Goal: Task Accomplishment & Management: Manage account settings

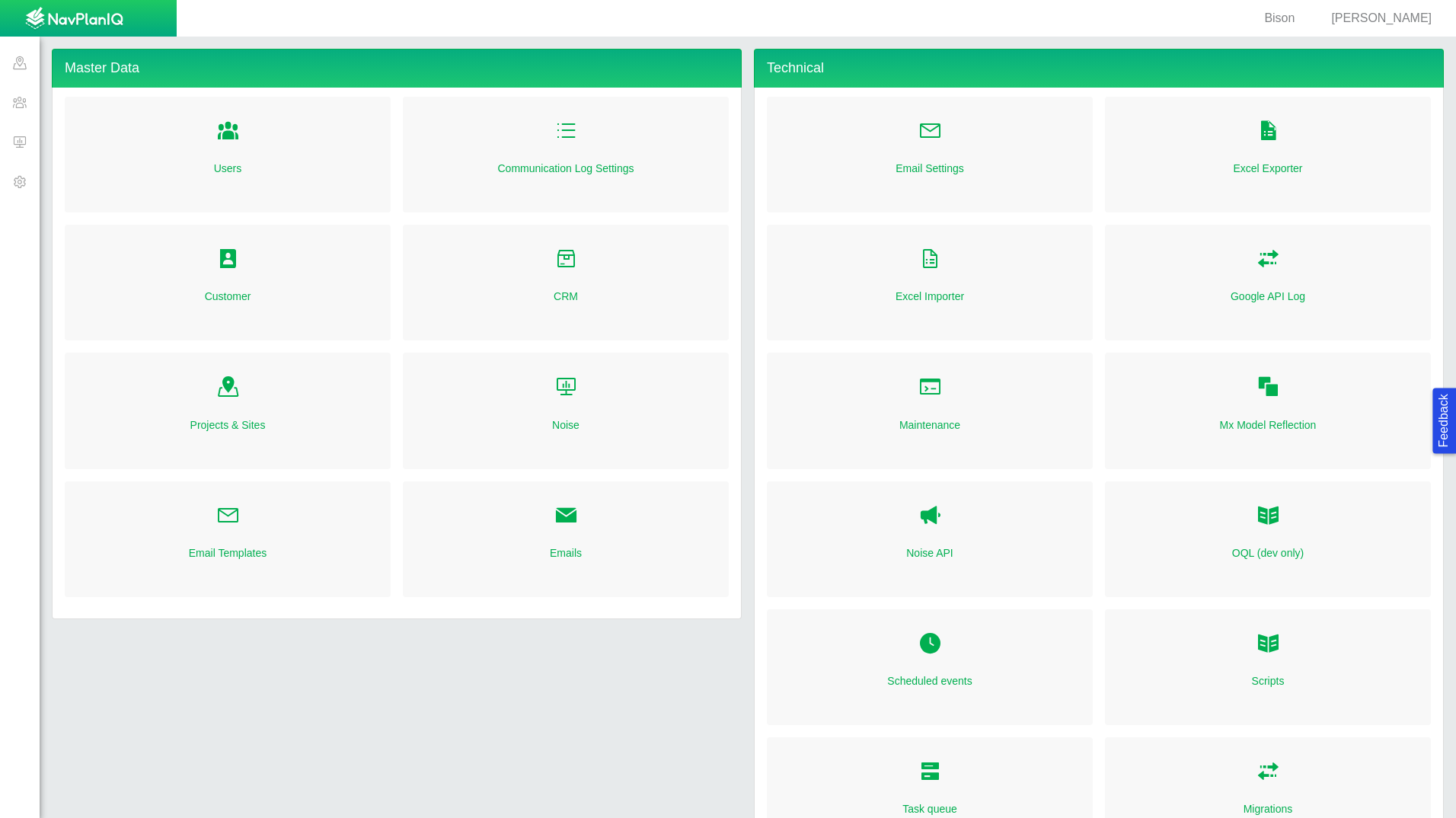
click at [569, 520] on span "Folder Open Icon" at bounding box center [565, 515] width 23 height 23
radio input "true"
click at [210, 509] on div "Email Templates" at bounding box center [228, 539] width 326 height 116
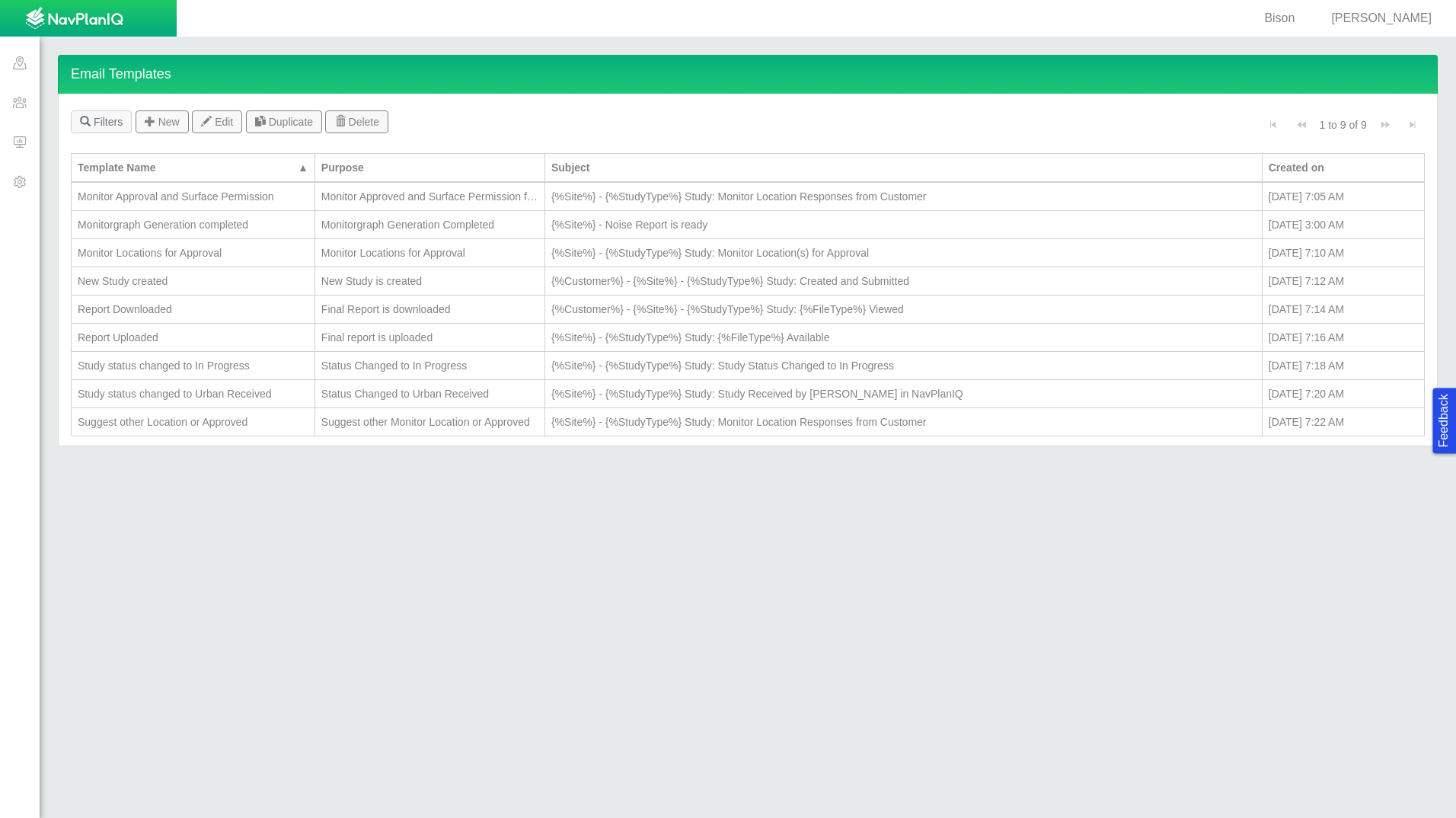
click at [130, 282] on div "New Study created" at bounding box center [193, 281] width 231 height 16
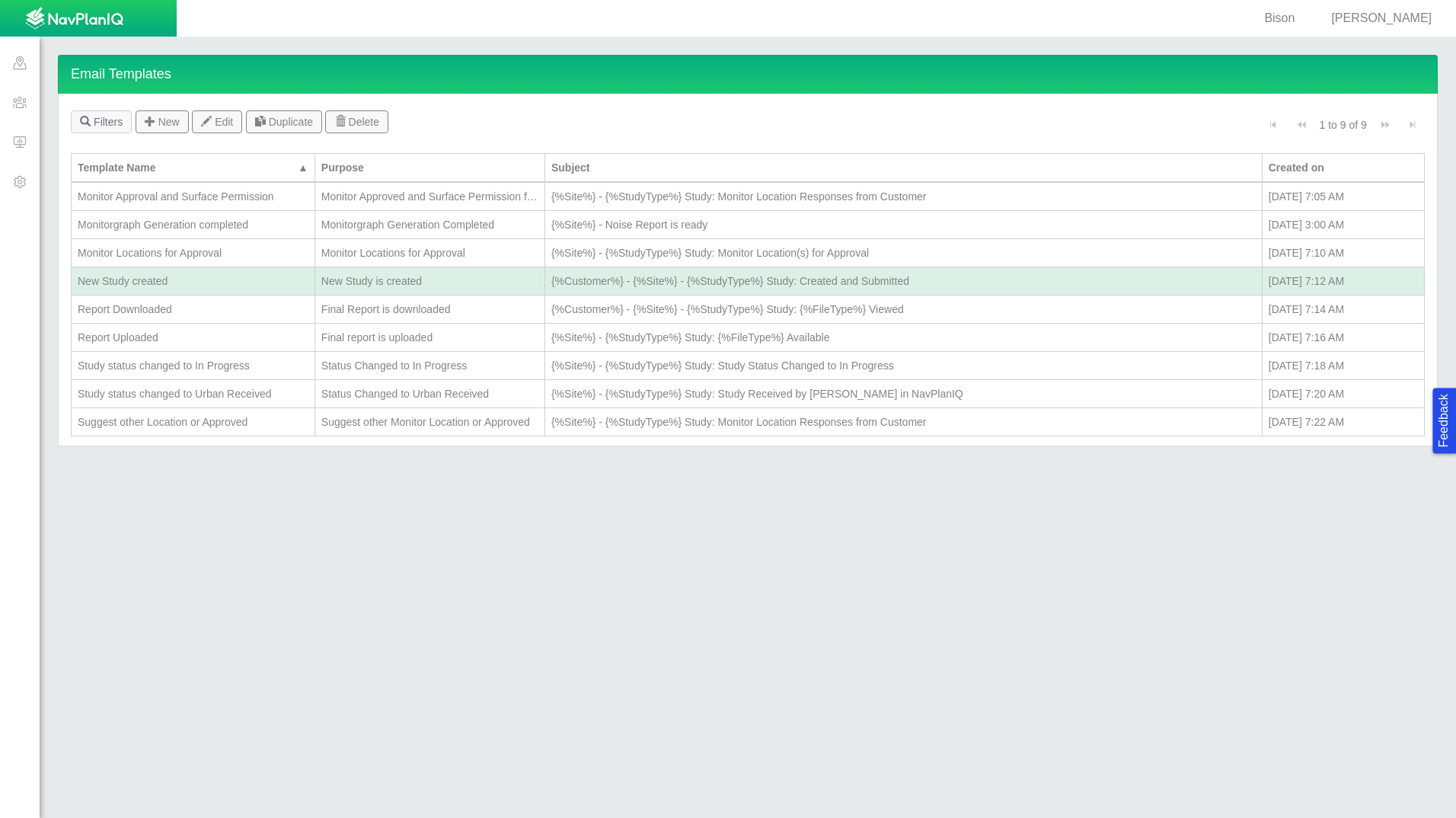
click at [185, 278] on div "New Study created" at bounding box center [193, 281] width 231 height 16
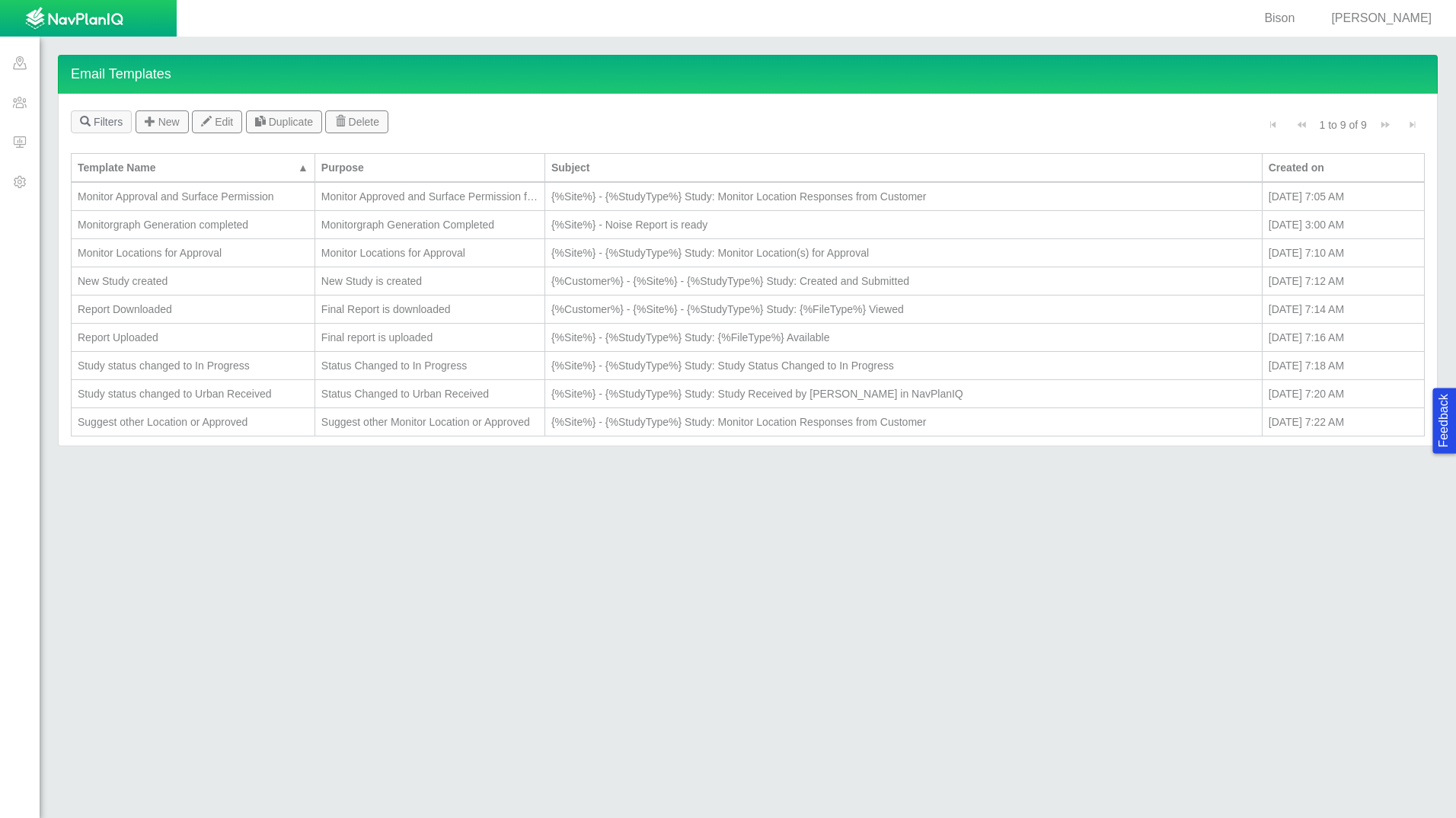
click at [185, 278] on div "New Study created" at bounding box center [193, 281] width 231 height 16
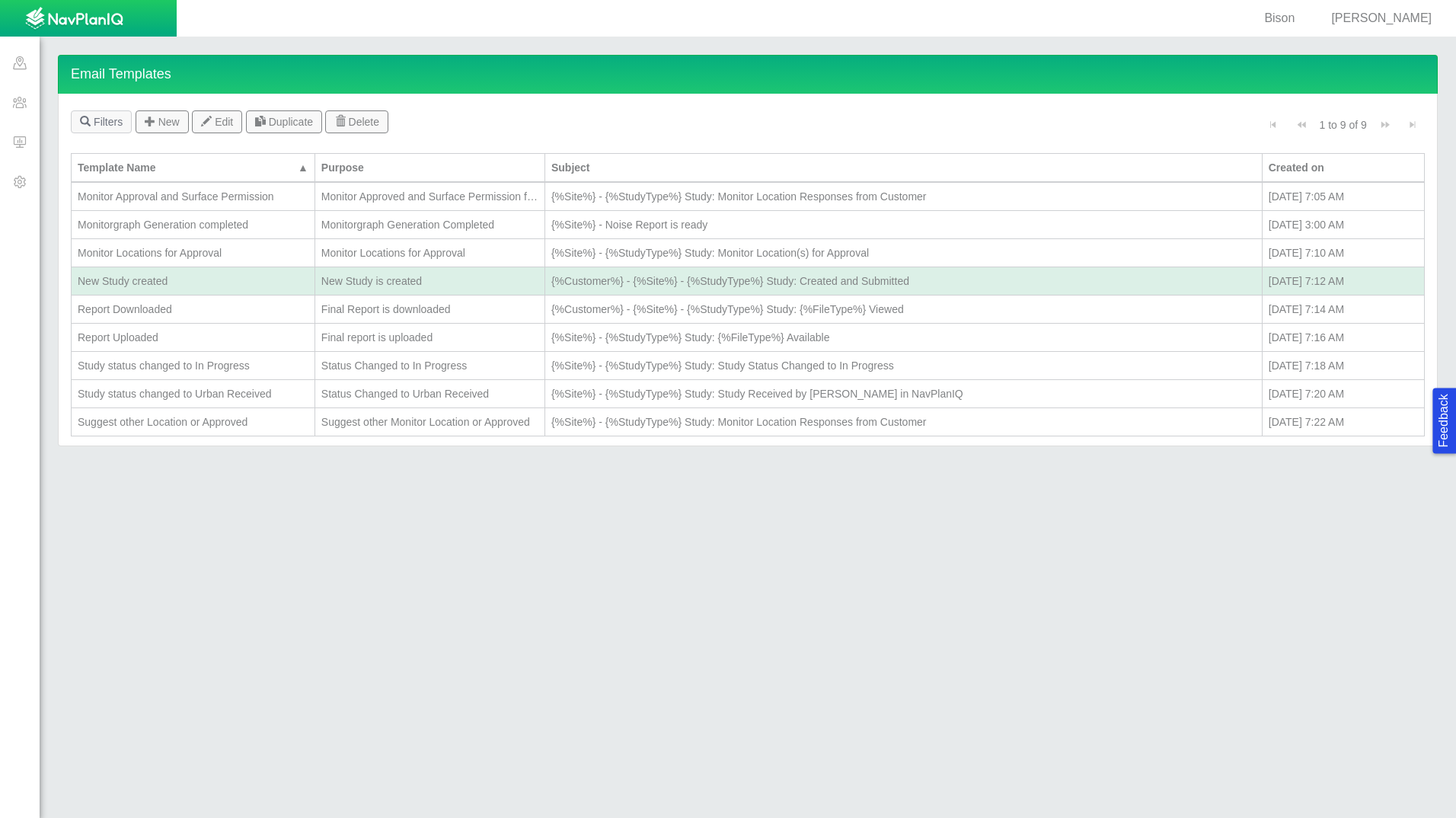
select select "New_Study_is_created"
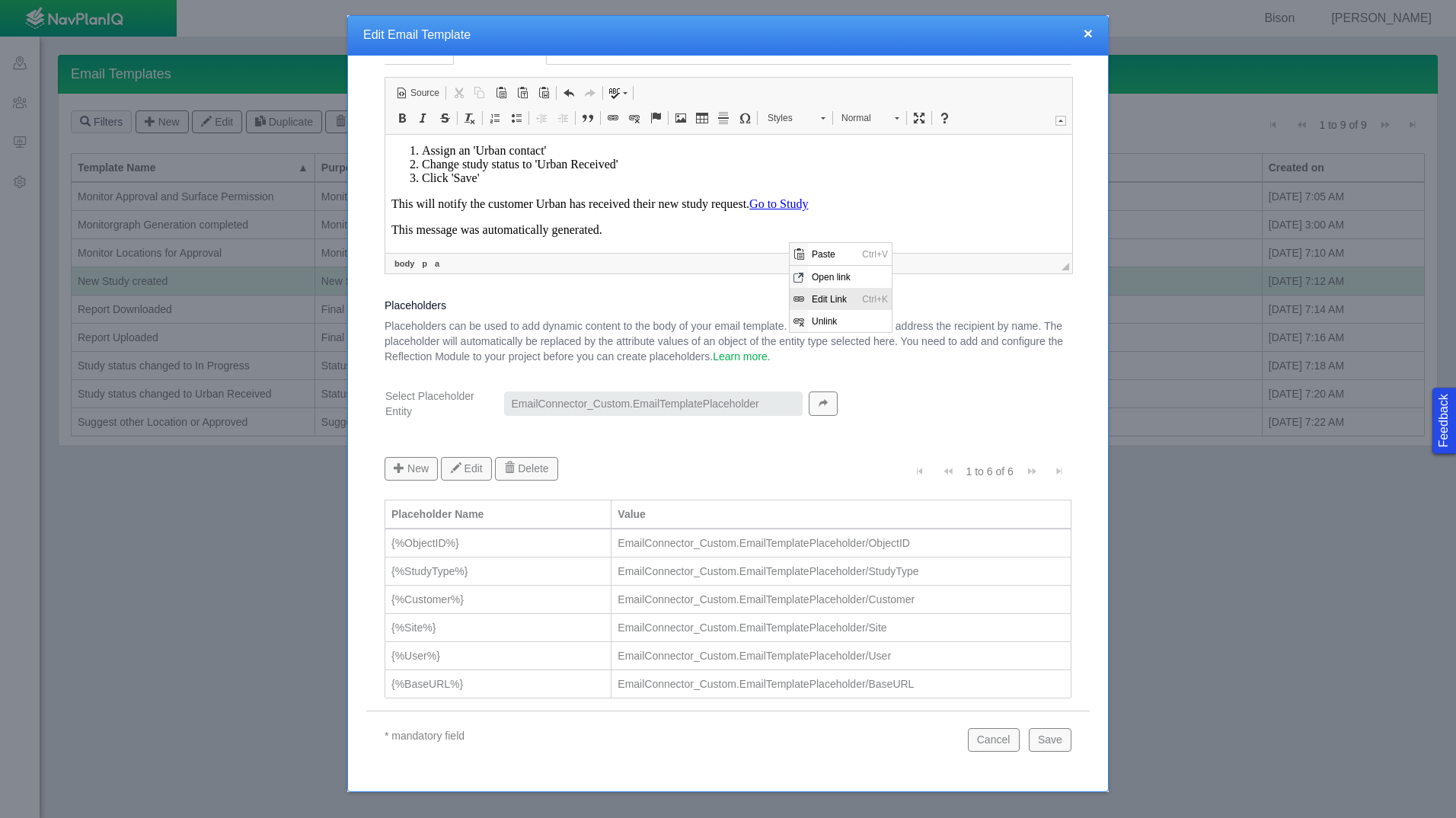
click at [841, 299] on span "Edit Link" at bounding box center [833, 299] width 50 height 23
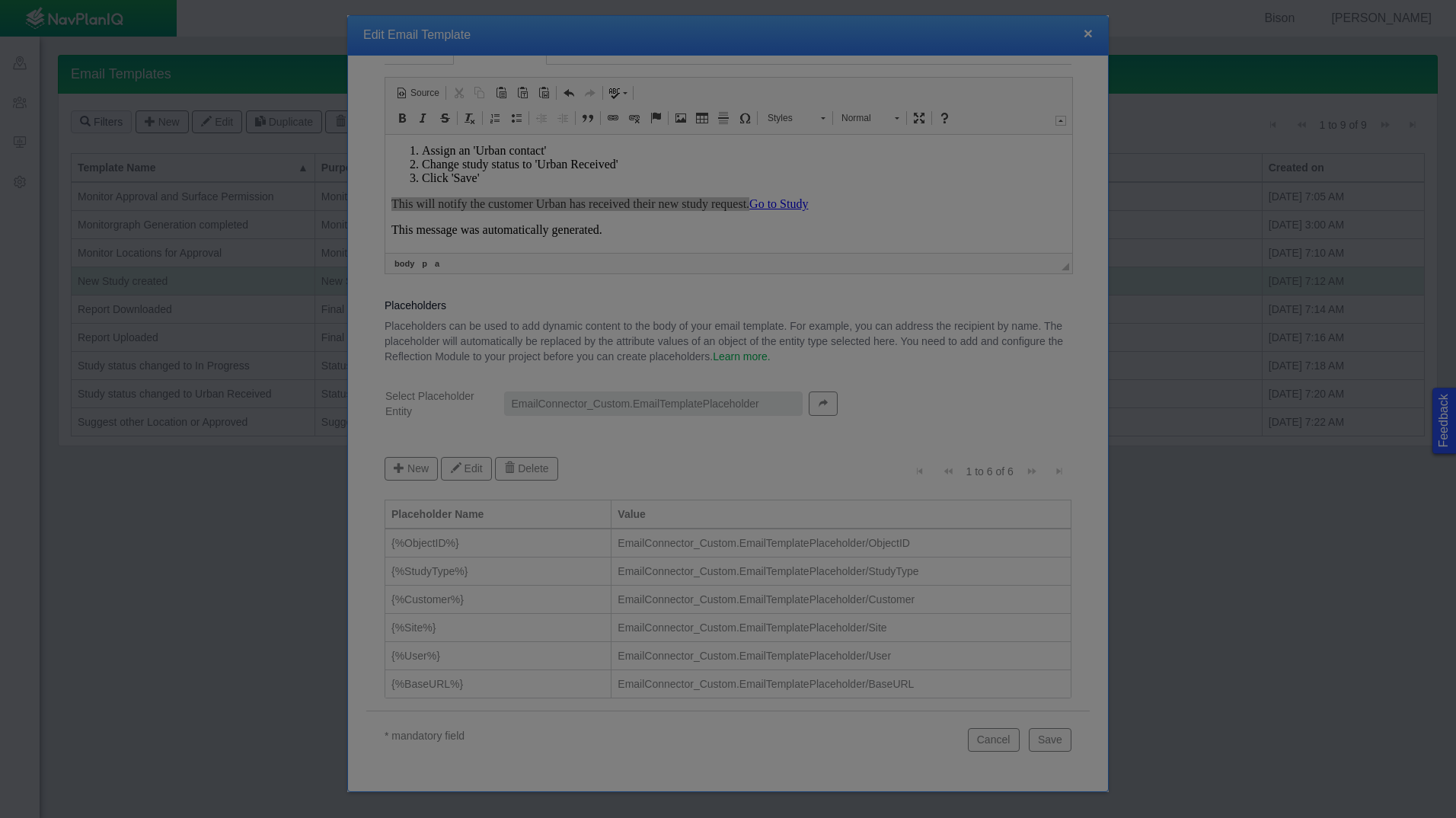
select select
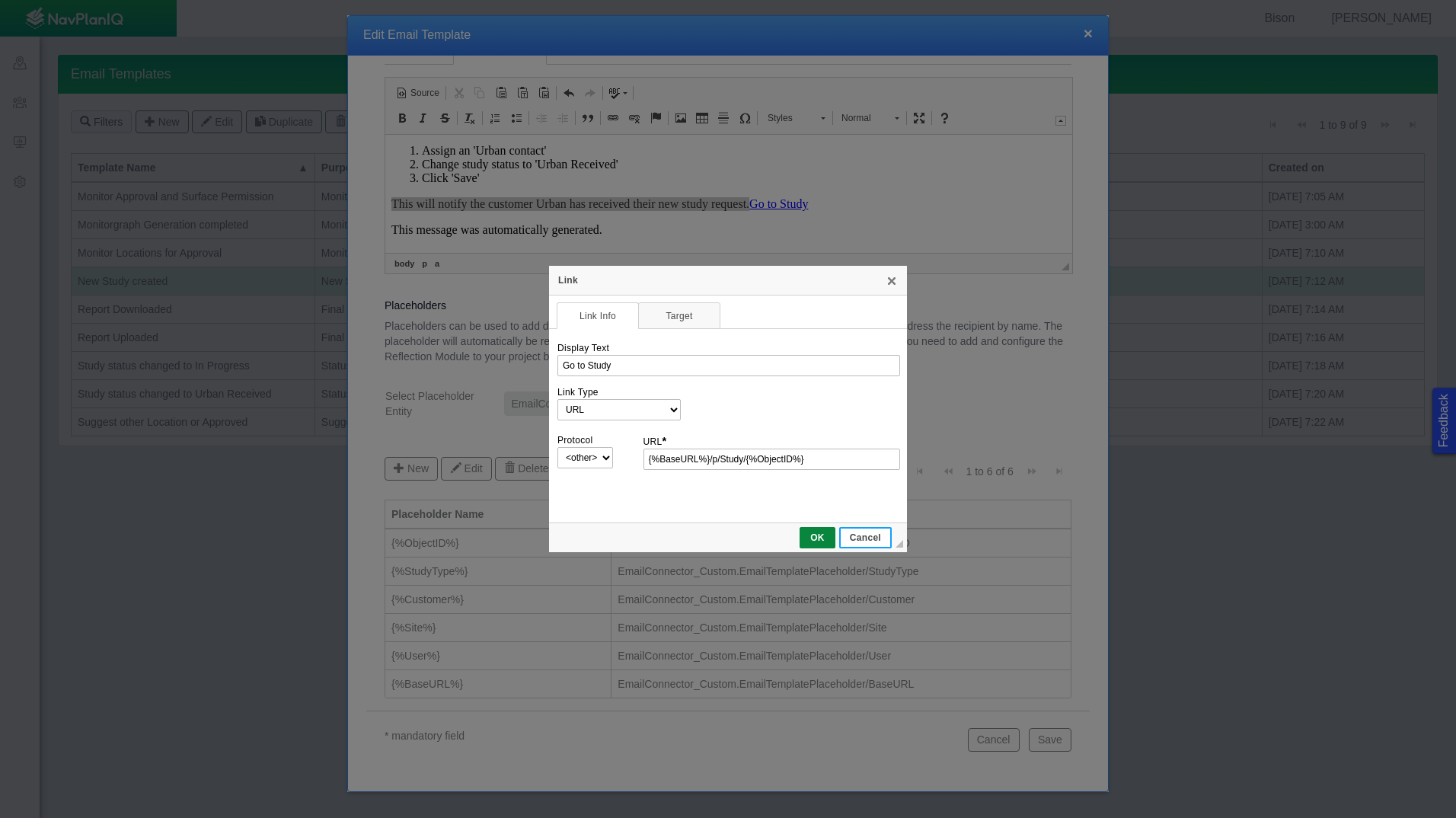
click at [875, 534] on span "Cancel" at bounding box center [865, 538] width 49 height 10
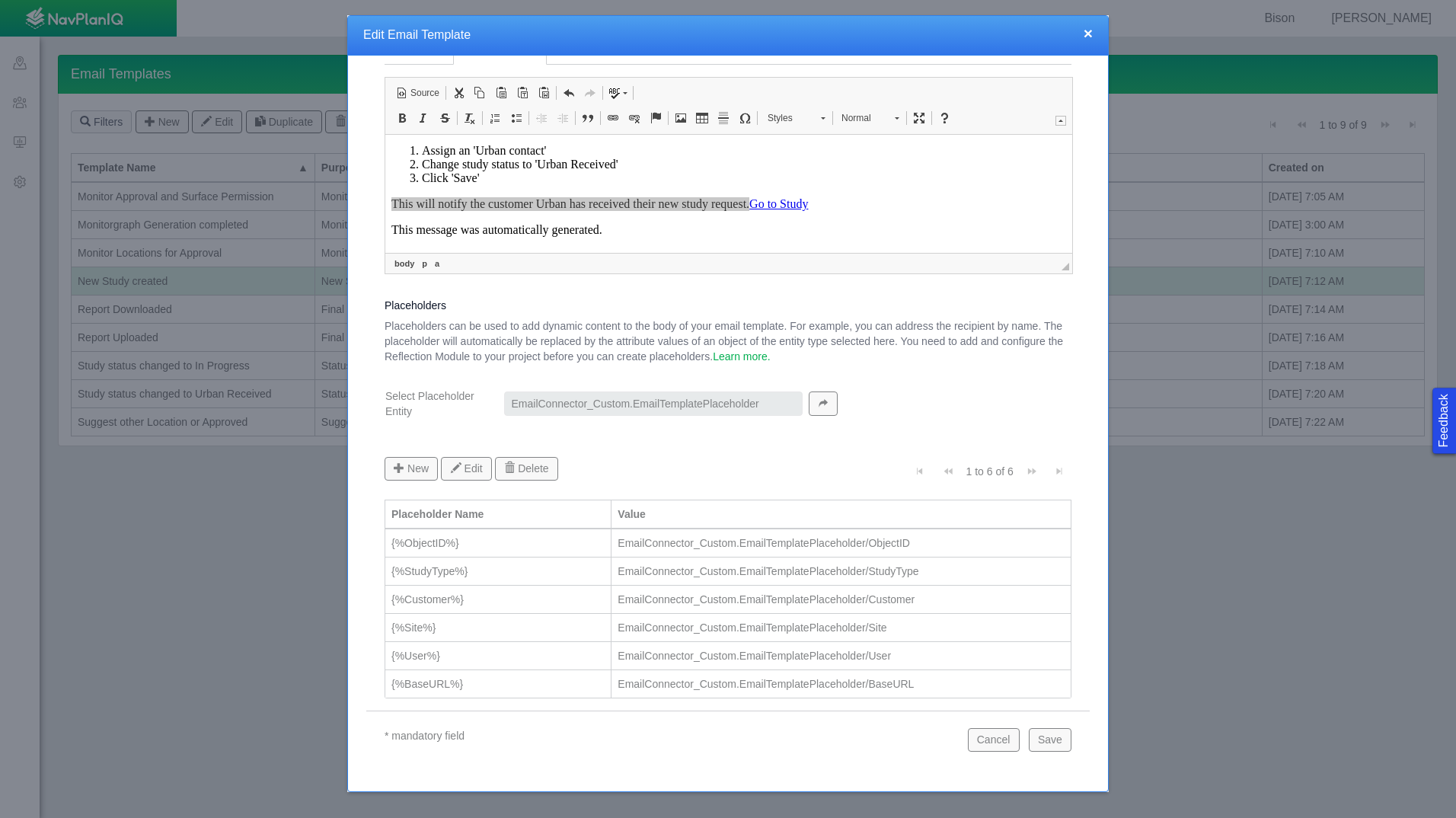
click at [1098, 33] on div "× Edit Email Template" at bounding box center [728, 35] width 760 height 40
click at [1090, 29] on button "×" at bounding box center [1088, 33] width 10 height 16
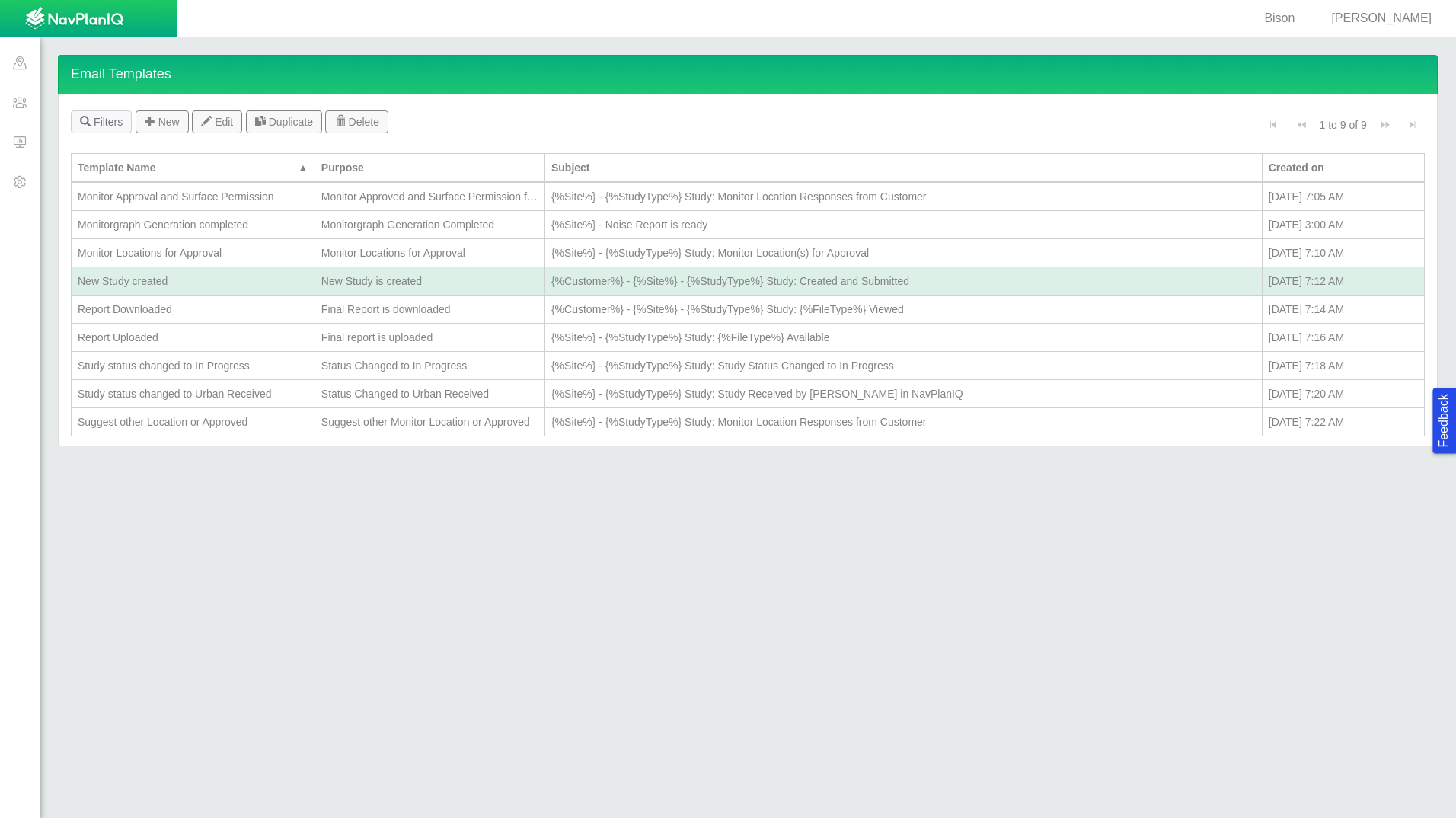
click at [383, 370] on div "Status Changed to In Progress" at bounding box center [429, 365] width 217 height 16
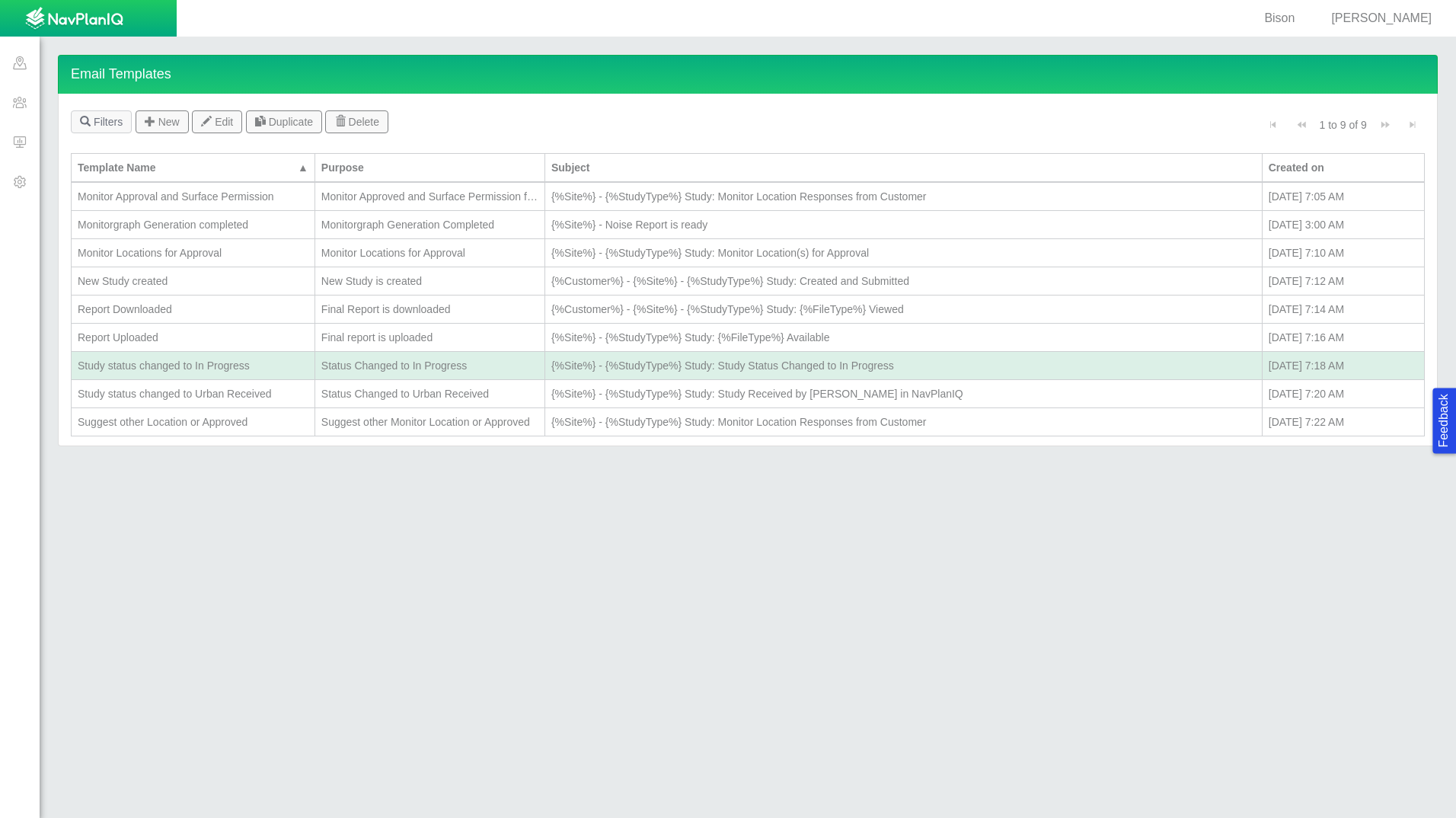
click at [383, 370] on div "Status Changed to In Progress" at bounding box center [429, 365] width 217 height 16
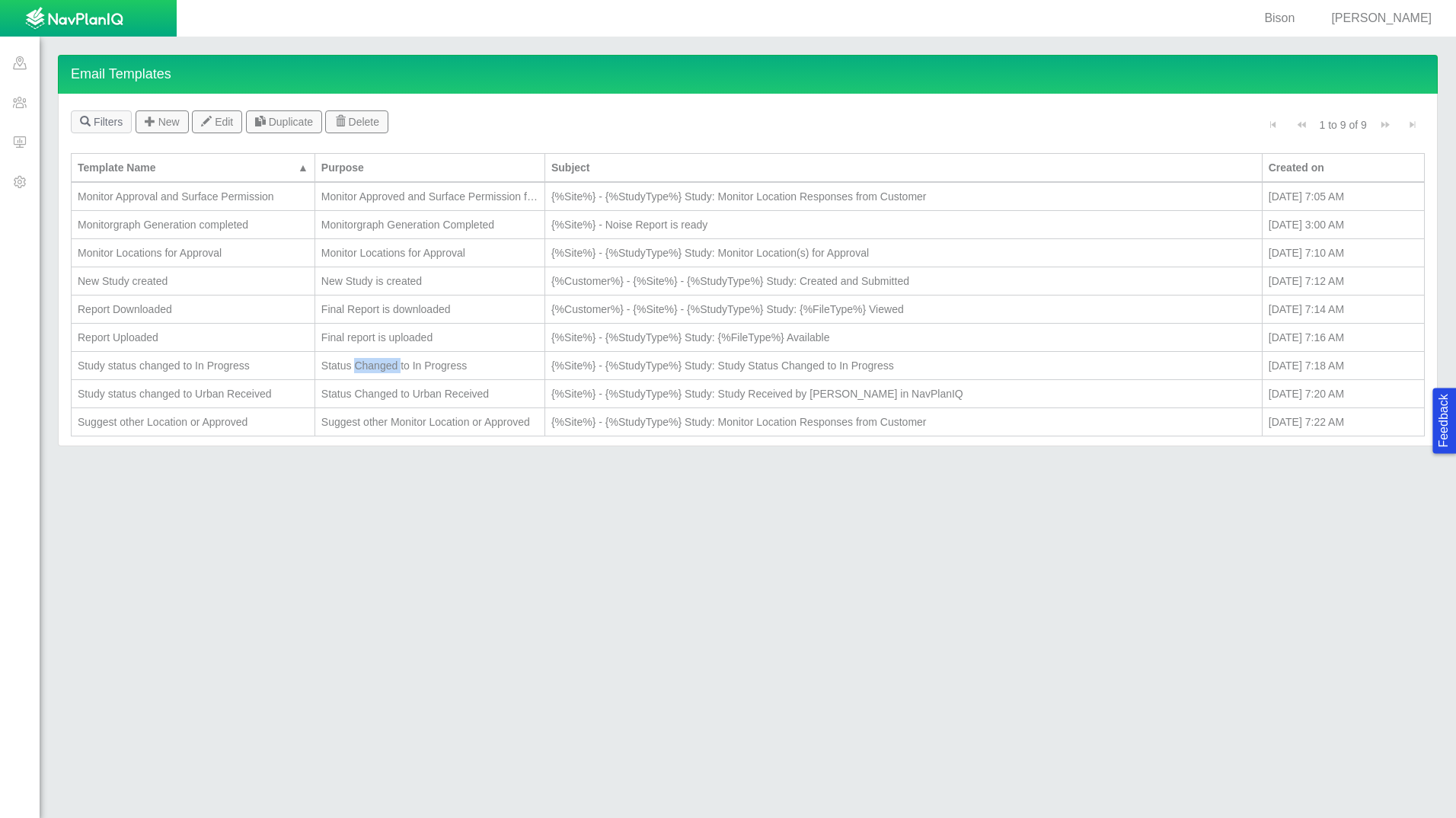
click at [383, 370] on div "Status Changed to In Progress" at bounding box center [429, 365] width 217 height 16
type textarea "x"
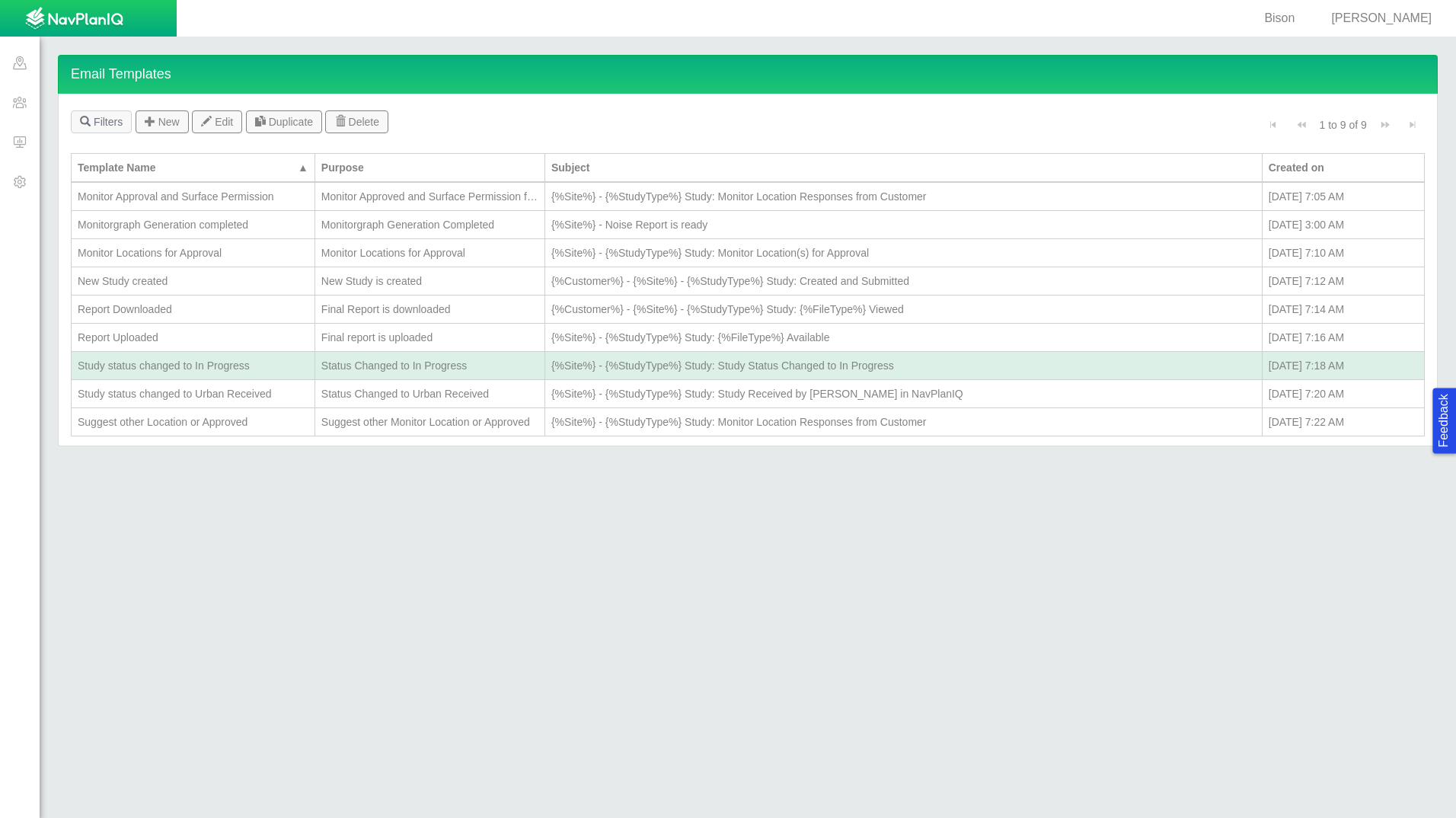
select select "Status_Changed_to_In_Progress"
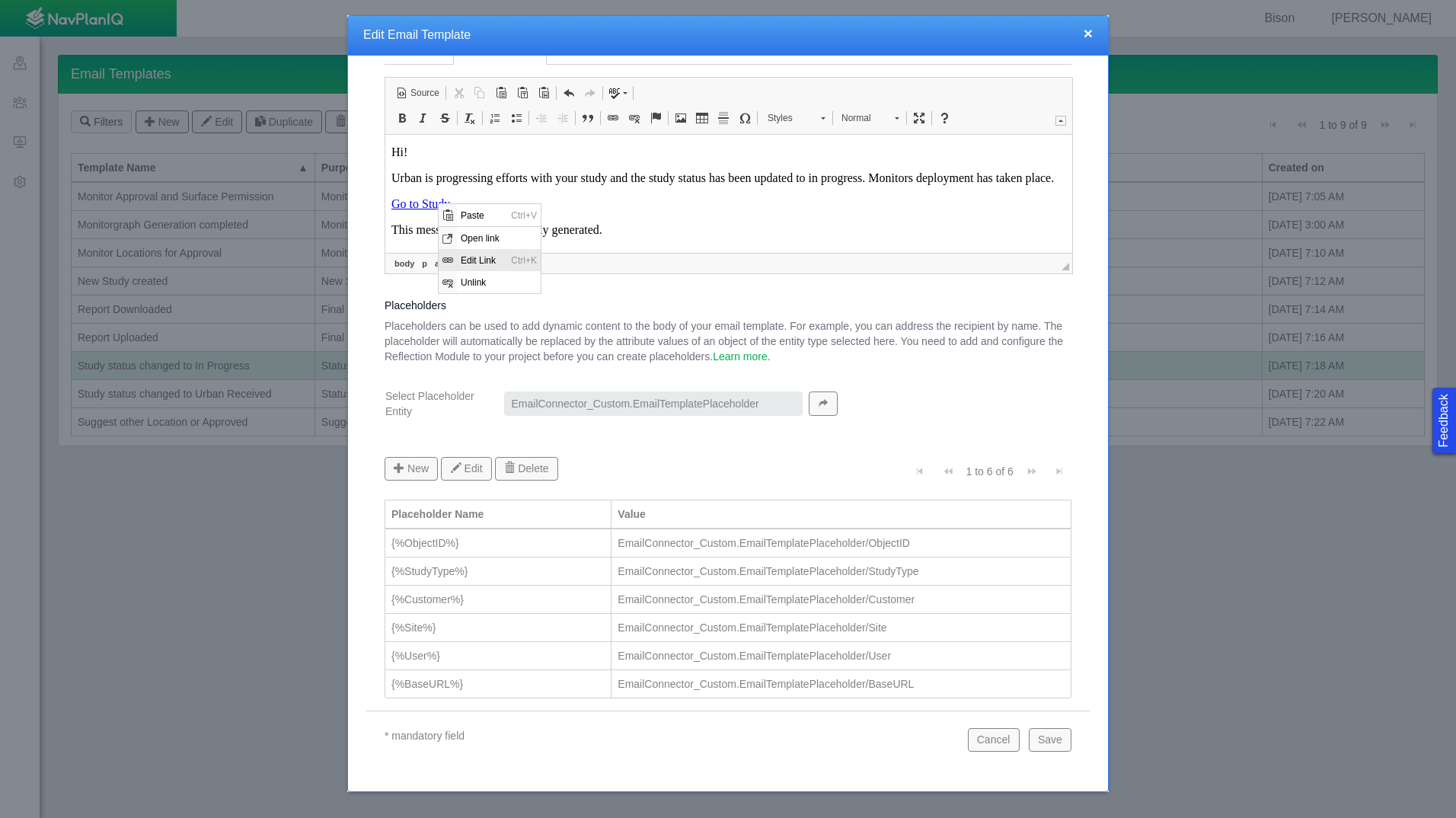
click at [493, 257] on span "Edit Link" at bounding box center [482, 260] width 50 height 23
select select
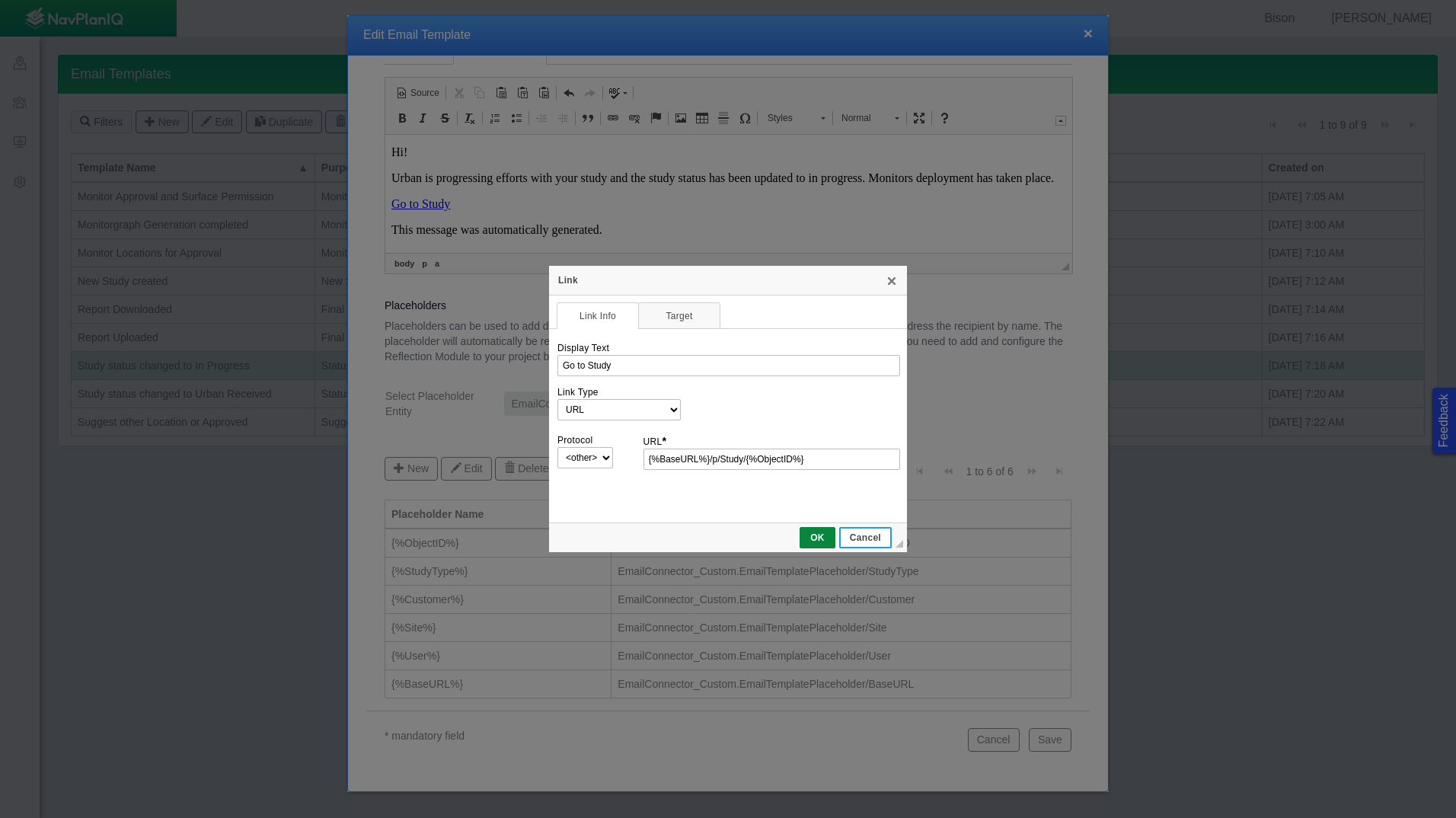
click at [877, 538] on span "Cancel" at bounding box center [865, 538] width 49 height 10
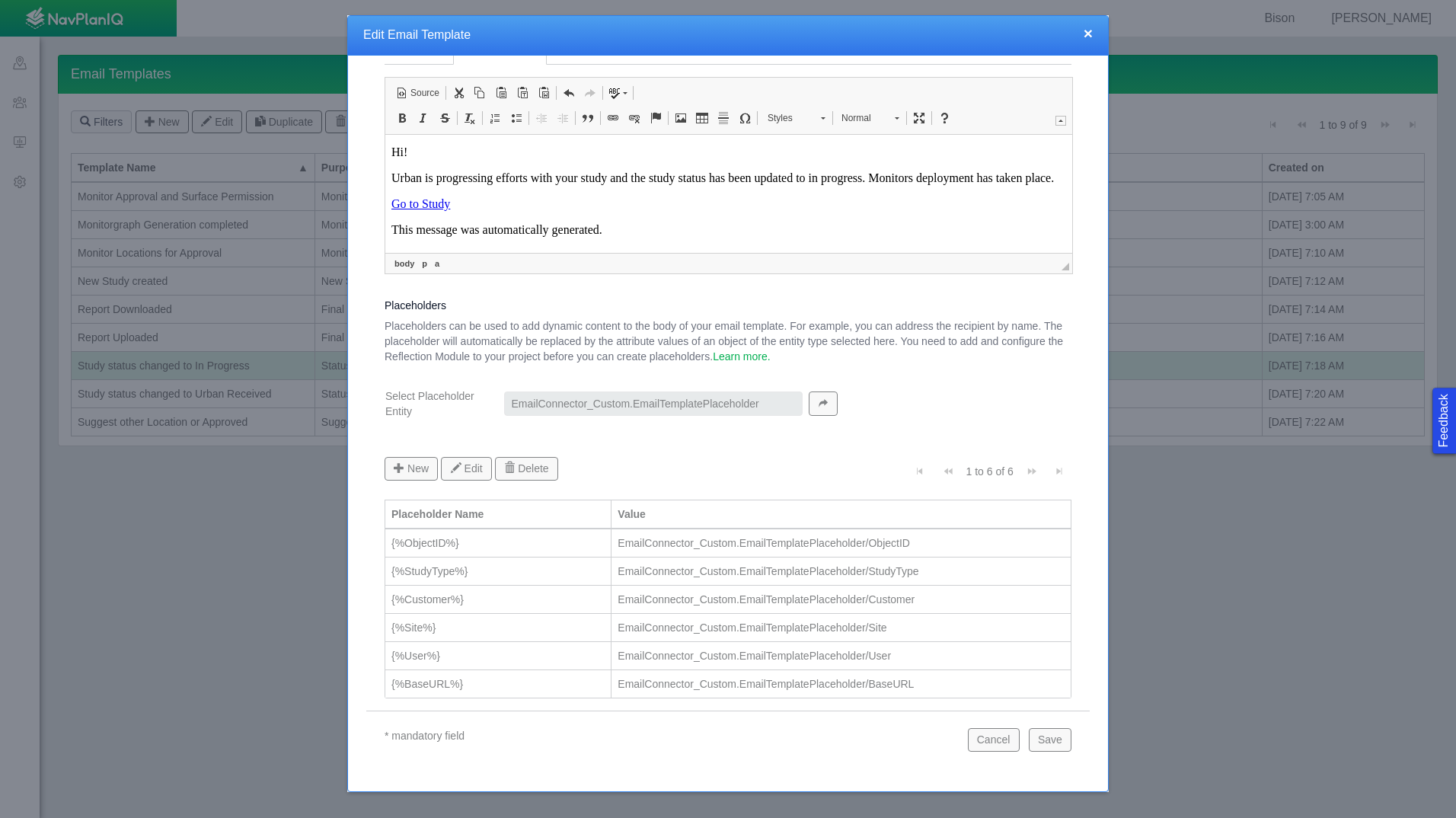
click at [1087, 33] on button "×" at bounding box center [1088, 33] width 10 height 16
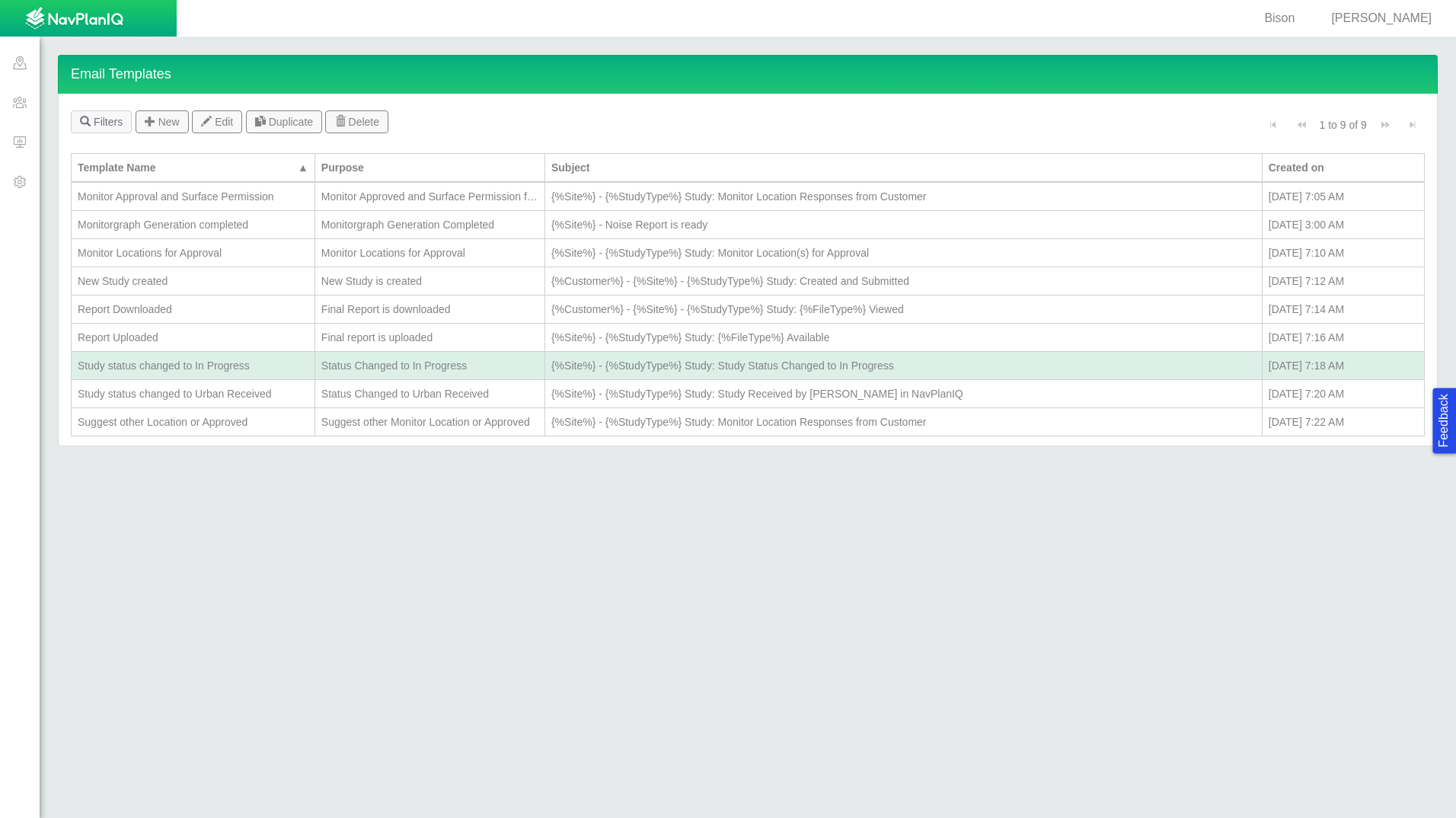
click at [210, 390] on div "Study status changed to Urban Received" at bounding box center [193, 394] width 231 height 16
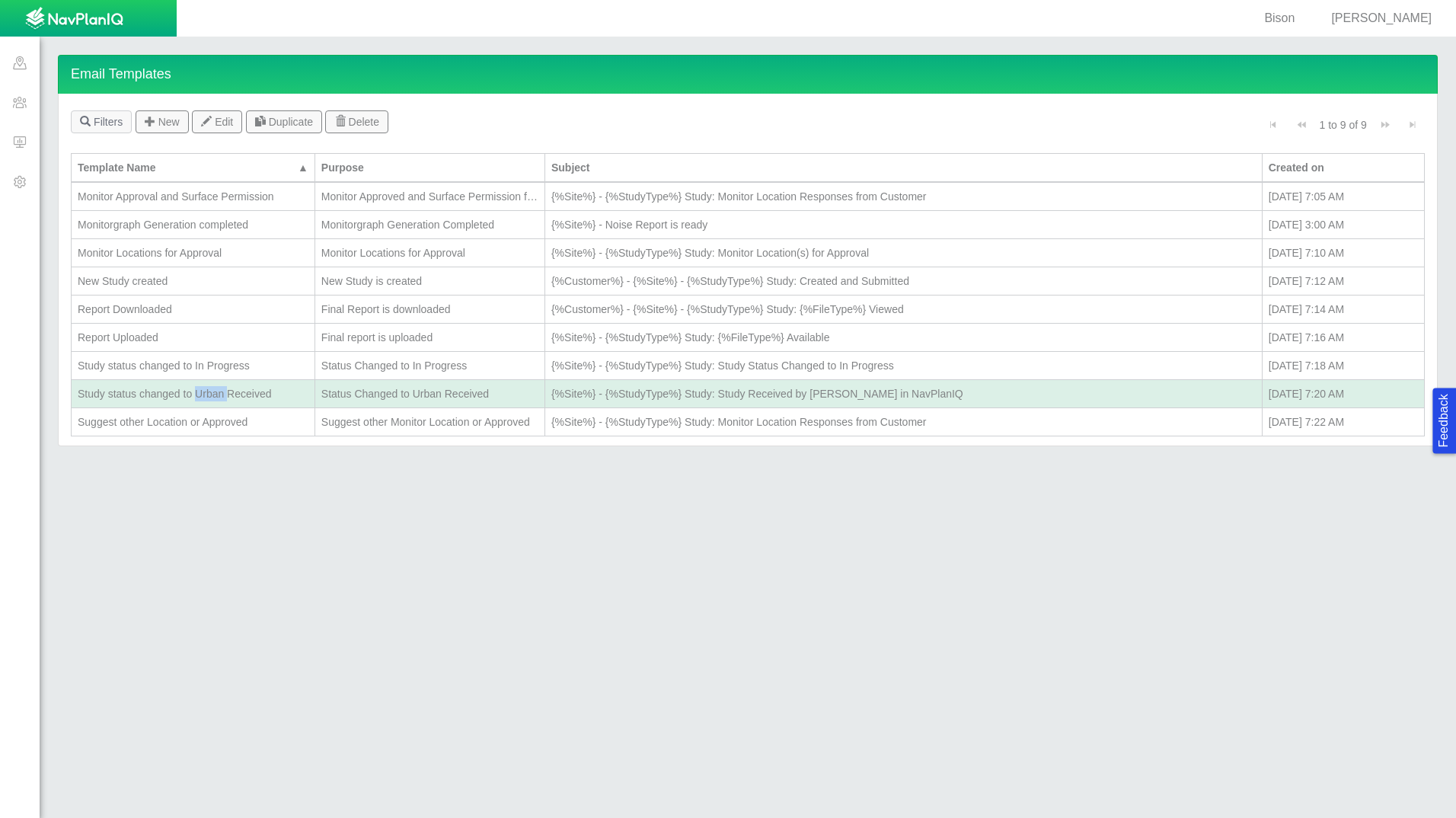
click at [210, 390] on div "Study status changed to Urban Received" at bounding box center [193, 394] width 231 height 16
type textarea "x"
select select "Status_Changed_to_Urban_Received"
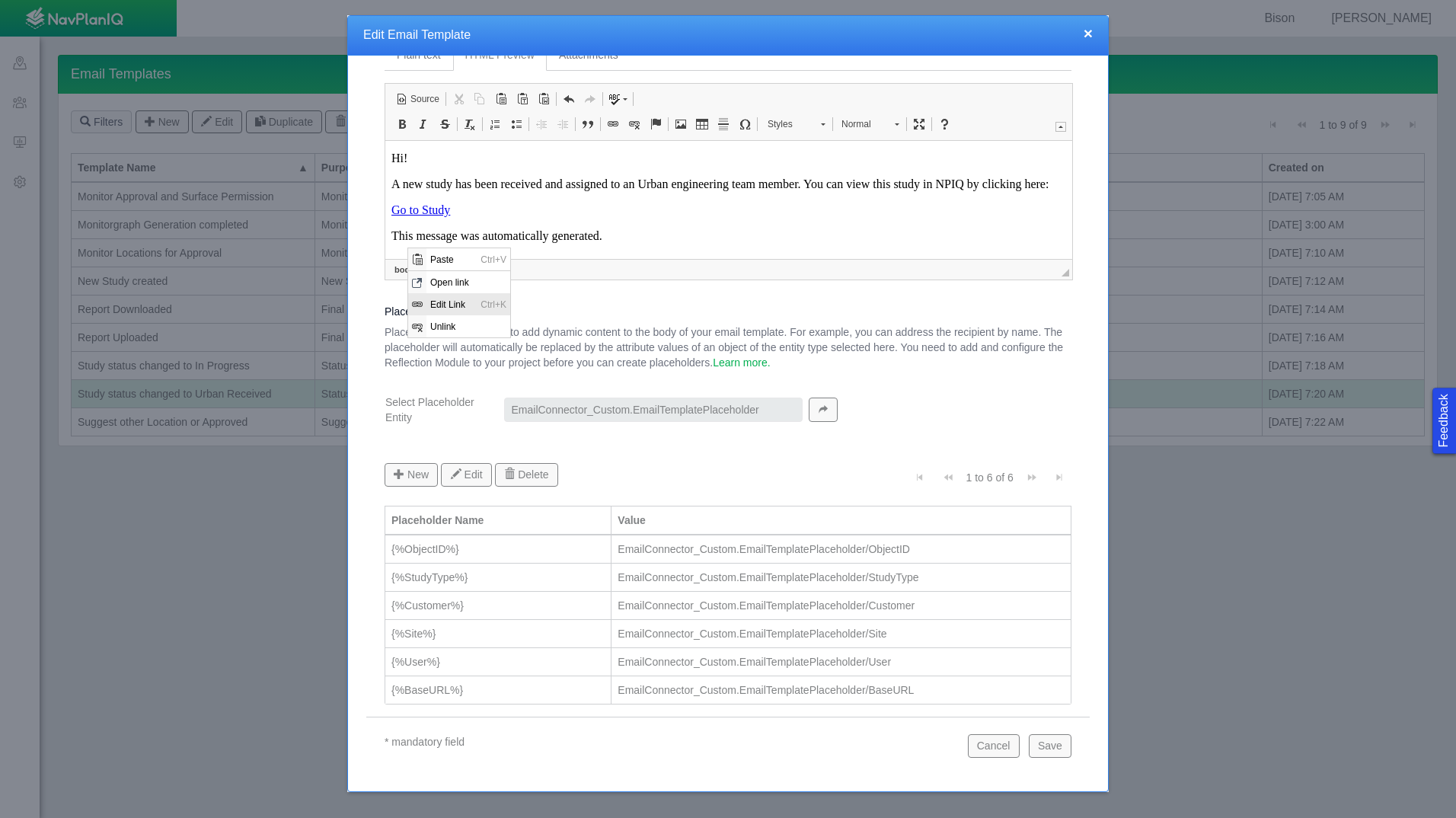
click at [461, 302] on span "Edit Link" at bounding box center [452, 304] width 50 height 23
select select
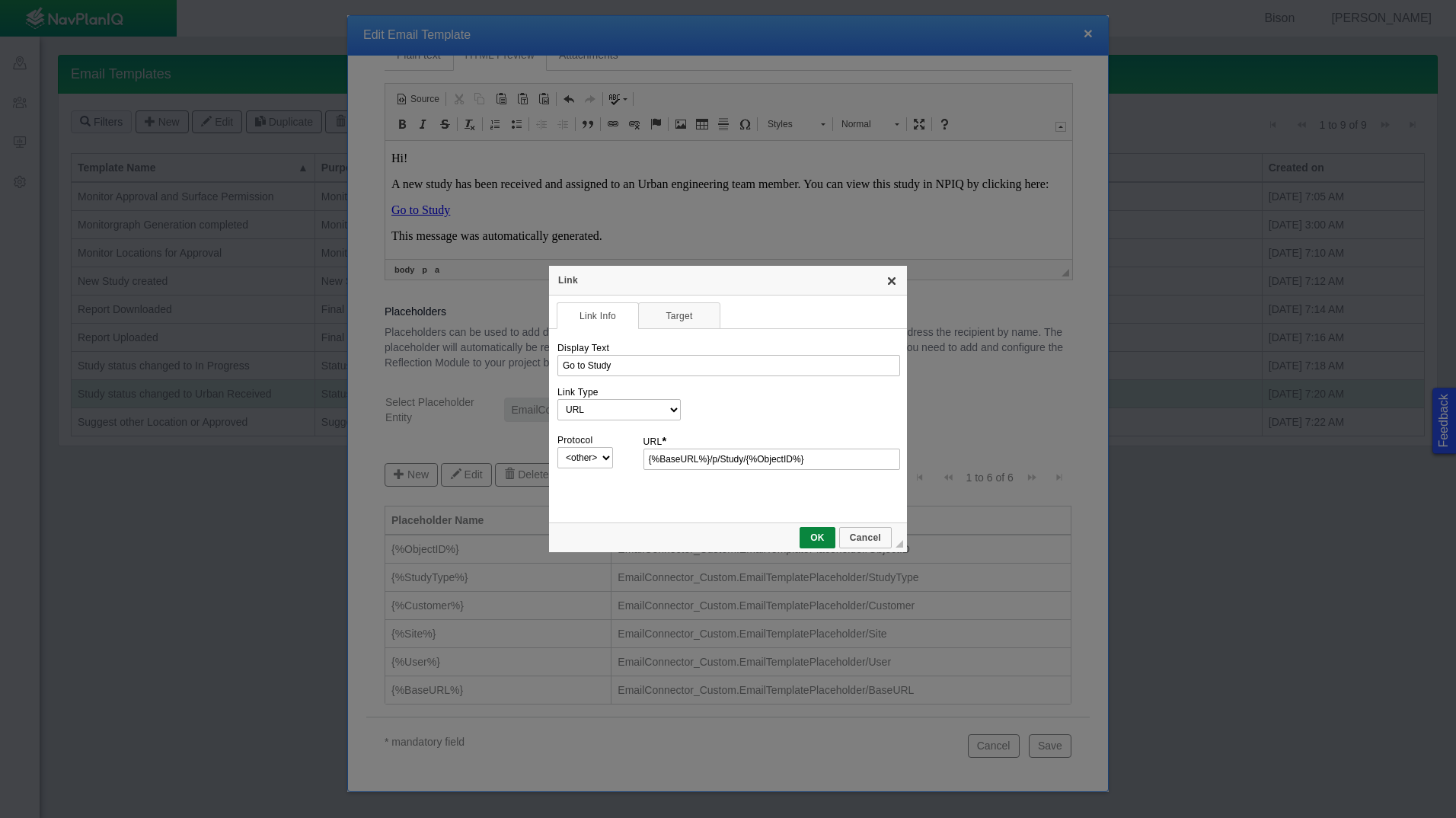
click at [895, 275] on link "X" at bounding box center [892, 280] width 12 height 12
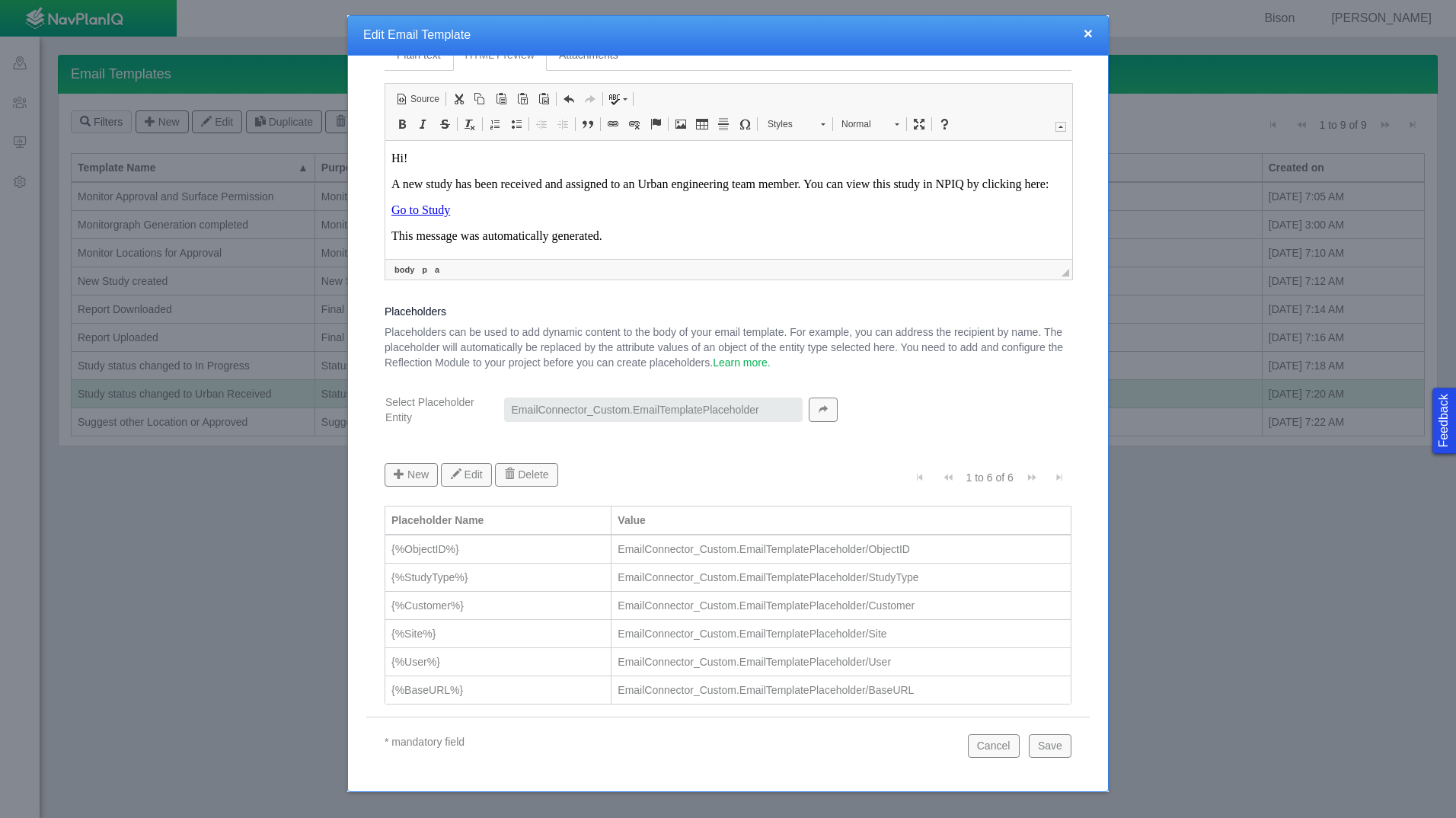
click at [891, 240] on p "This message was automatically generated." at bounding box center [728, 235] width 674 height 14
click at [1088, 35] on button "×" at bounding box center [1088, 33] width 10 height 16
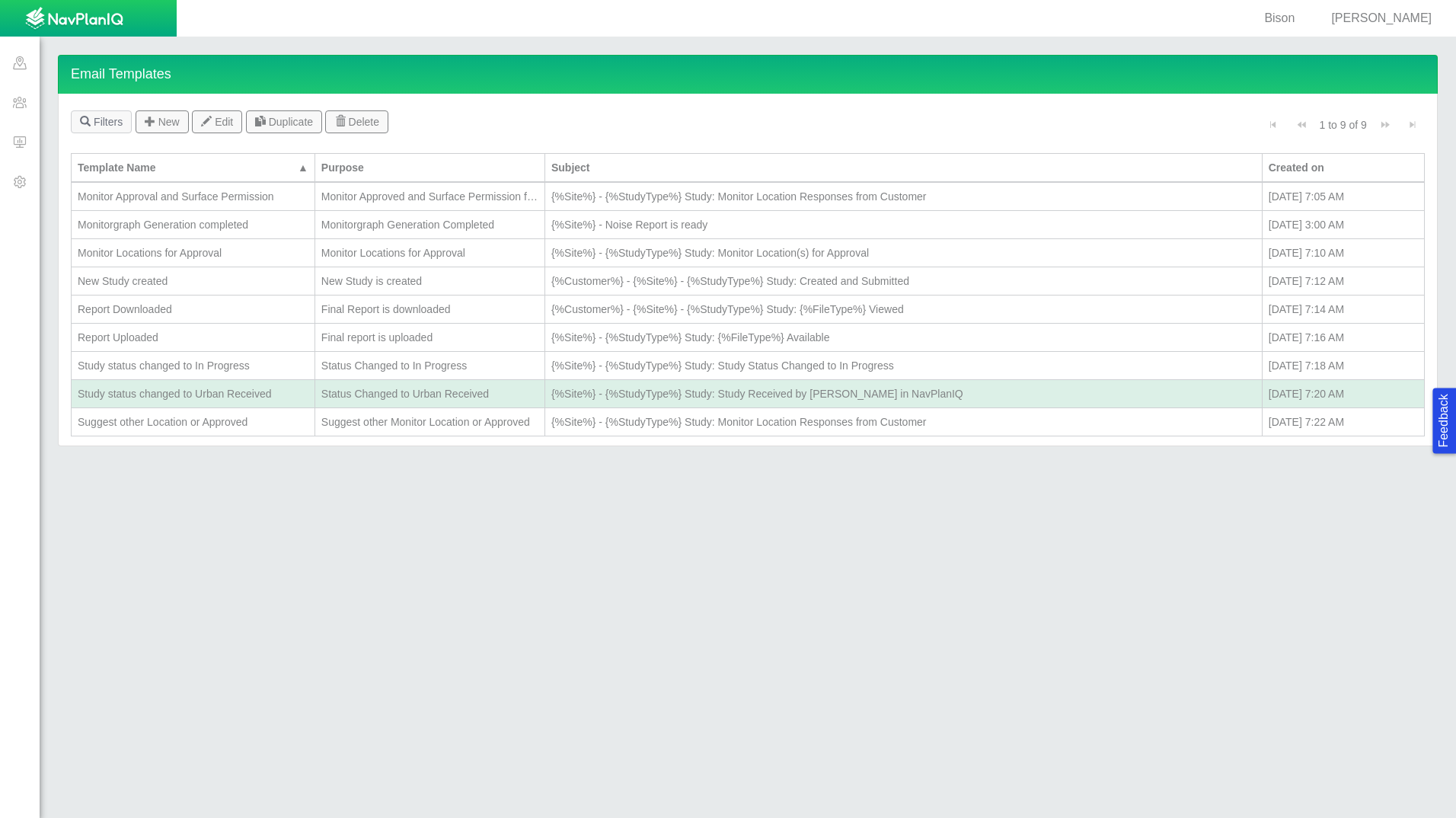
click at [172, 426] on div "Suggest other Location or Approved" at bounding box center [193, 422] width 231 height 16
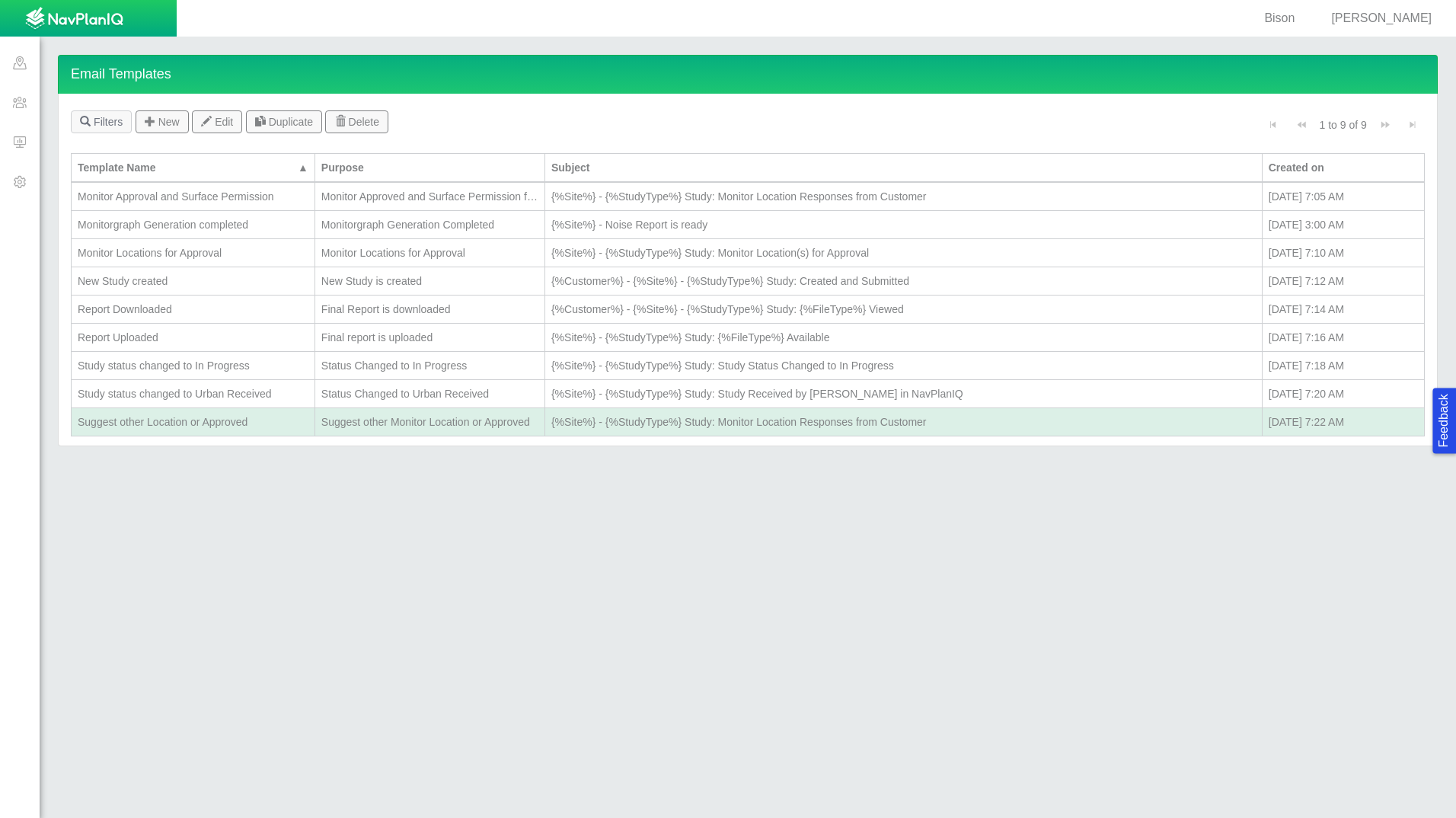
click at [172, 426] on div "Suggest other Location or Approved" at bounding box center [193, 422] width 231 height 16
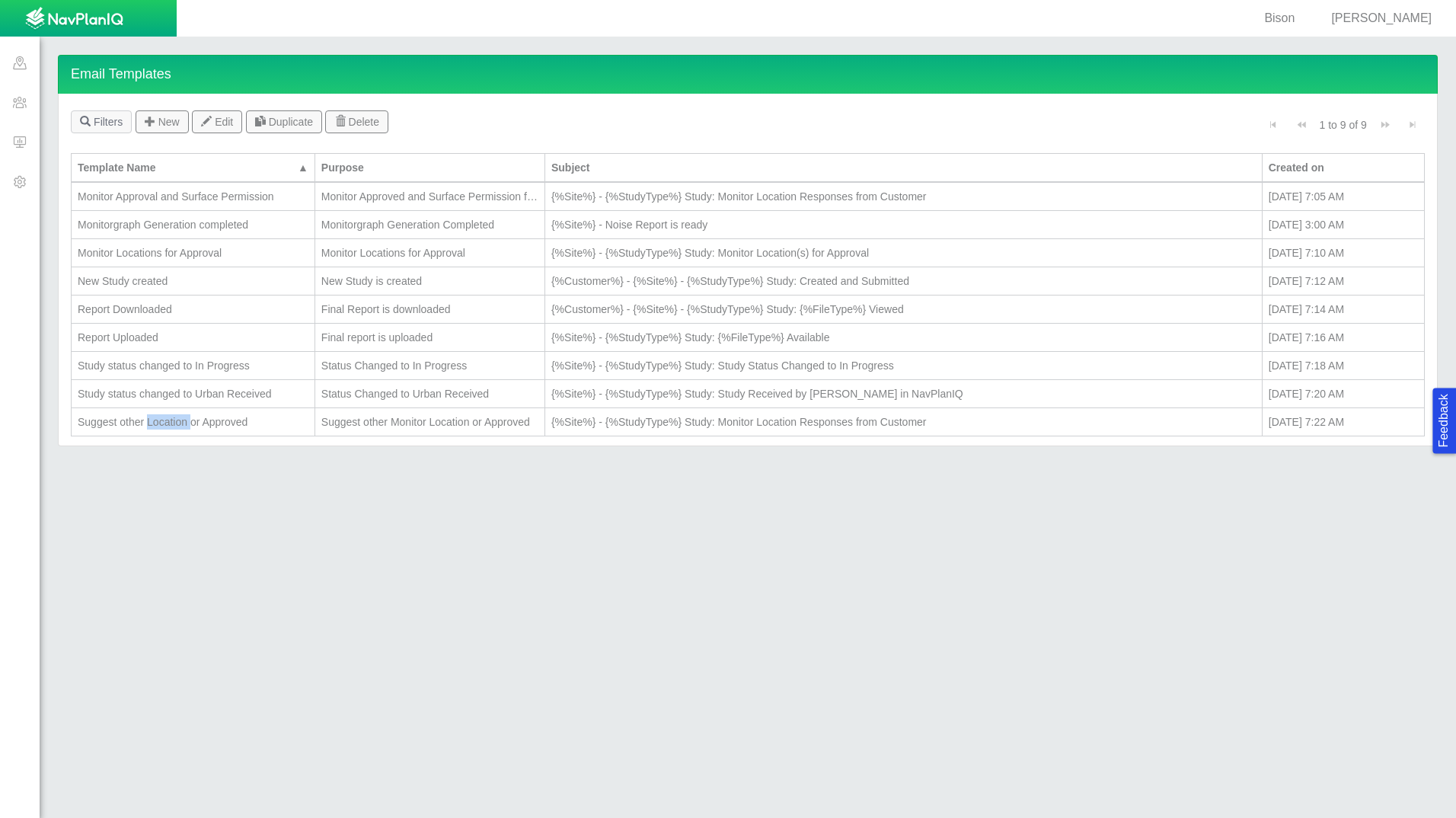
click at [172, 426] on div "Suggest other Location or Approved" at bounding box center [193, 422] width 231 height 16
type textarea "x"
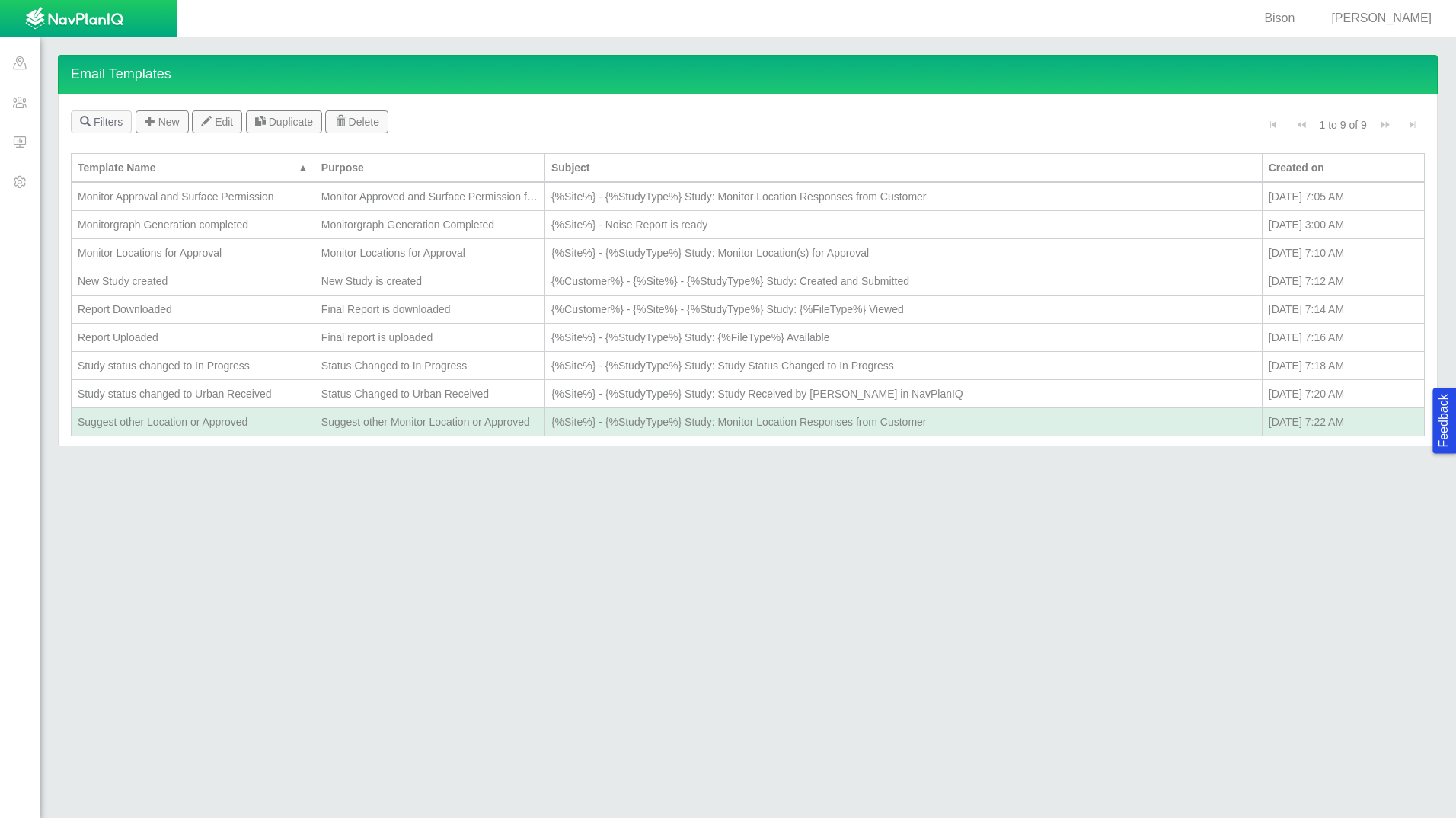
scroll to position [0, 0]
select select "Suggest_other_Monitor_Location_or_Approved"
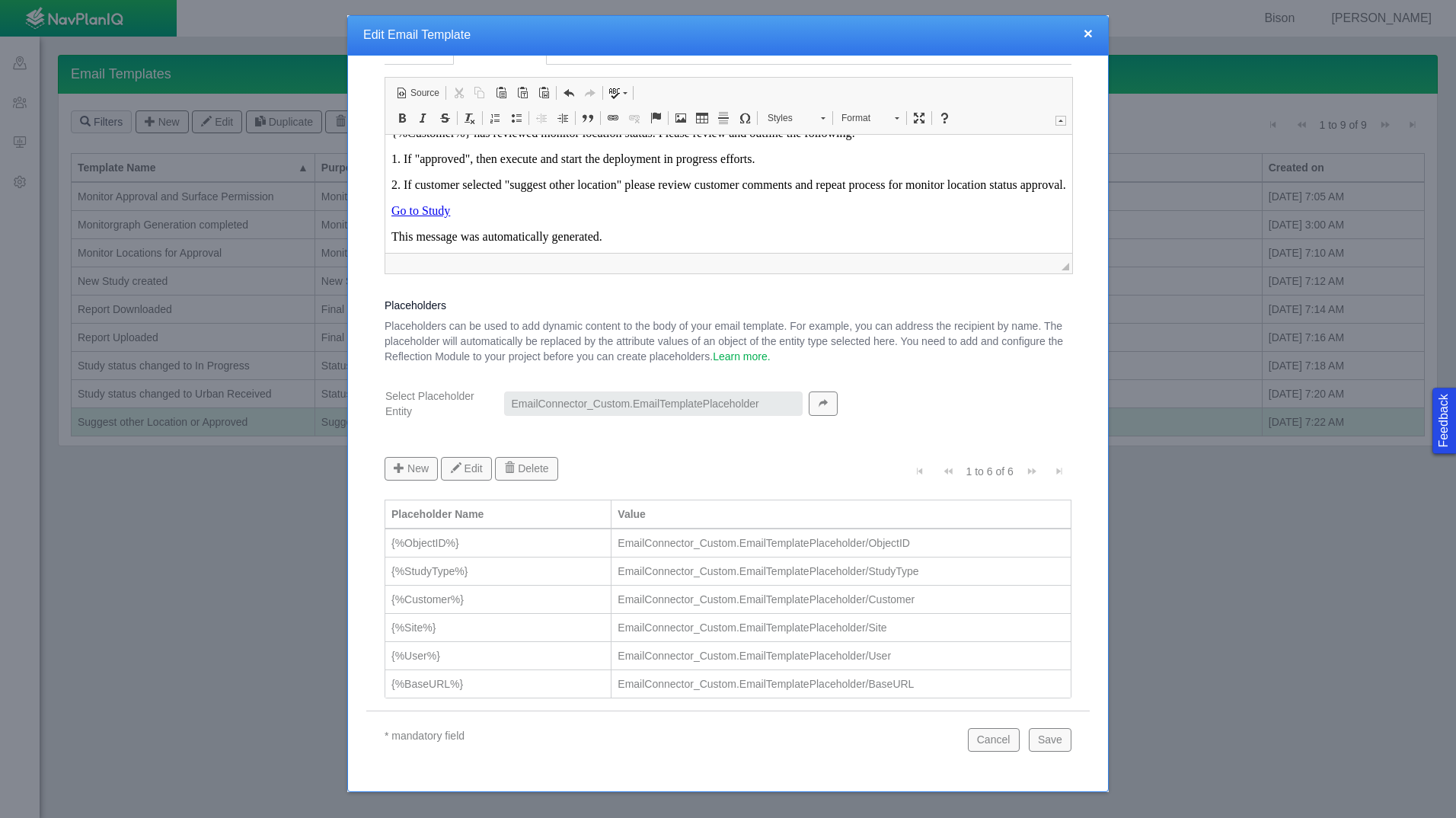
scroll to position [67, 0]
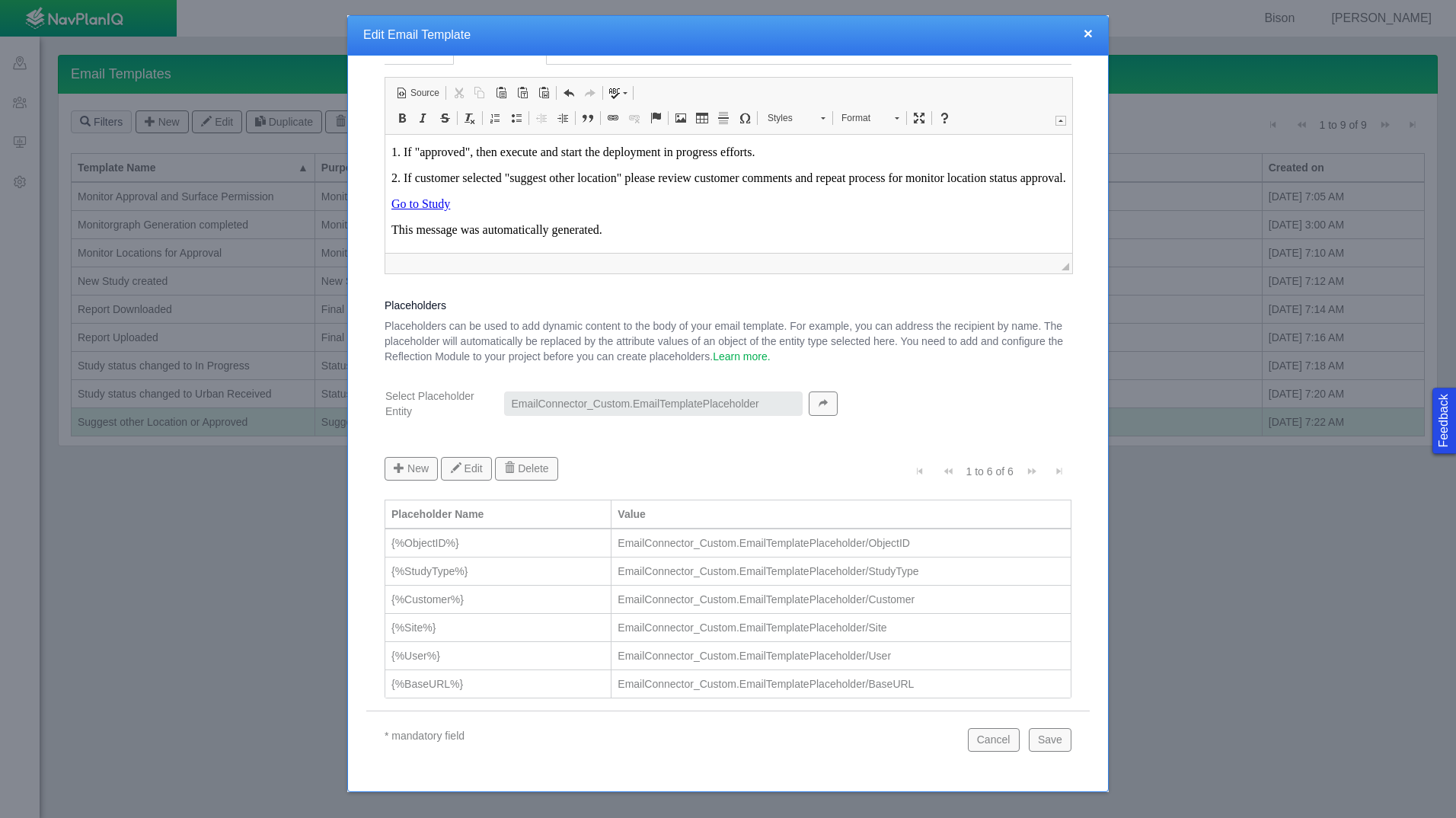
click at [406, 208] on link "Go to Study" at bounding box center [421, 203] width 59 height 13
click at [501, 253] on span "Edit Link" at bounding box center [486, 257] width 50 height 23
select select
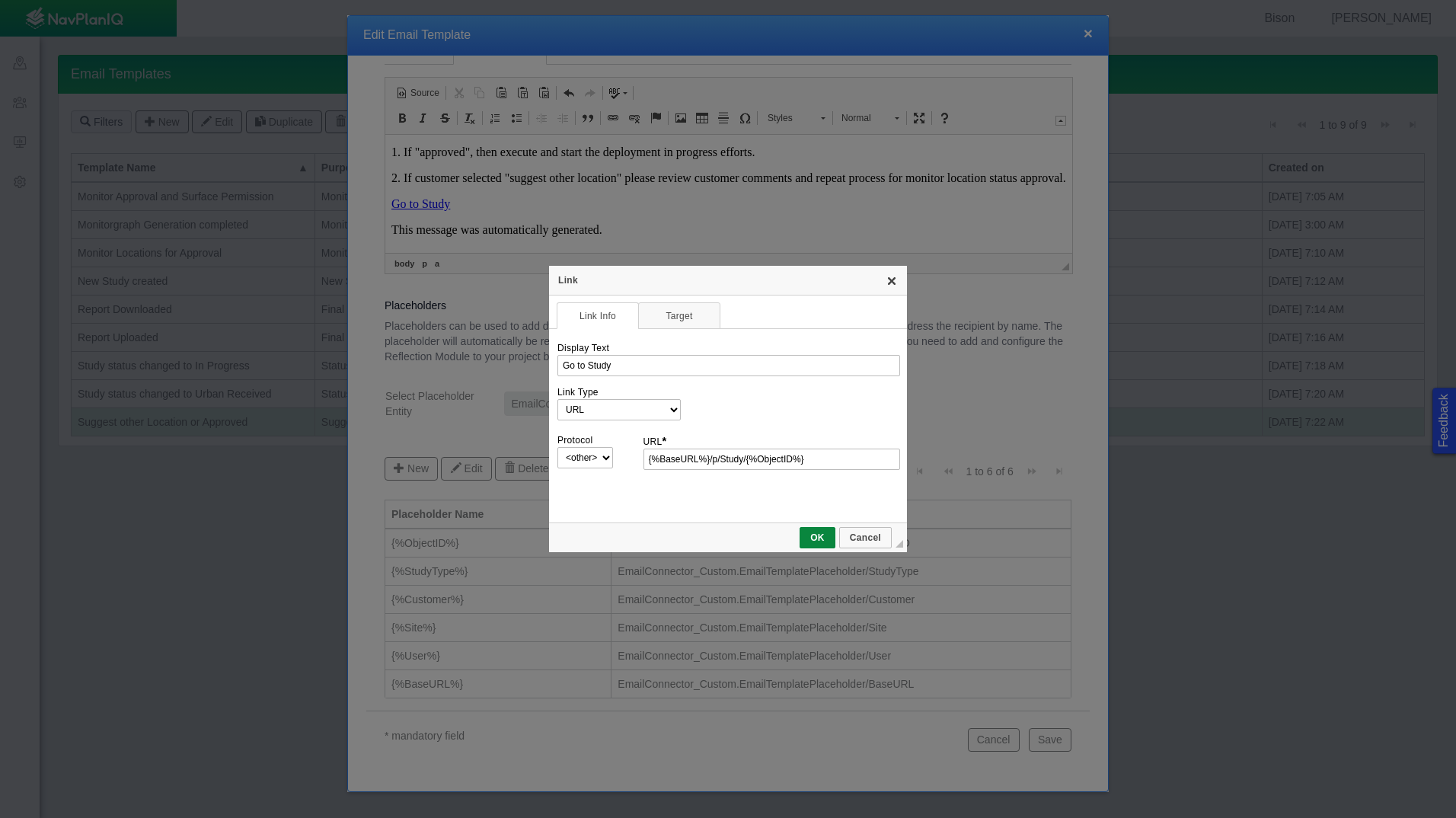
click at [895, 281] on link "X" at bounding box center [892, 280] width 12 height 12
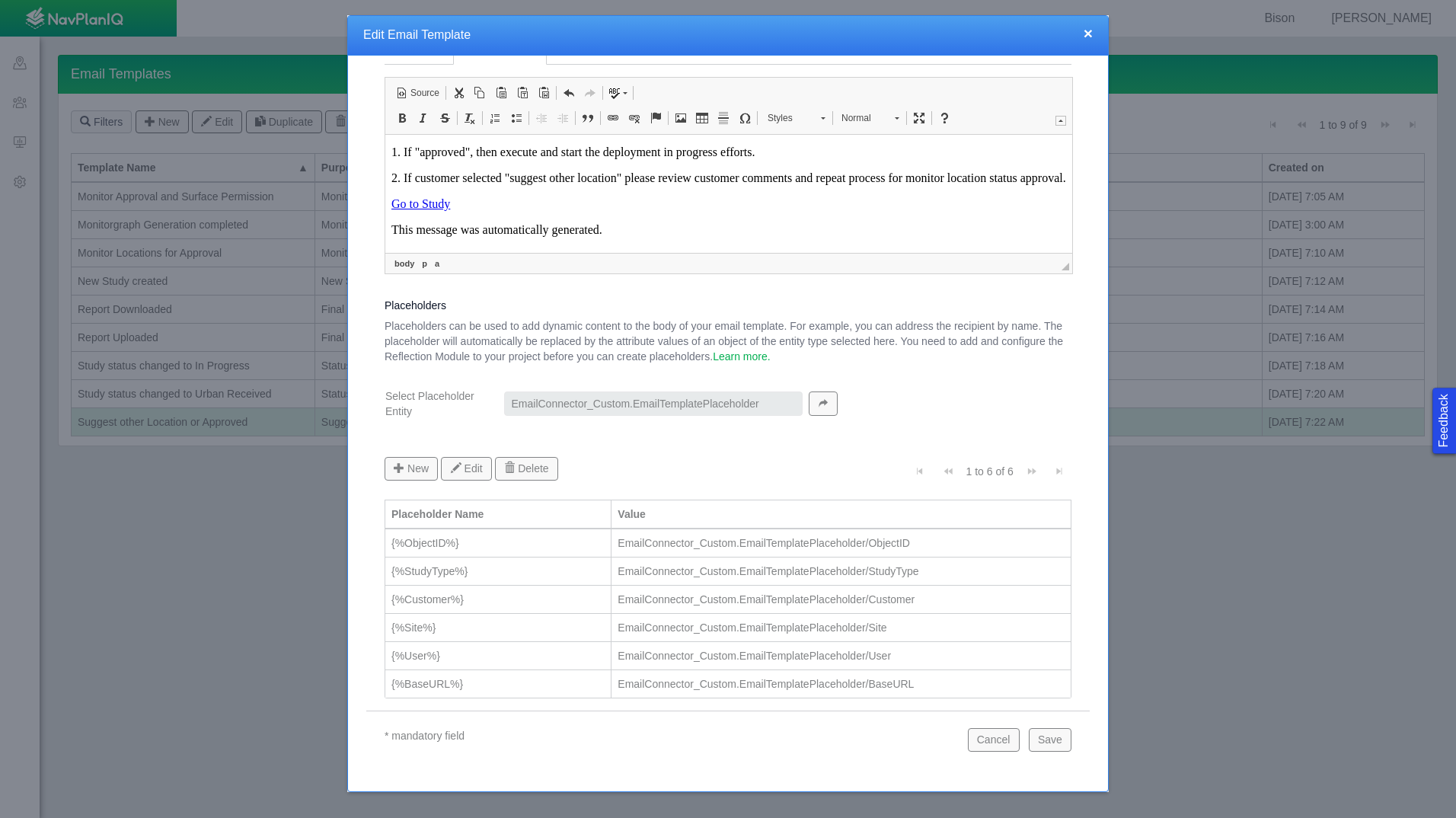
click at [1086, 37] on button "×" at bounding box center [1088, 33] width 10 height 16
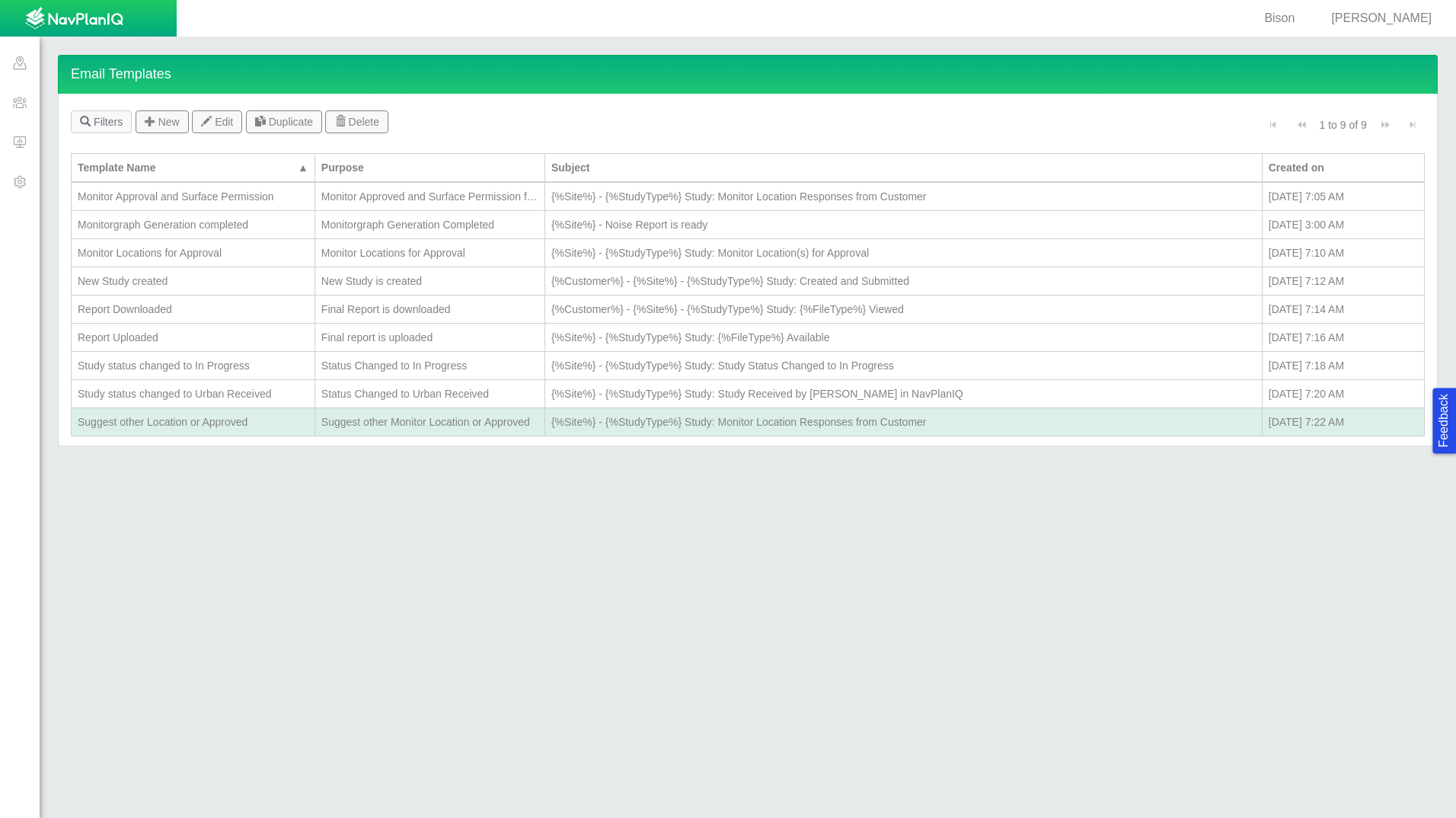
click at [184, 338] on div "Report Uploaded" at bounding box center [193, 338] width 231 height 16
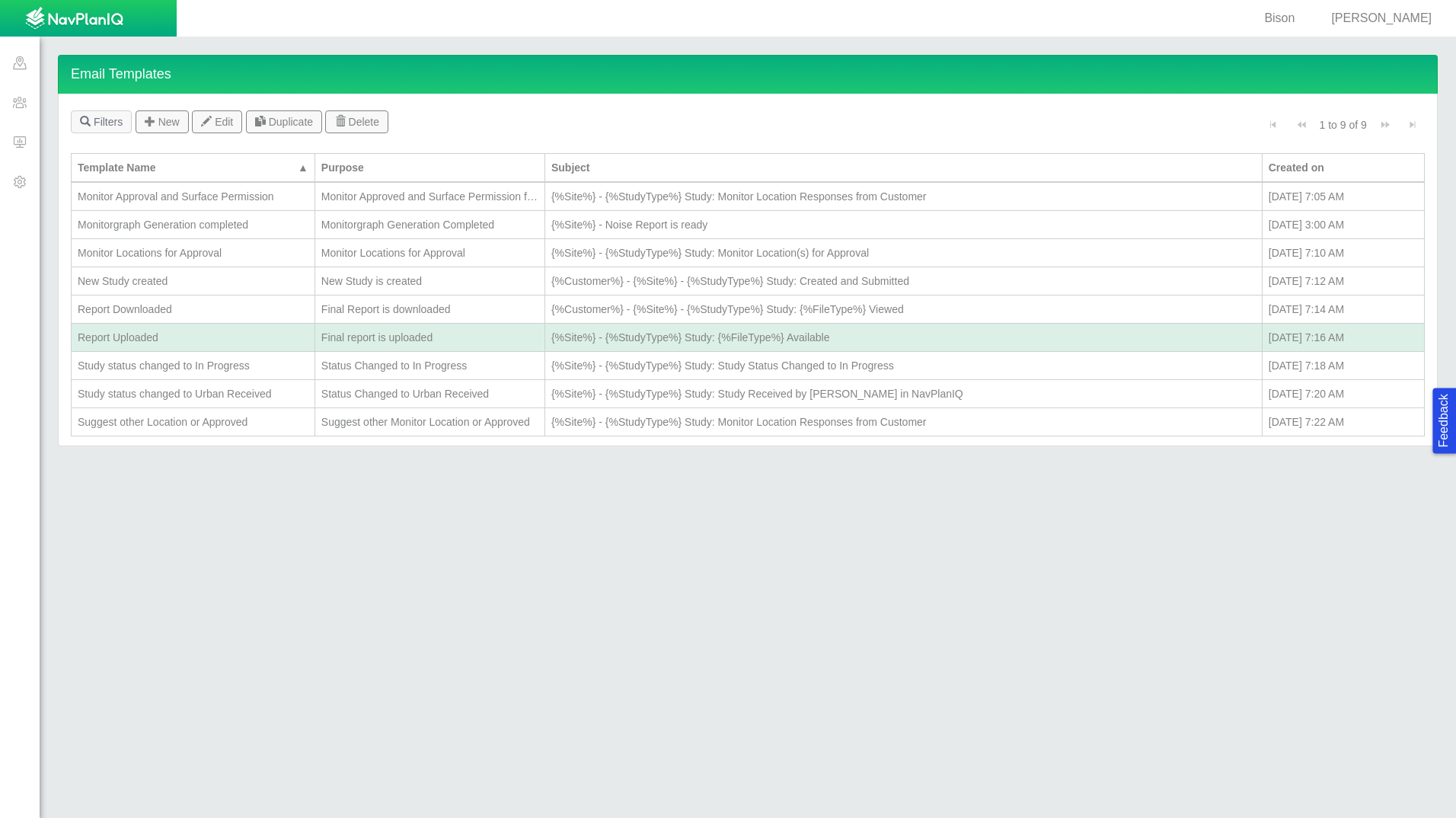
click at [184, 338] on div "Report Uploaded" at bounding box center [193, 338] width 231 height 16
type textarea "x"
select select "Final_report_is_uploaded"
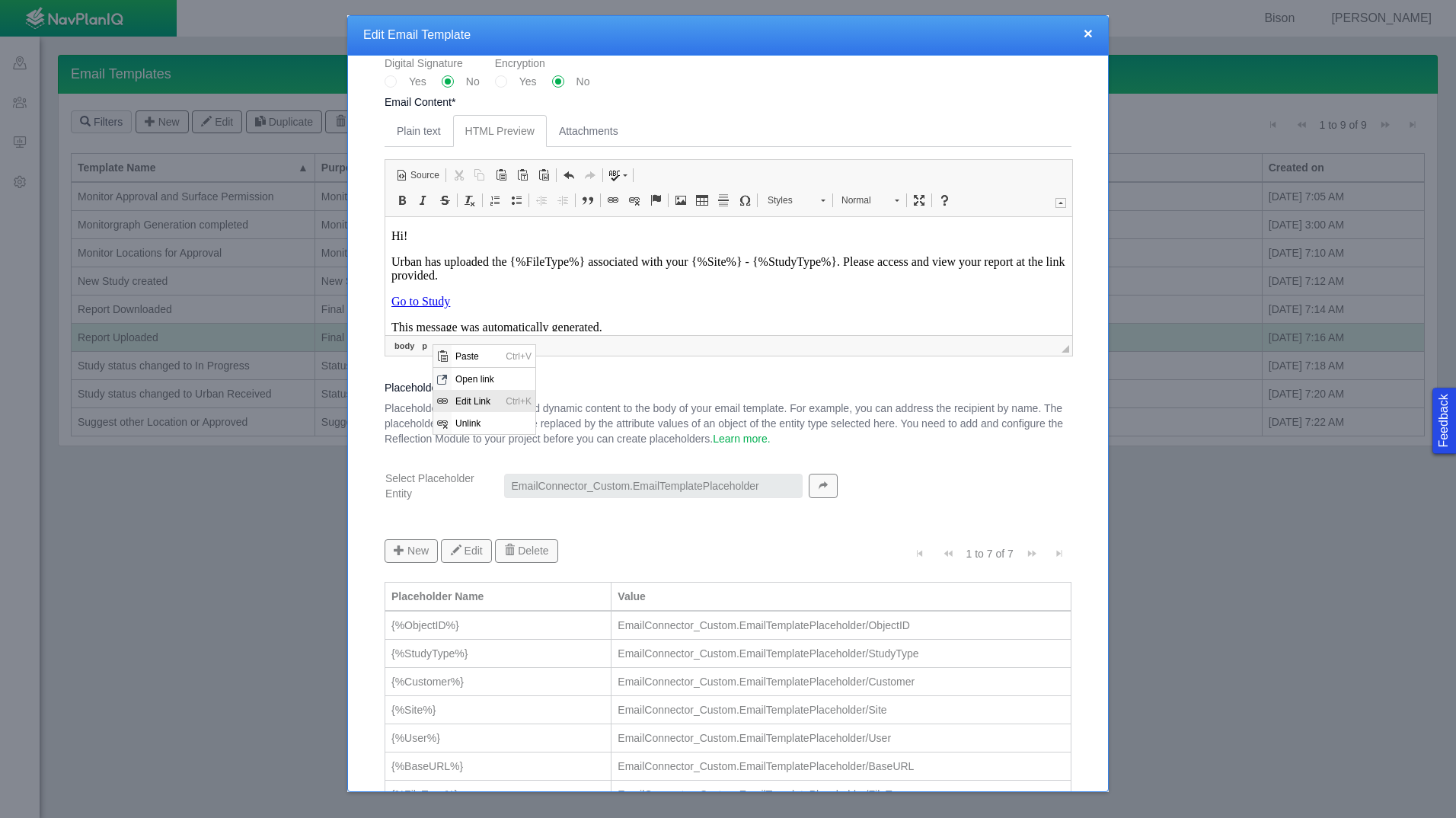
click at [485, 404] on span "Edit Link" at bounding box center [477, 401] width 50 height 23
select select
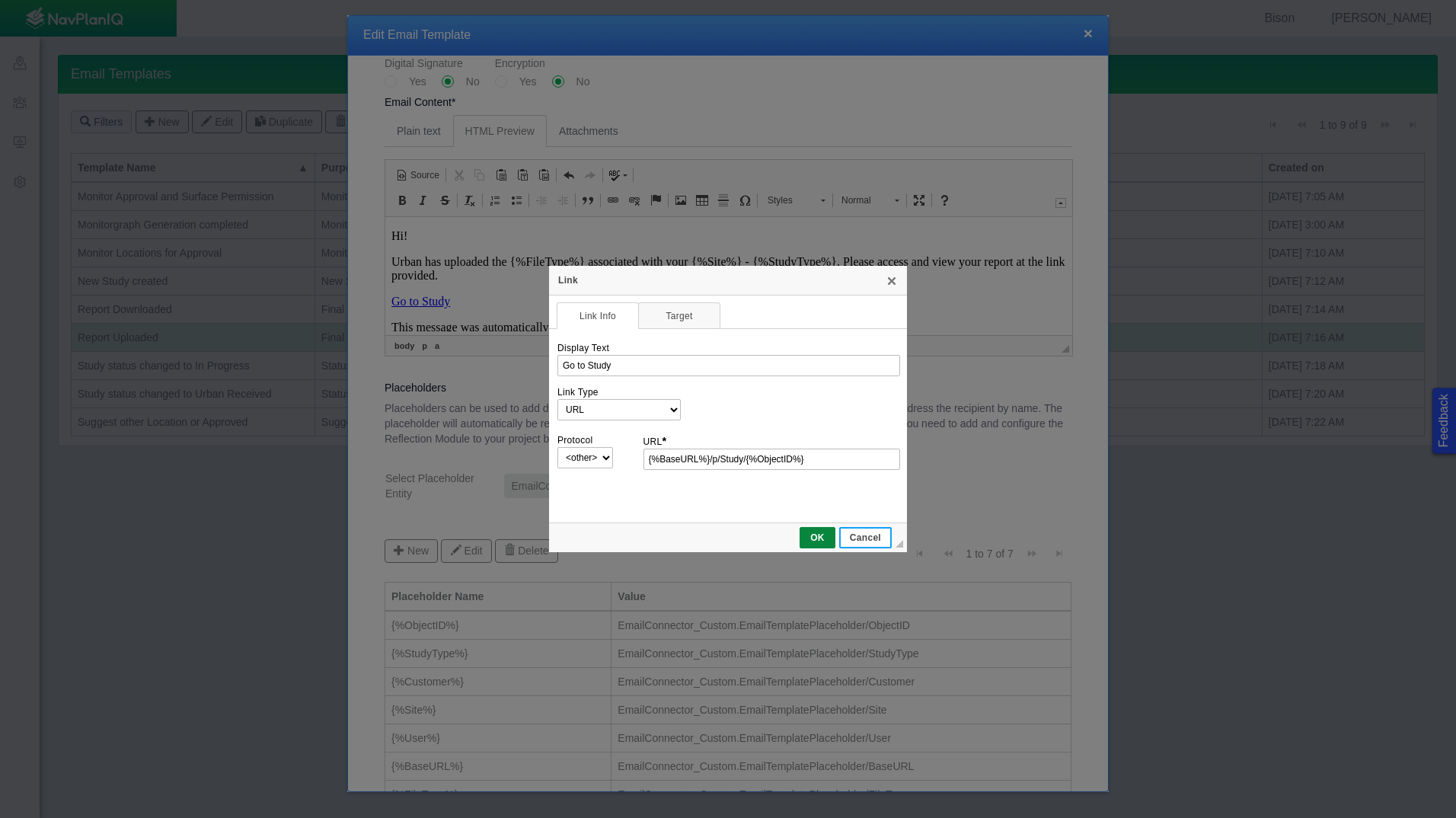
click at [881, 535] on span "Cancel" at bounding box center [865, 538] width 49 height 10
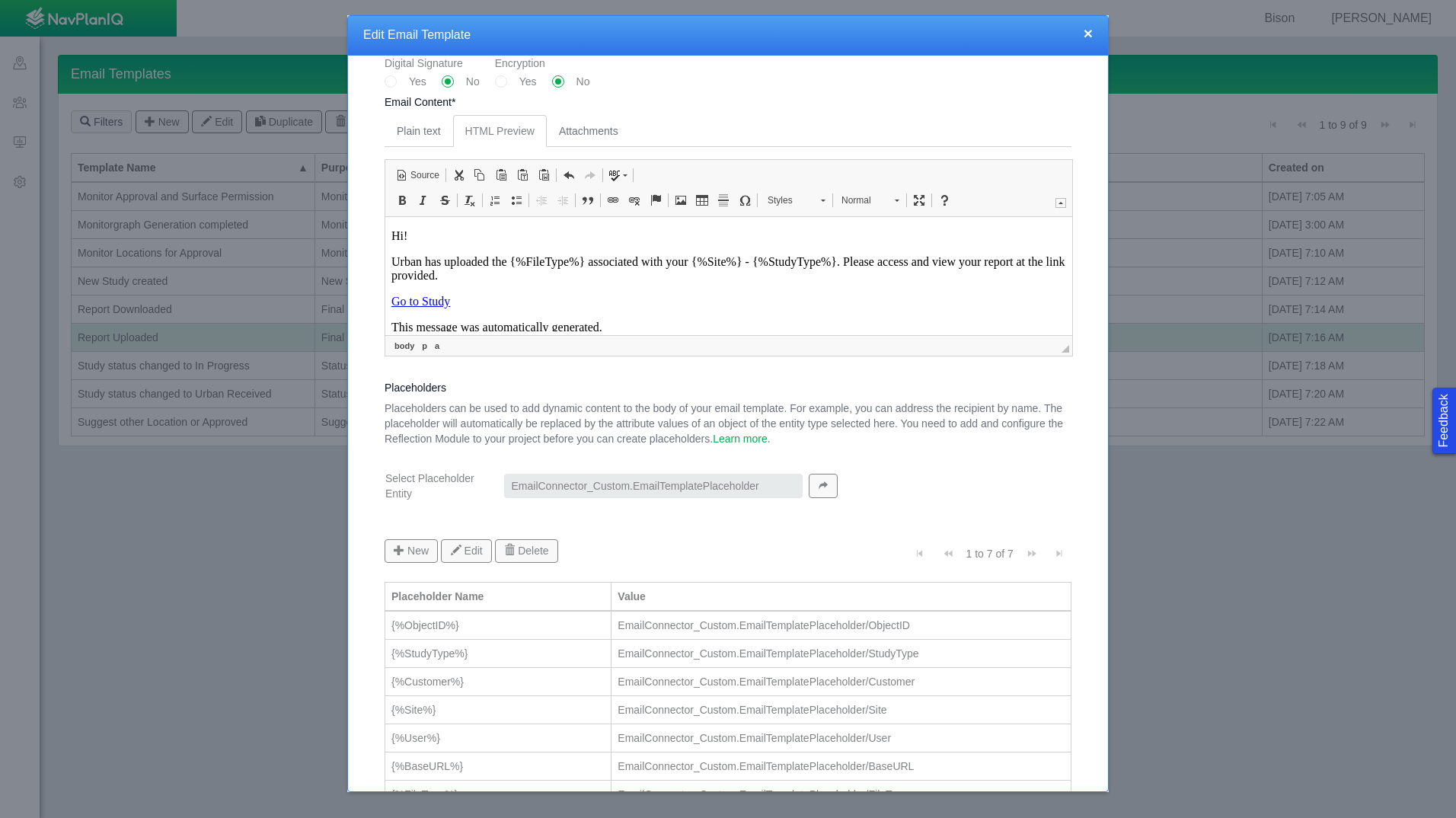
click at [1090, 28] on button "×" at bounding box center [1088, 33] width 10 height 16
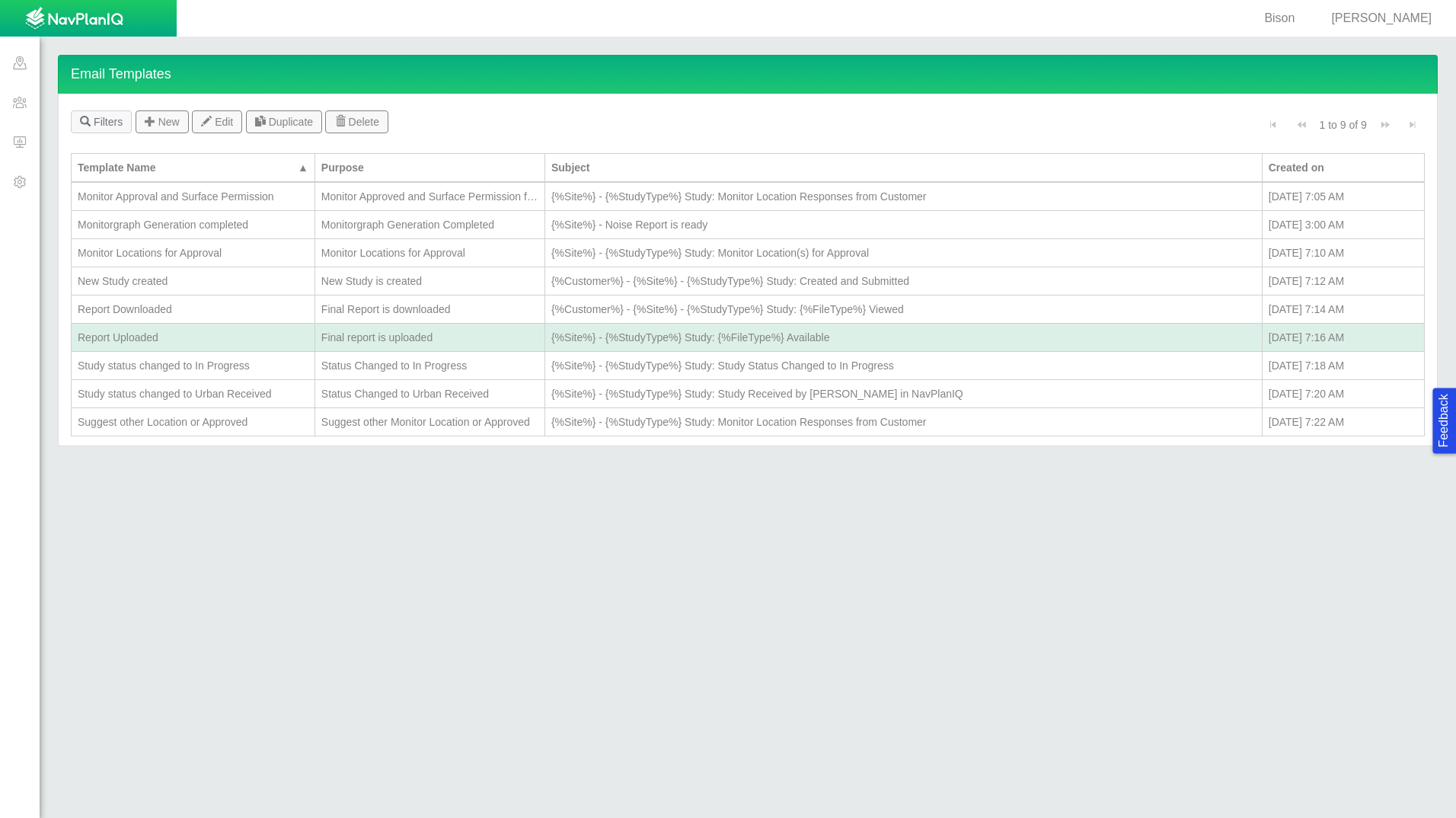
click at [118, 298] on td "Report Downloaded" at bounding box center [194, 309] width 244 height 29
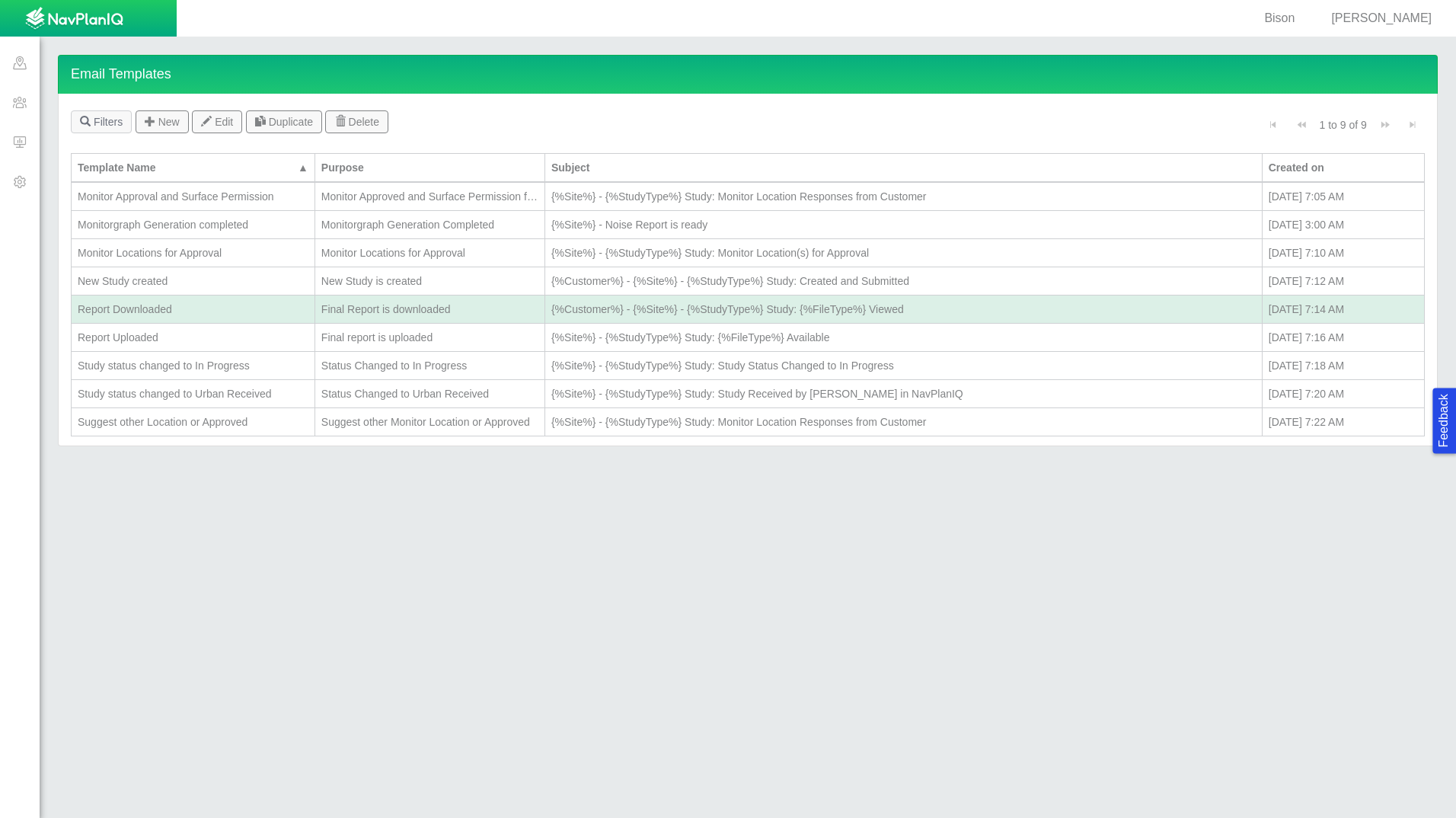
click at [136, 306] on div "Report Downloaded" at bounding box center [193, 309] width 231 height 16
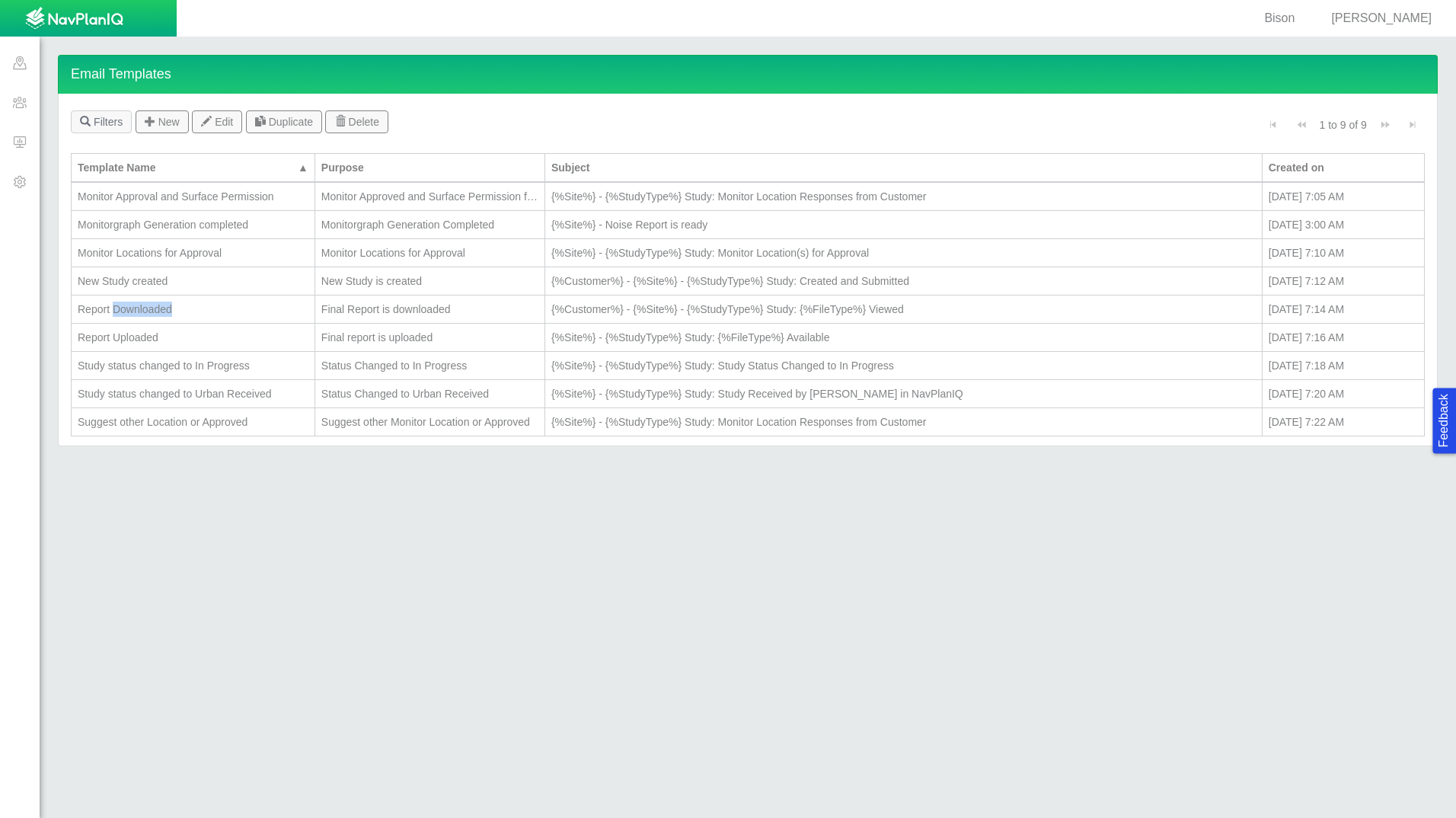
click at [136, 306] on div "Report Downloaded" at bounding box center [193, 309] width 231 height 16
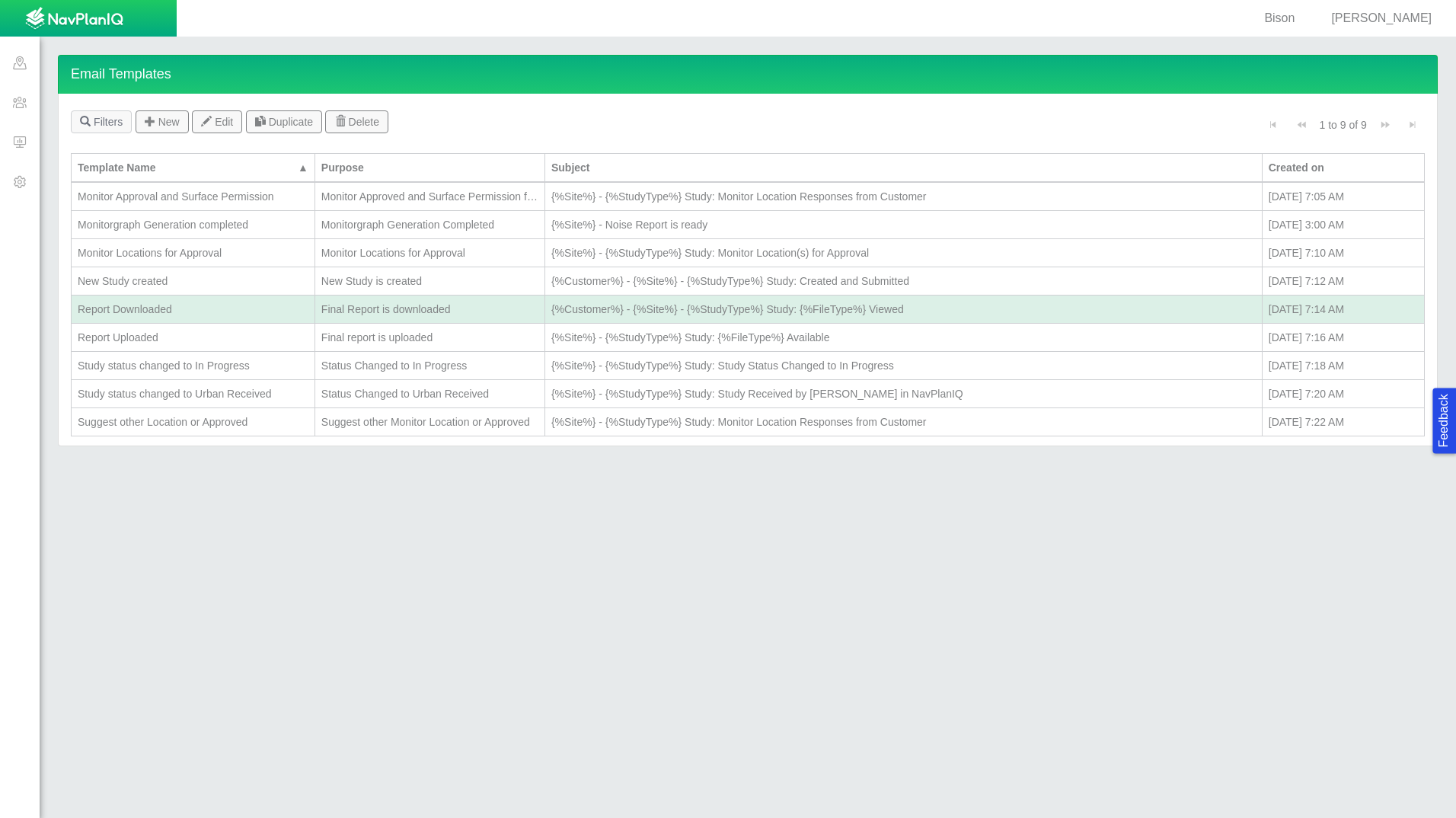
type textarea "x"
type input "Report Downloaded"
type input "[PERSON_NAME][EMAIL_ADDRESS][PERSON_NAME][DOMAIN_NAME]"
type input "{%Customer%} - {%Site%} - {%StudyType%} Study: {%FileType%} Viewed"
radio input "true"
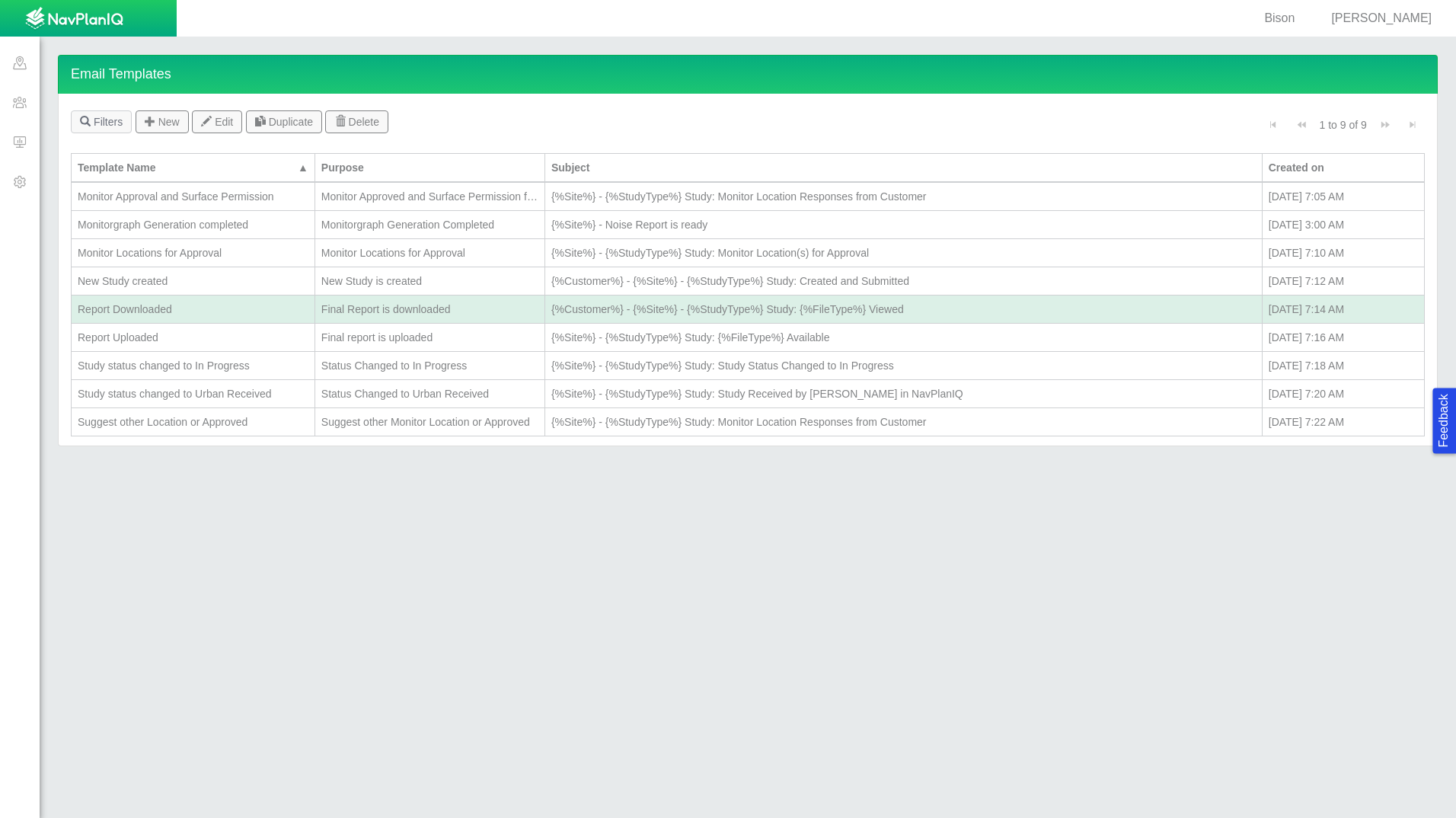
radio input "true"
select select "File_is_downloaded"
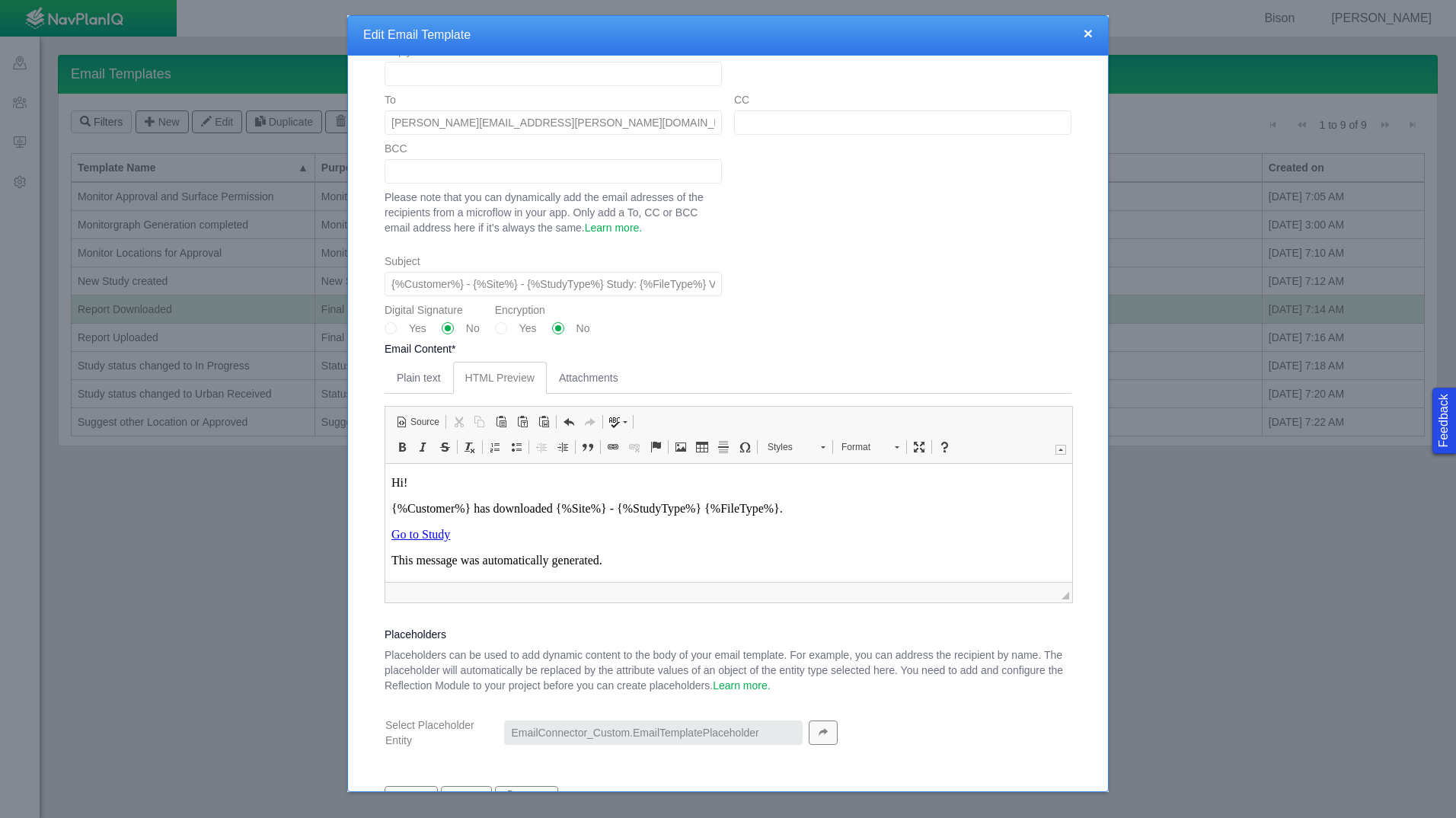
scroll to position [457, 0]
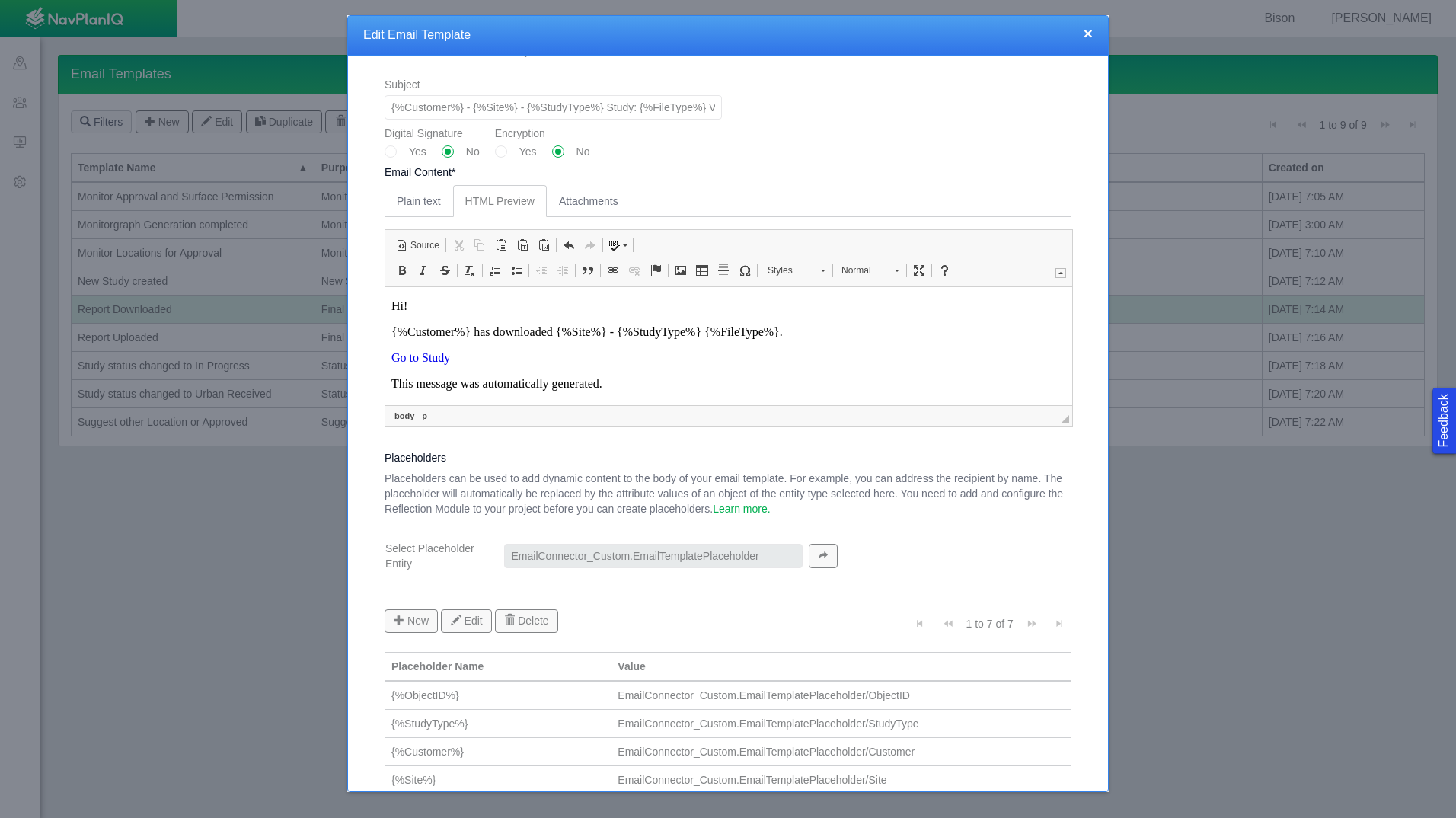
click at [415, 357] on link "Go to Study" at bounding box center [421, 357] width 59 height 13
click at [501, 453] on span "Ctrl+K" at bounding box center [506, 452] width 34 height 23
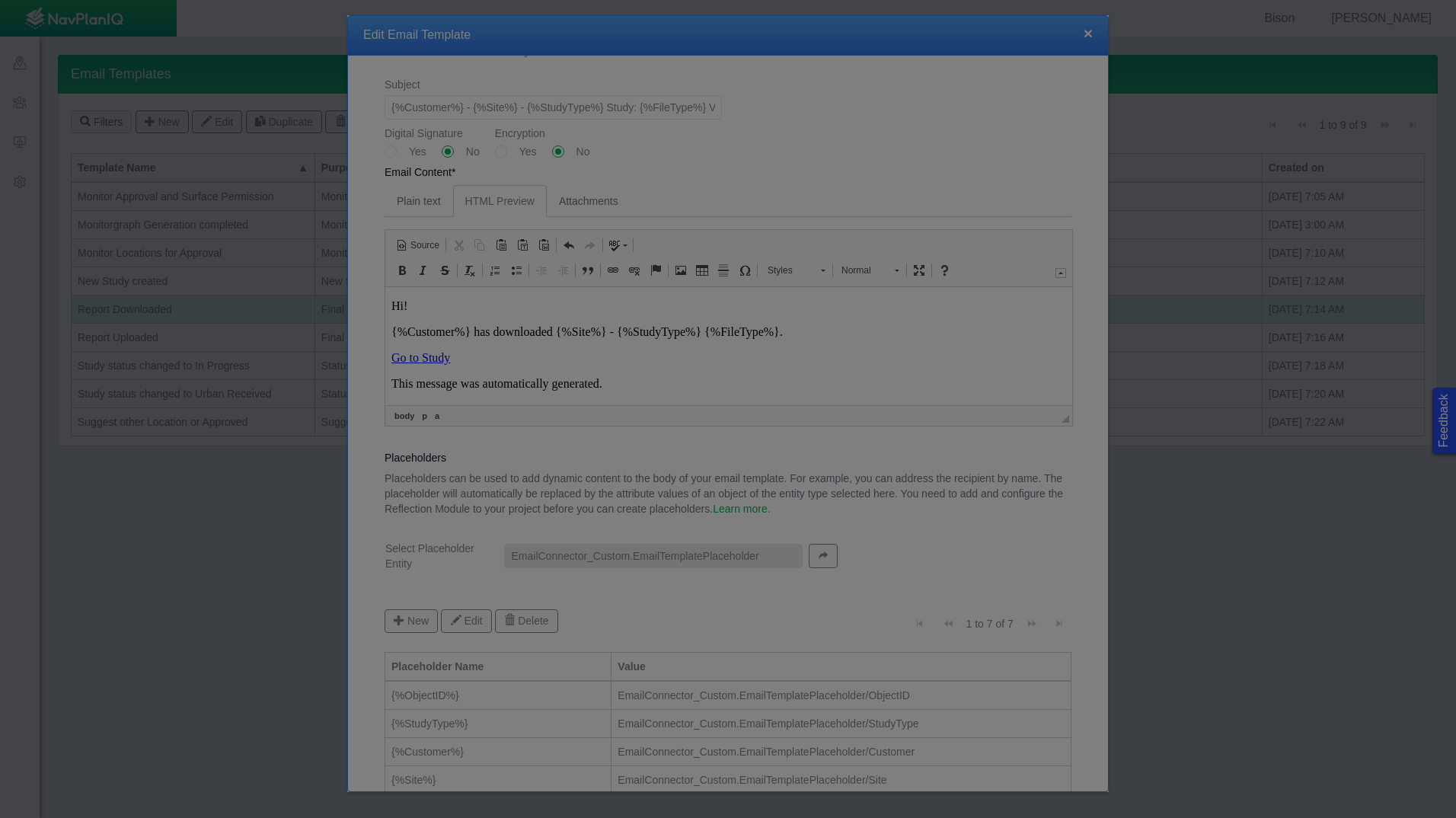
type input "Go to Study"
select select
type input "{%BaseURL%}/p/Study/{%ObjectID%}"
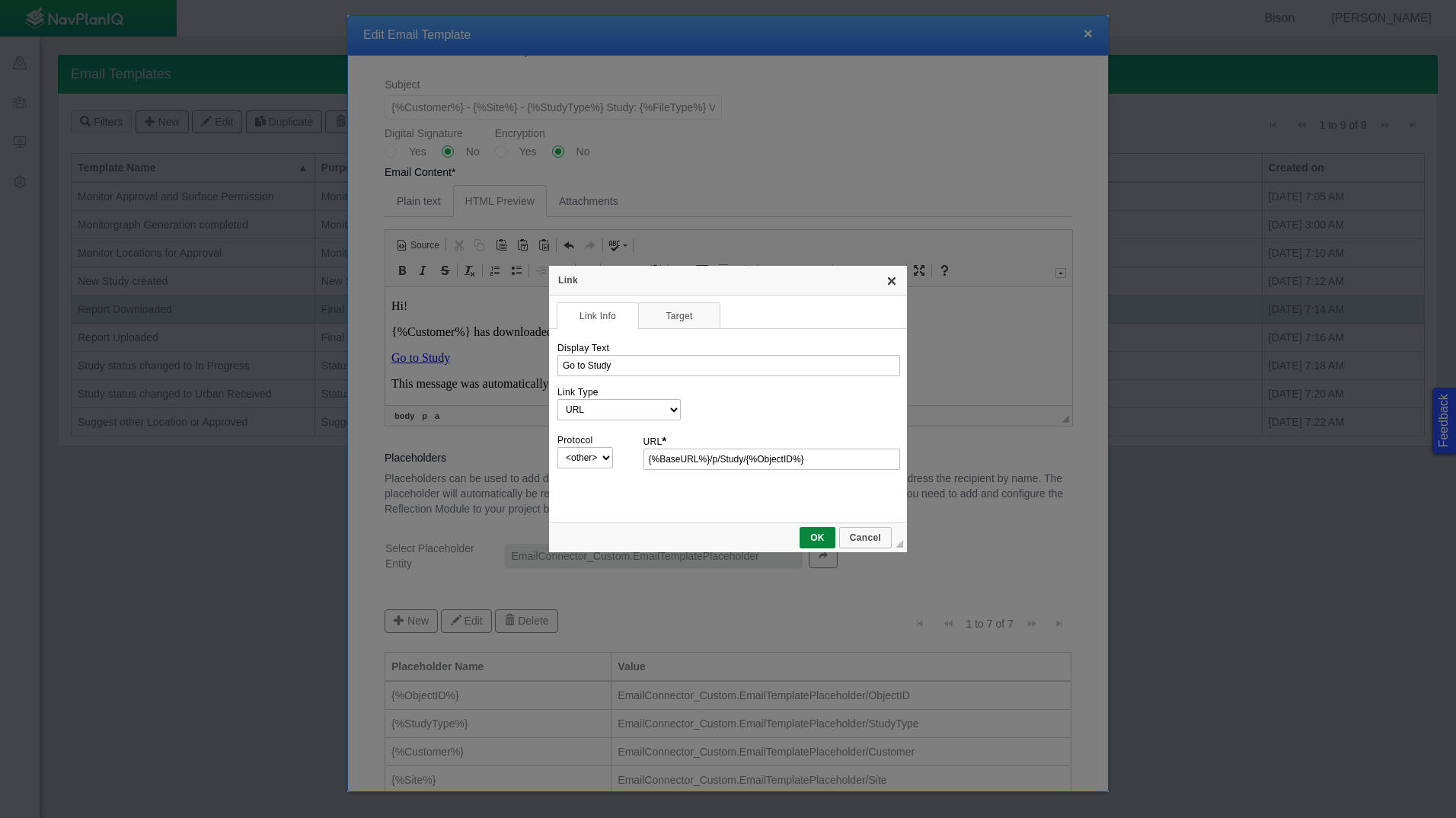
click at [896, 275] on link "X" at bounding box center [892, 280] width 12 height 12
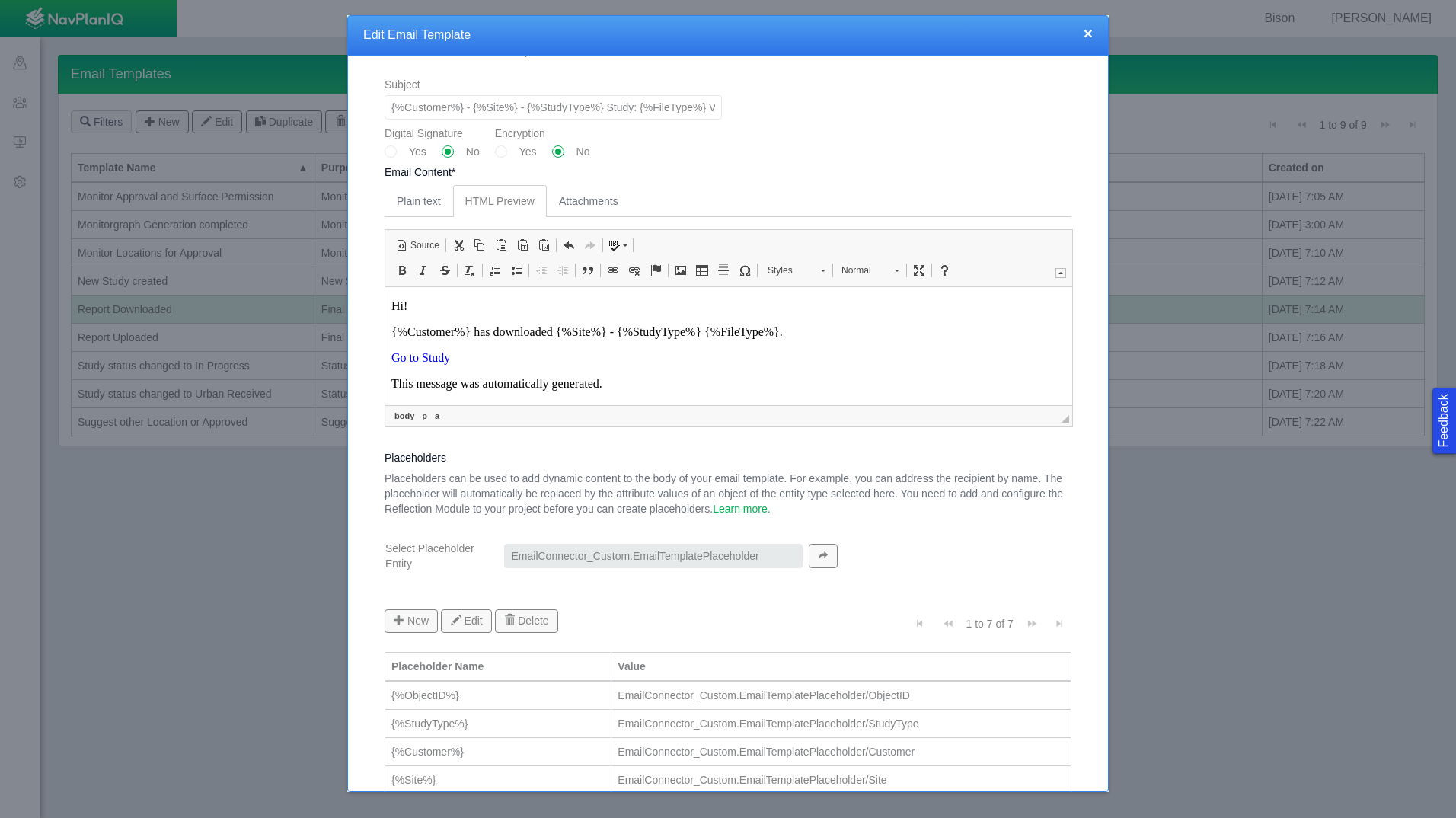
click at [1087, 35] on button "×" at bounding box center [1088, 33] width 10 height 16
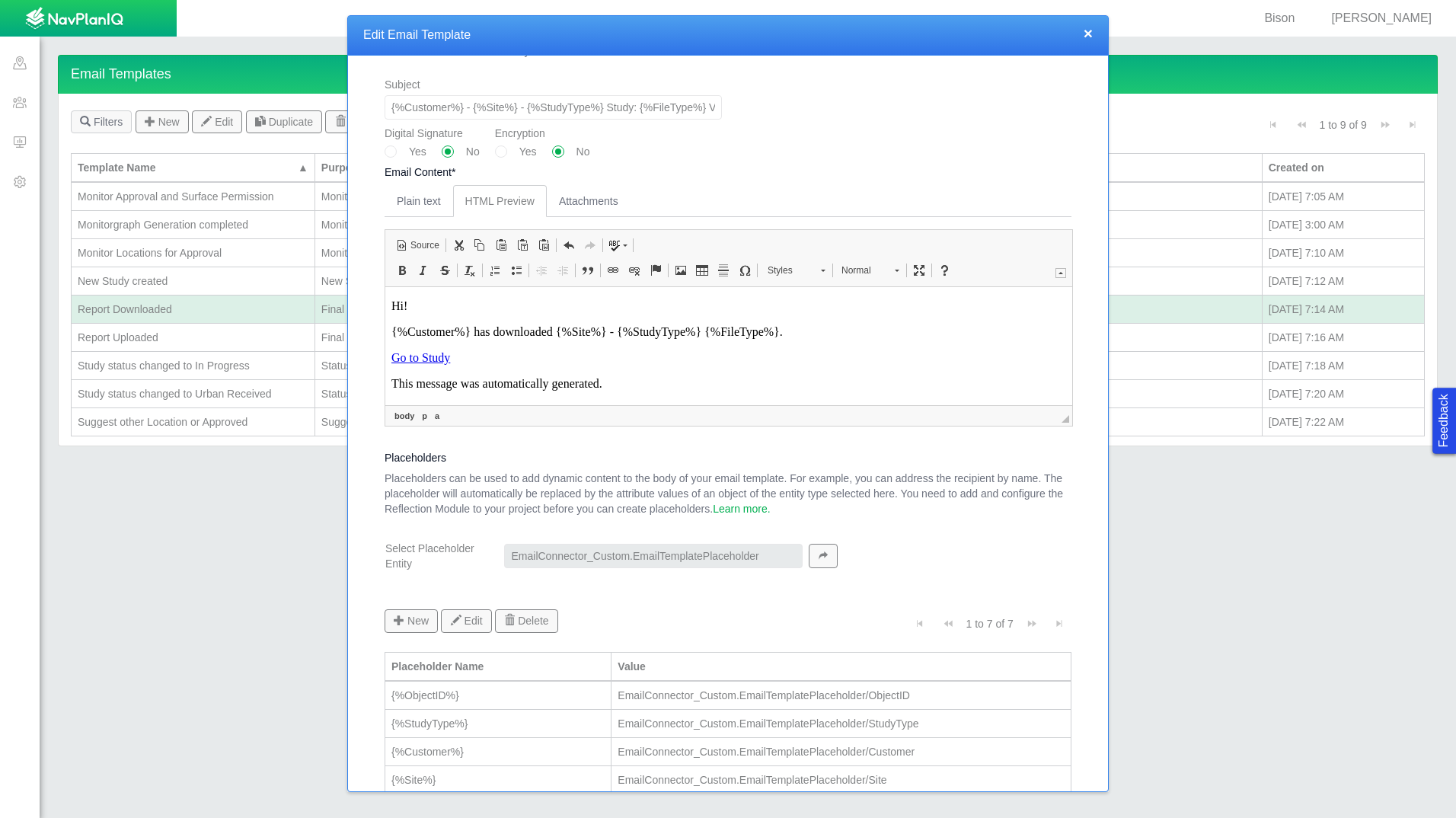
scroll to position [677, 0]
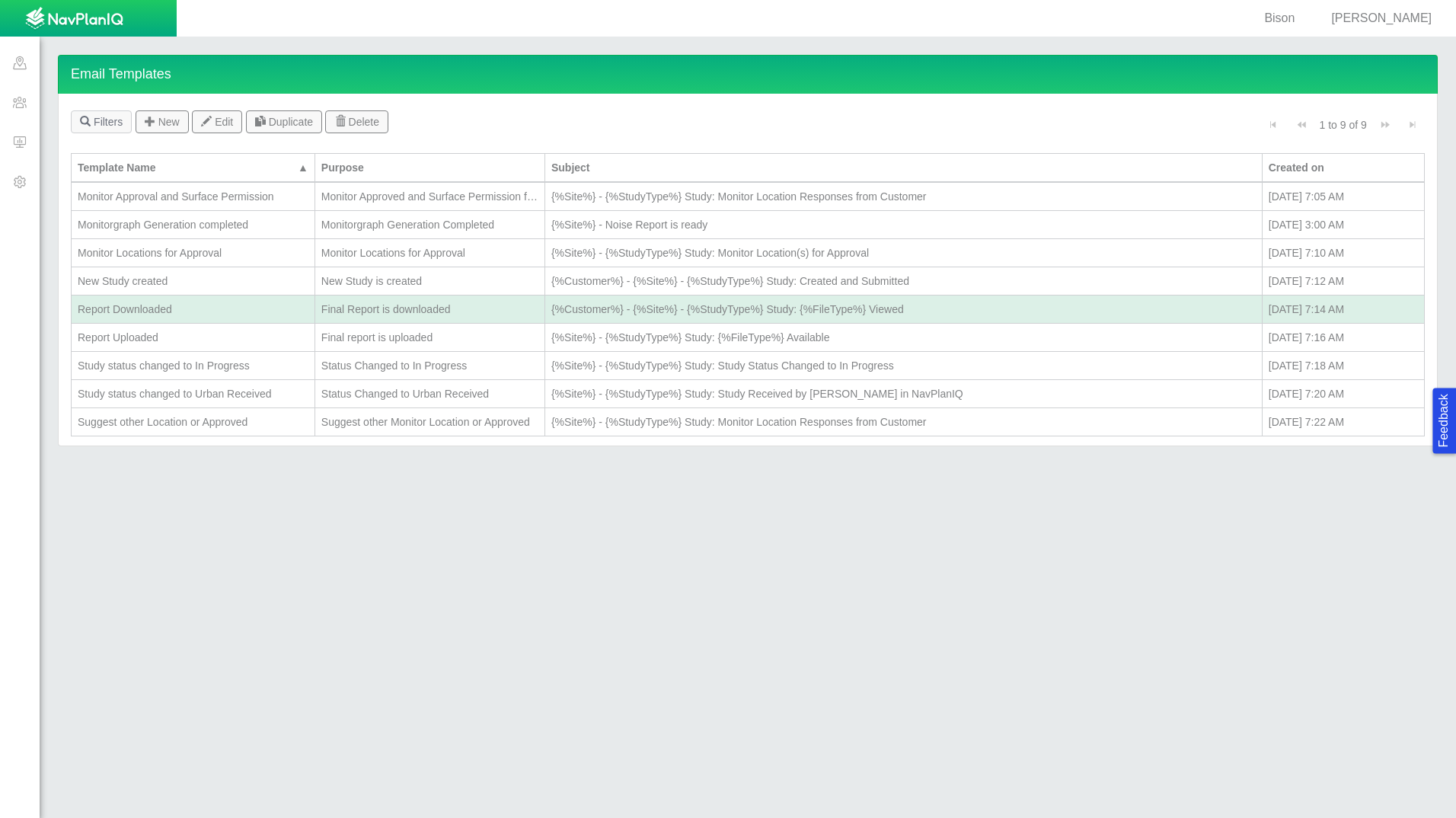
click at [192, 279] on div "New Study created" at bounding box center [193, 281] width 231 height 16
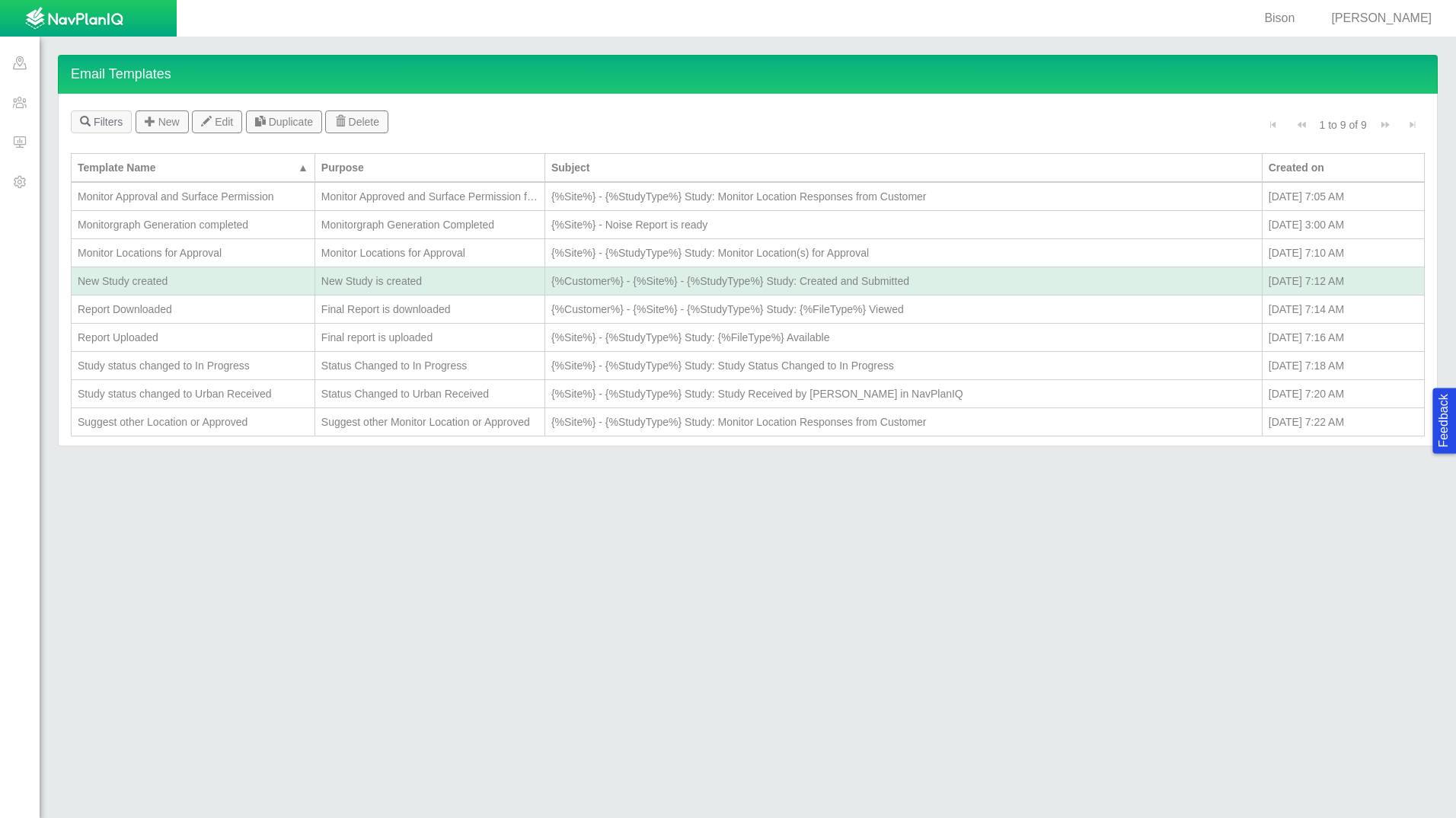
click at [192, 279] on div "New Study created" at bounding box center [193, 281] width 231 height 16
type textarea "x"
type input "New Study created"
type input "{%Customer%} - {%Site%} - {%StudyType%} Study: Created and Submitted"
radio input "true"
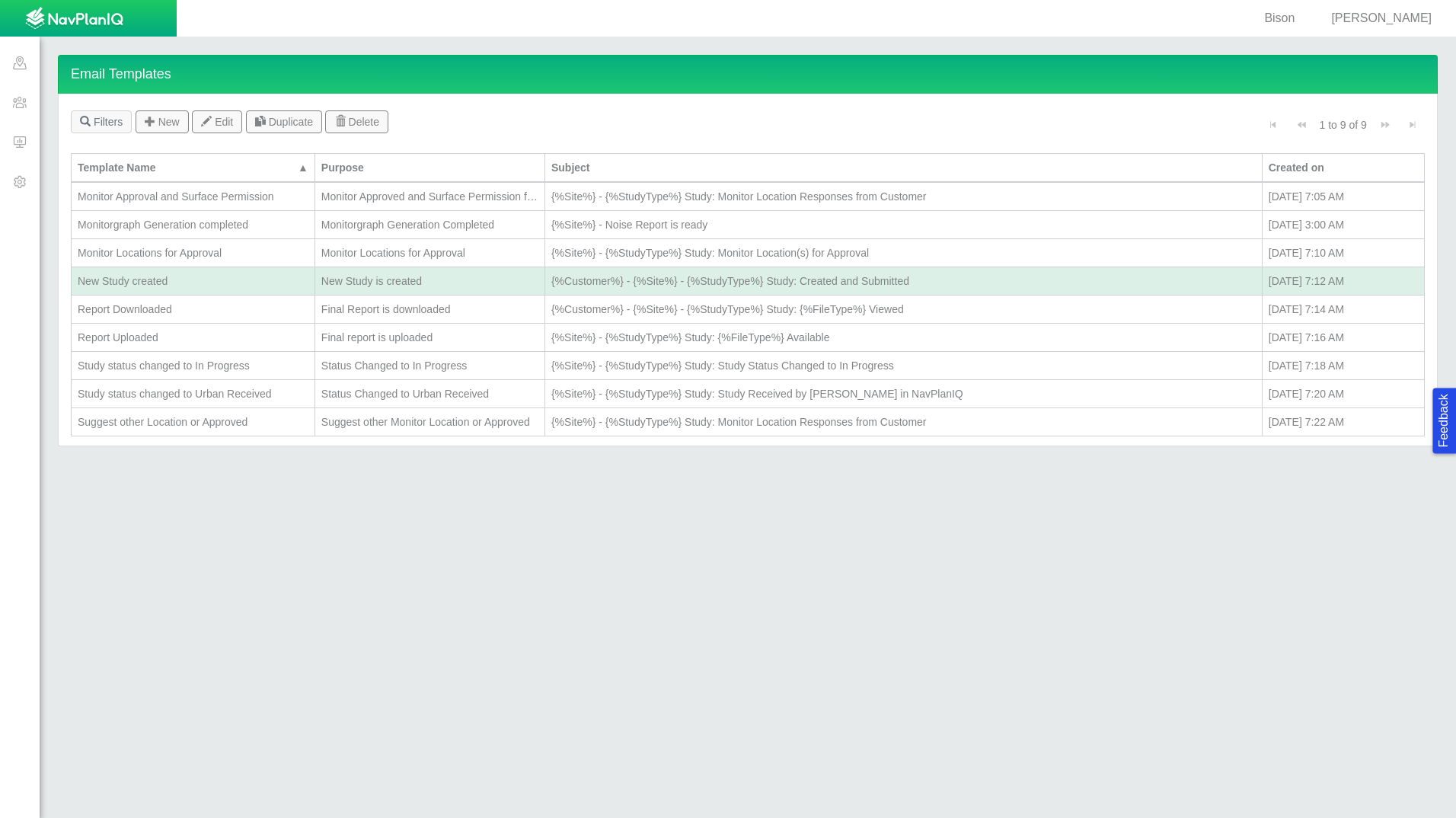
radio input "true"
select select "New_Study_is_created"
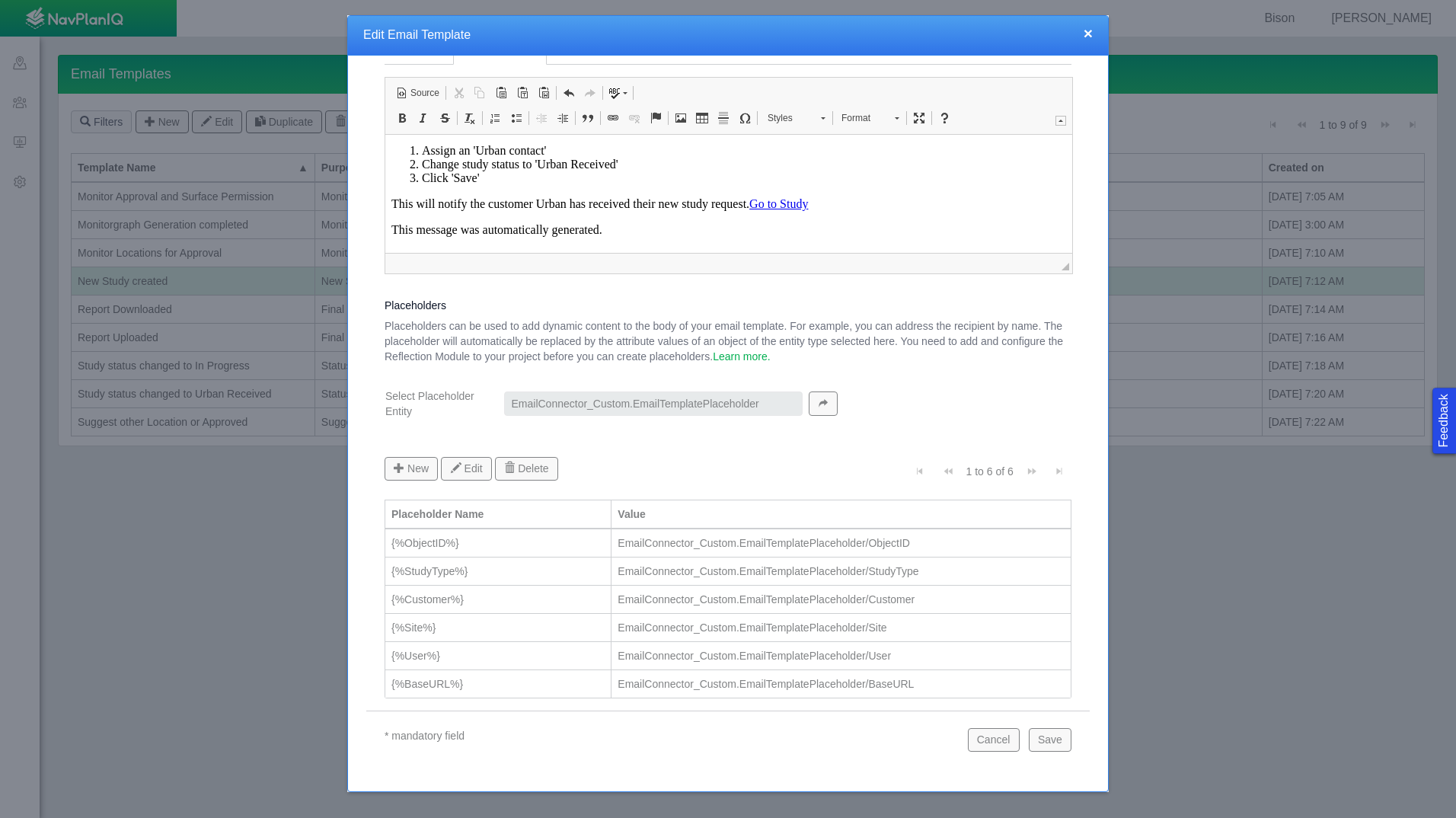
scroll to position [649, 0]
click at [783, 205] on link "Go to Study" at bounding box center [779, 203] width 59 height 13
click at [858, 257] on span "Edit Link" at bounding box center [843, 261] width 50 height 23
select select
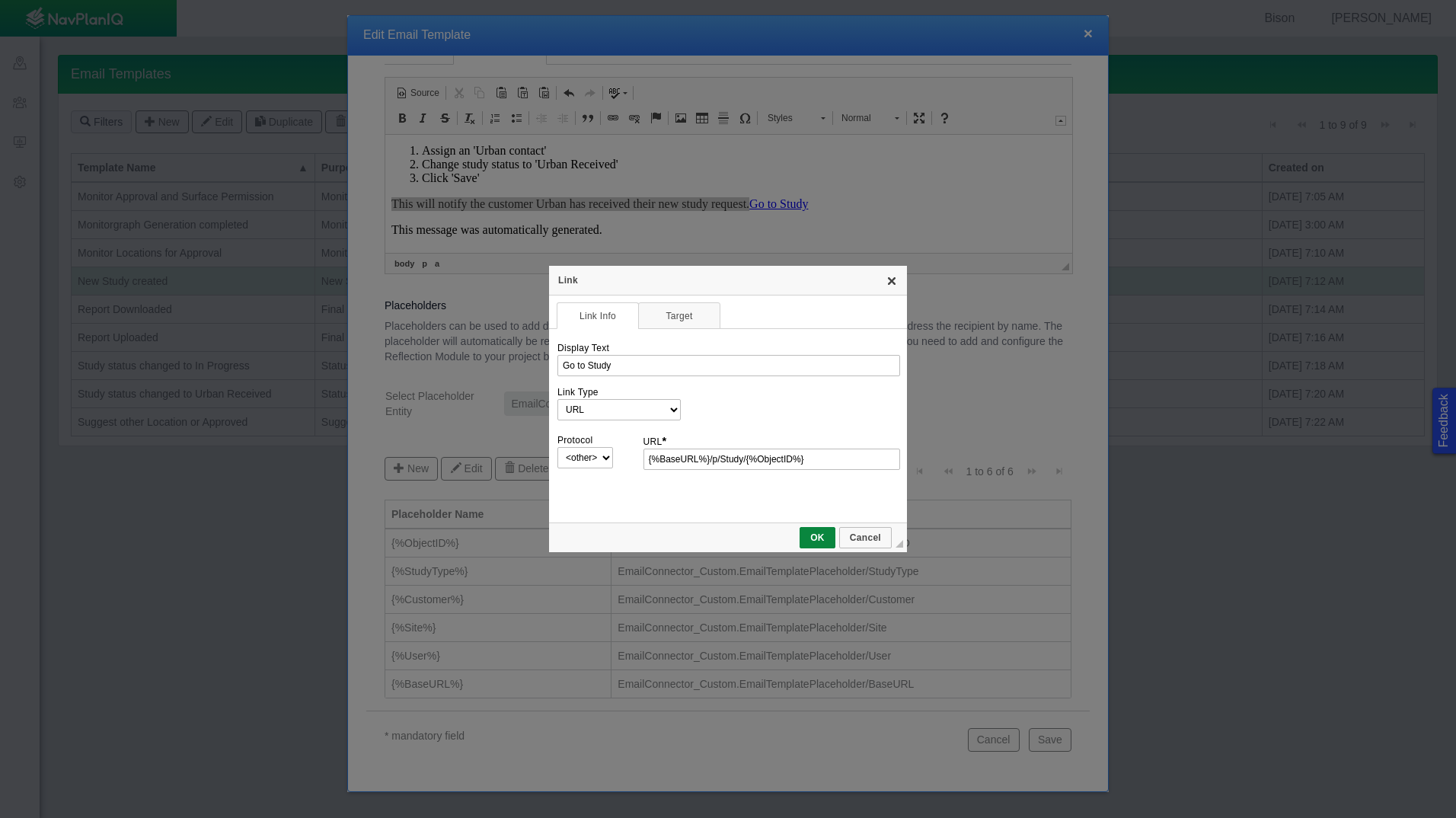
click at [887, 280] on link "X" at bounding box center [892, 280] width 12 height 12
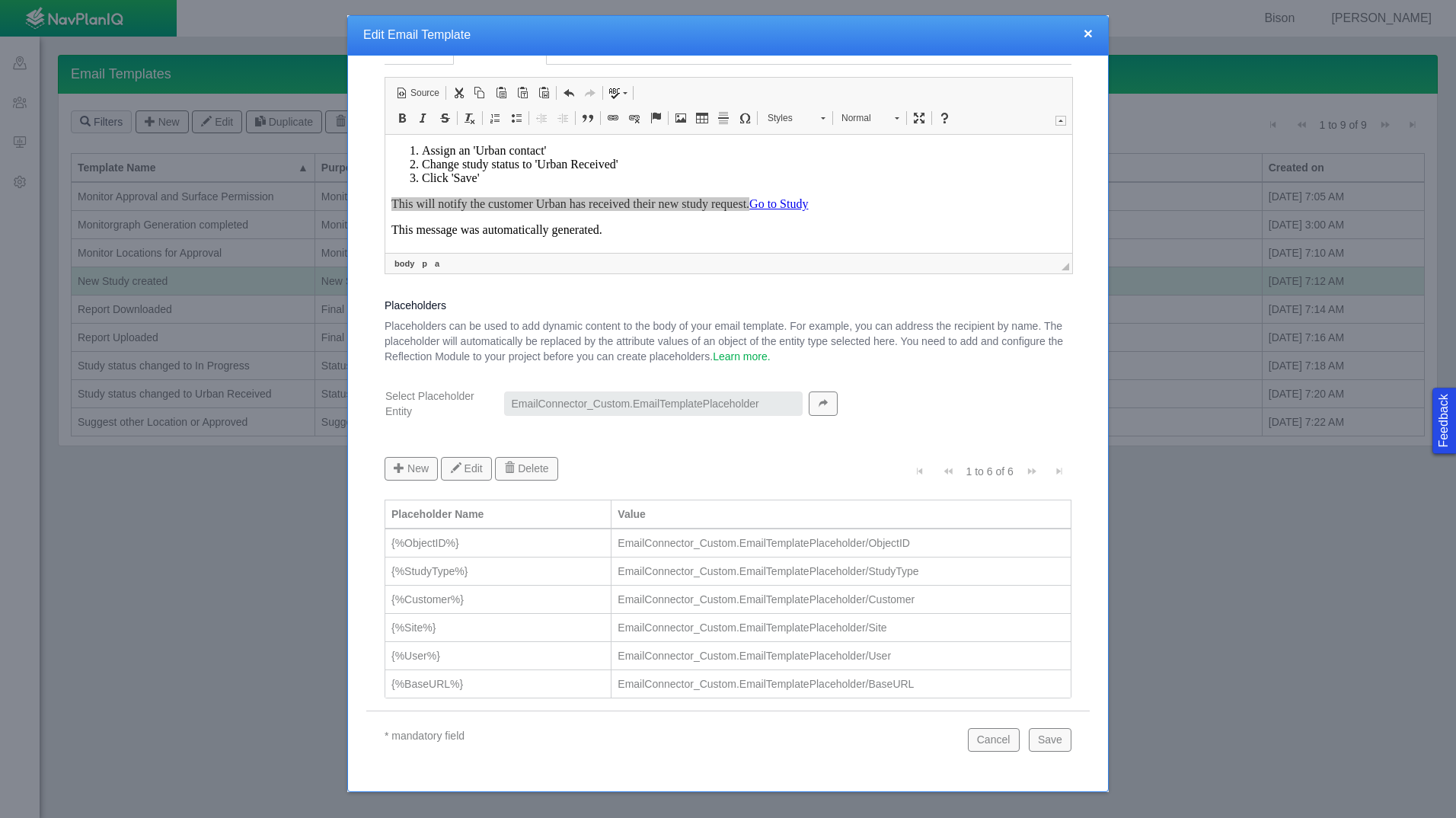
click at [1082, 35] on h4 "Edit Email Template" at bounding box center [728, 35] width 730 height 16
click at [1092, 34] on button "×" at bounding box center [1088, 33] width 10 height 16
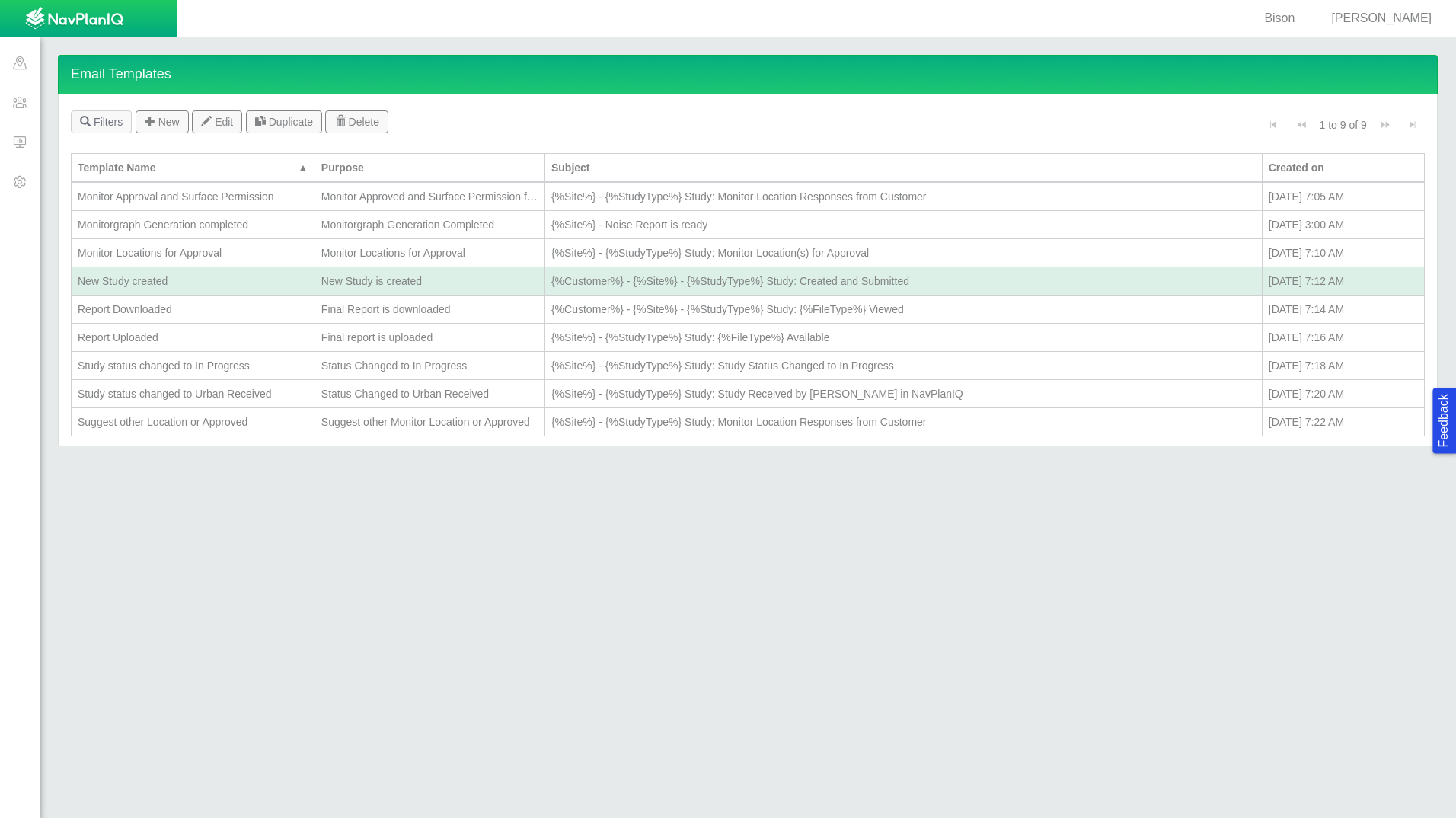
click at [249, 235] on td "Monitorgraph Generation completed" at bounding box center [194, 225] width 244 height 29
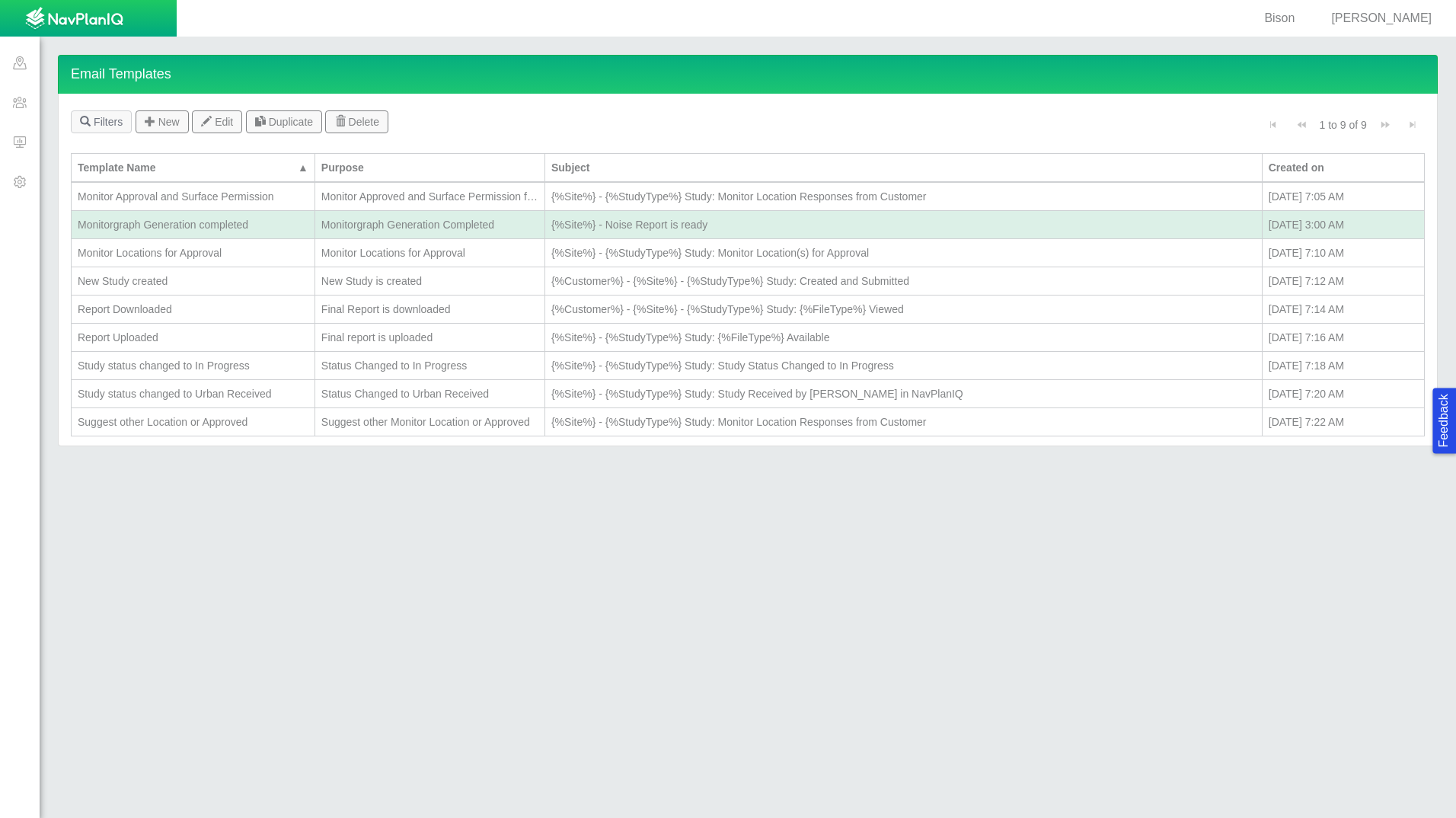
click at [267, 248] on div "Monitor Locations for Approval" at bounding box center [193, 253] width 231 height 16
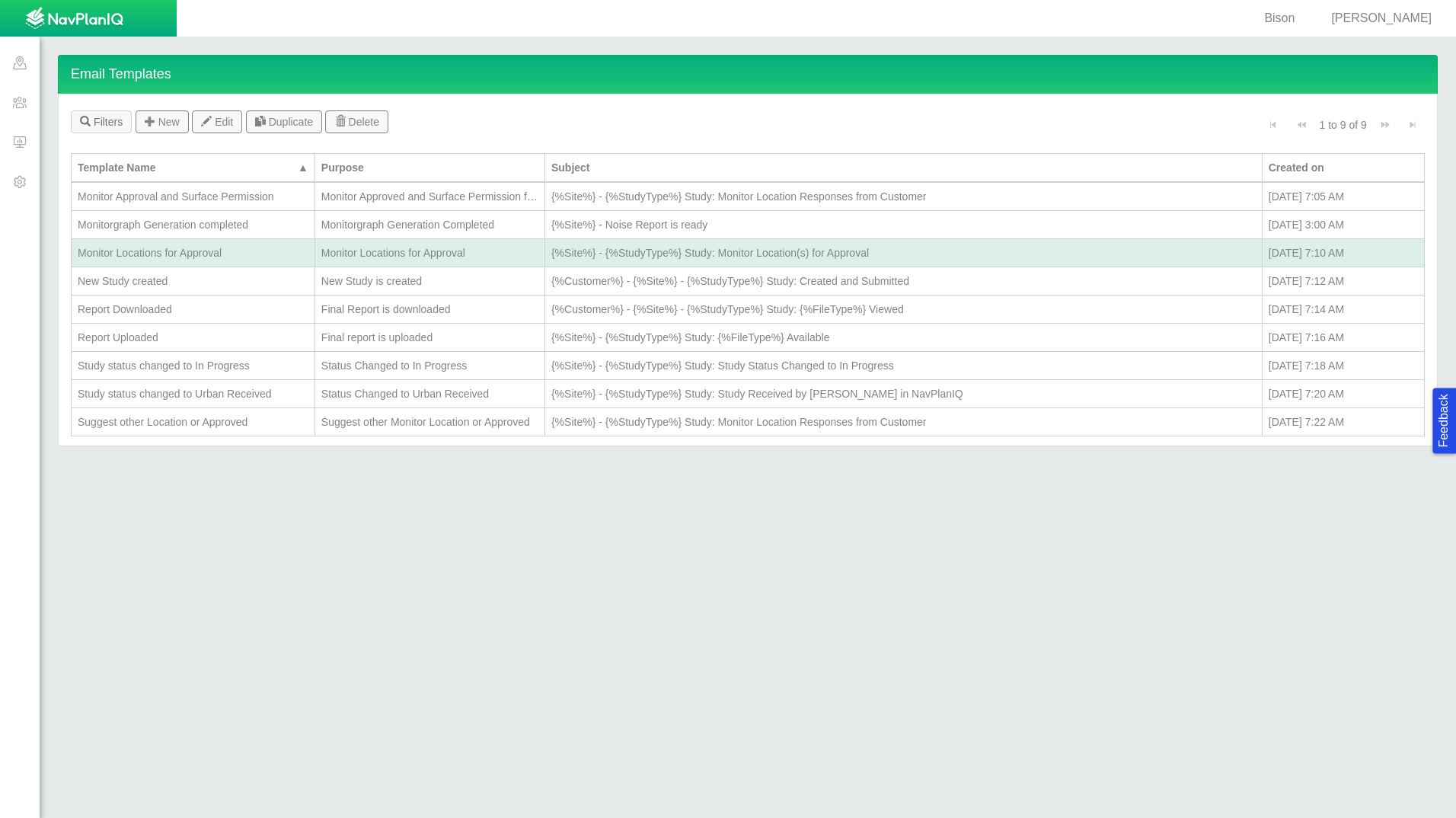
type textarea "x"
select select "Monitor_Locations_for_Approval"
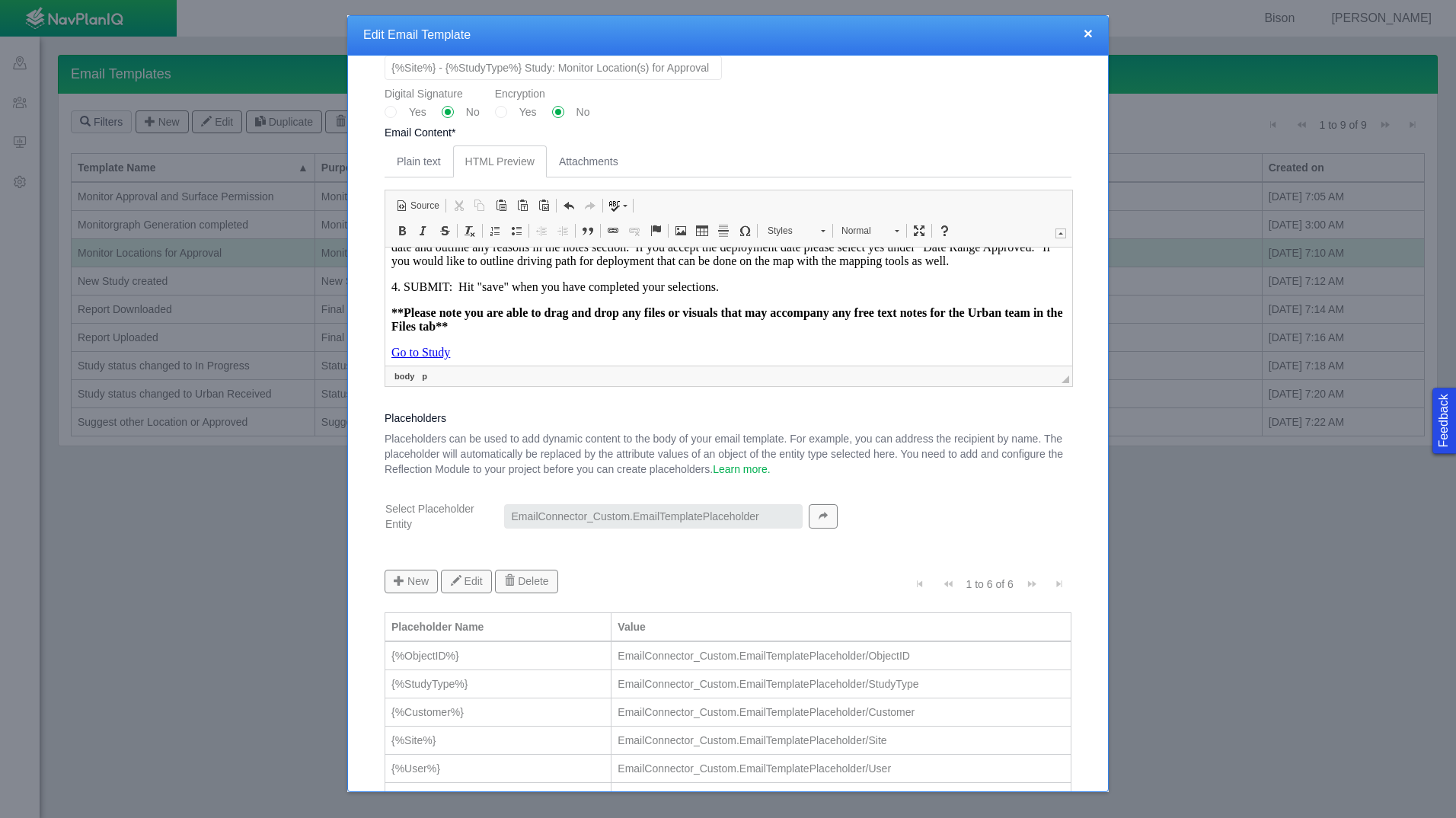
scroll to position [241, 0]
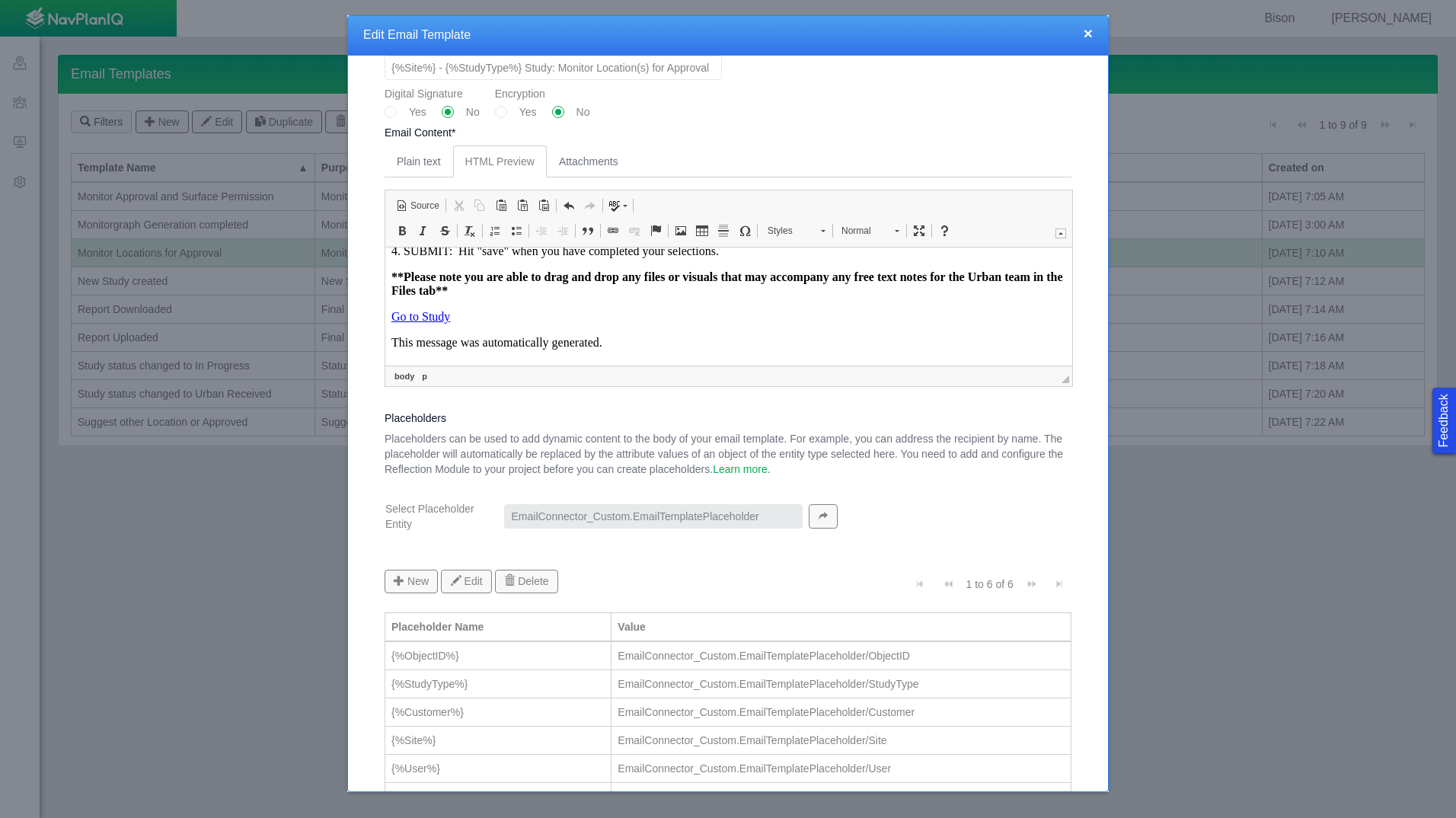
drag, startPoint x: 1051, startPoint y: 329, endPoint x: 711, endPoint y: 598, distance: 433.5
click at [430, 312] on link "Go to Study" at bounding box center [421, 315] width 59 height 13
click at [465, 408] on span "Edit Link" at bounding box center [476, 411] width 50 height 23
select select
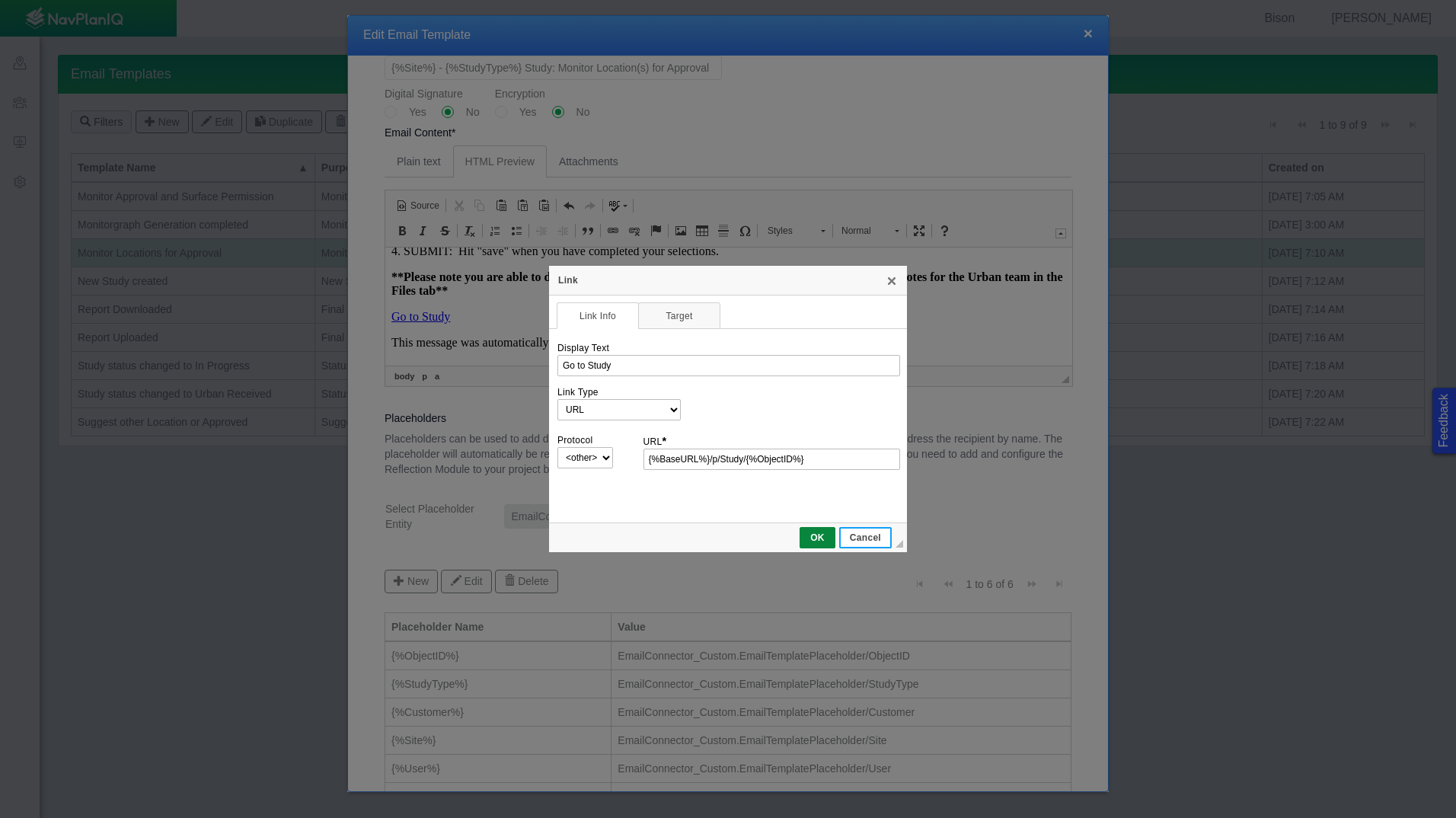
click at [860, 537] on span "Cancel" at bounding box center [865, 538] width 49 height 10
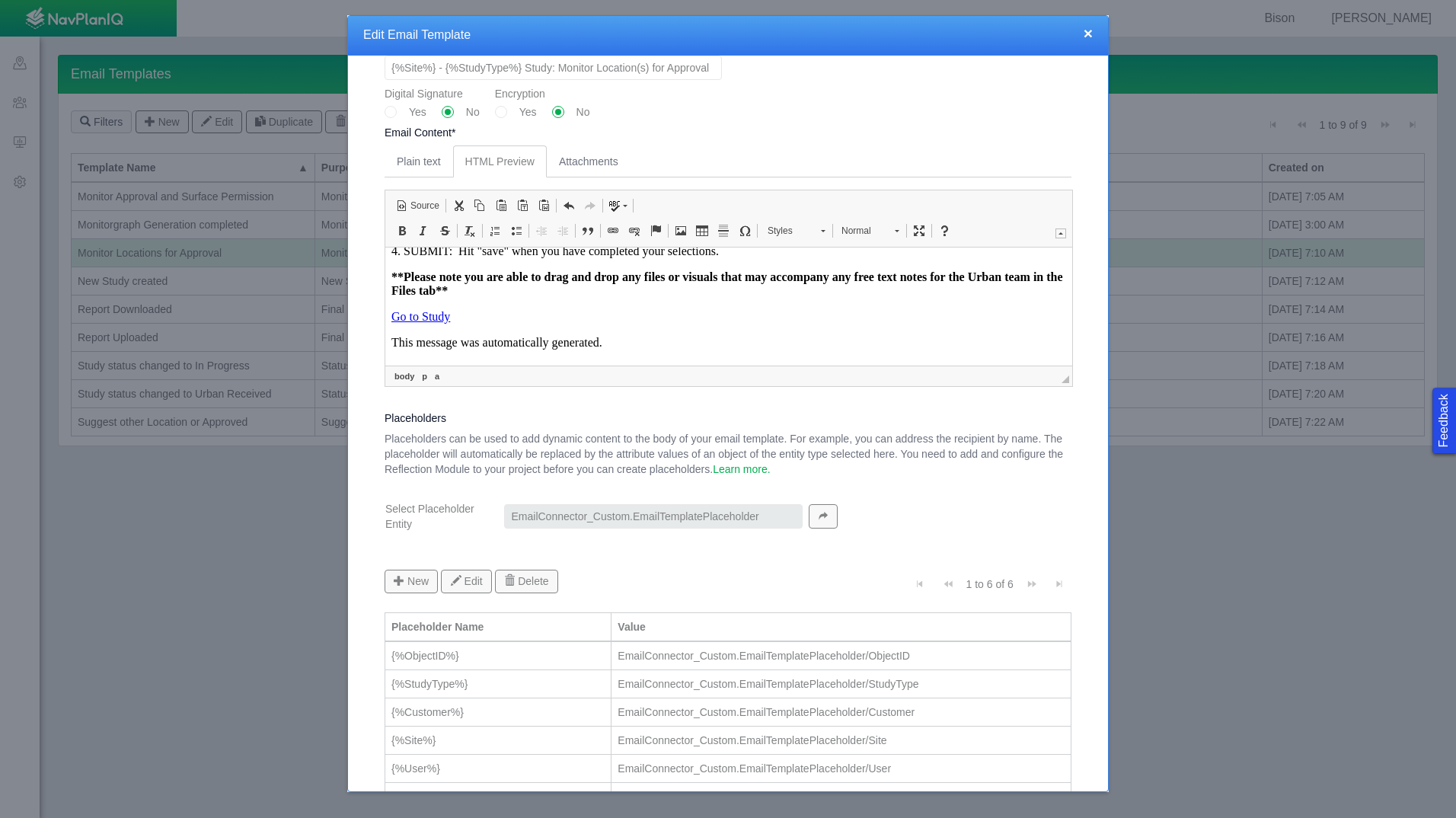
click at [1091, 31] on button "×" at bounding box center [1088, 33] width 10 height 16
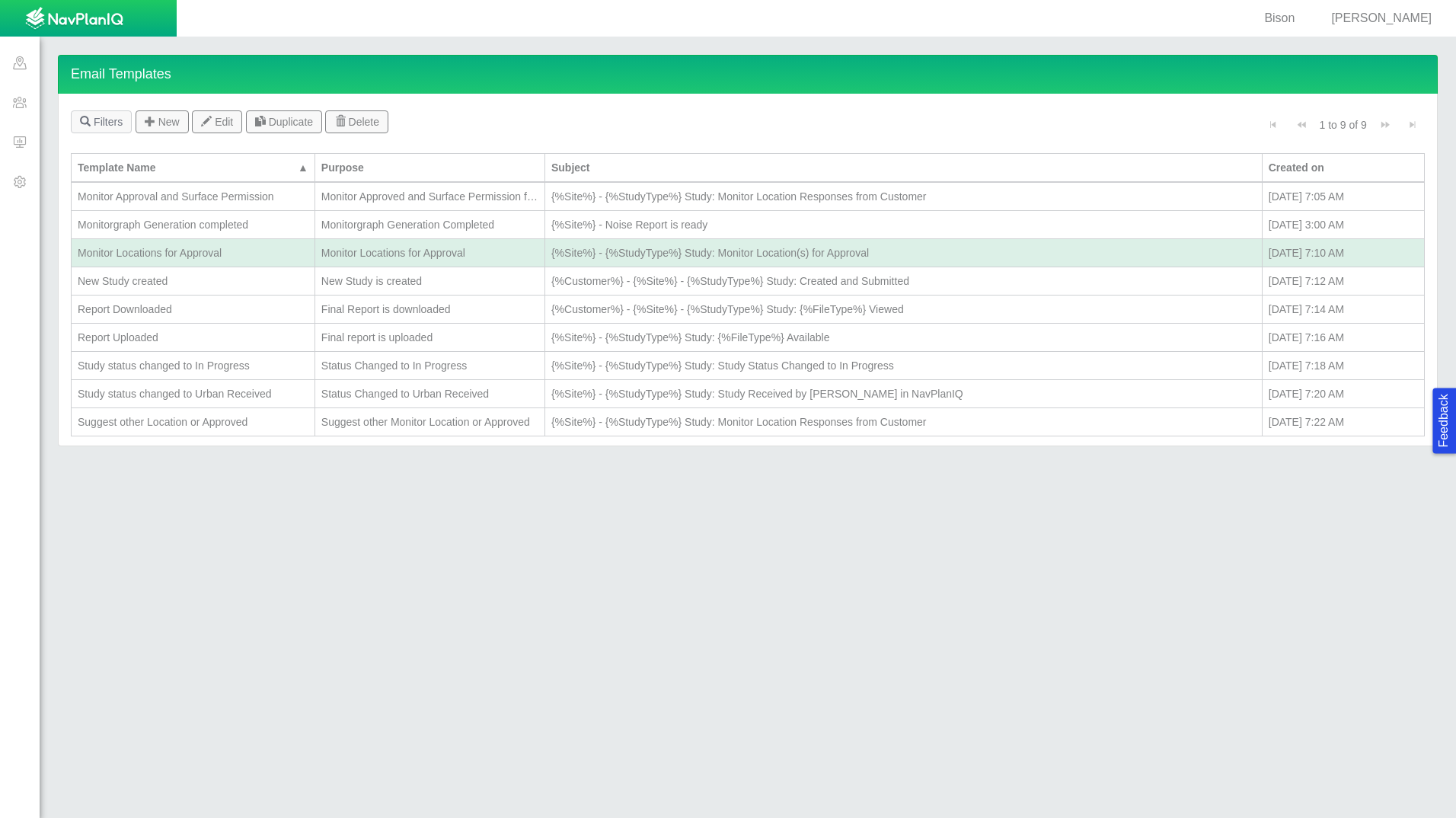
click at [151, 226] on div "Monitorgraph Generation completed" at bounding box center [193, 225] width 231 height 16
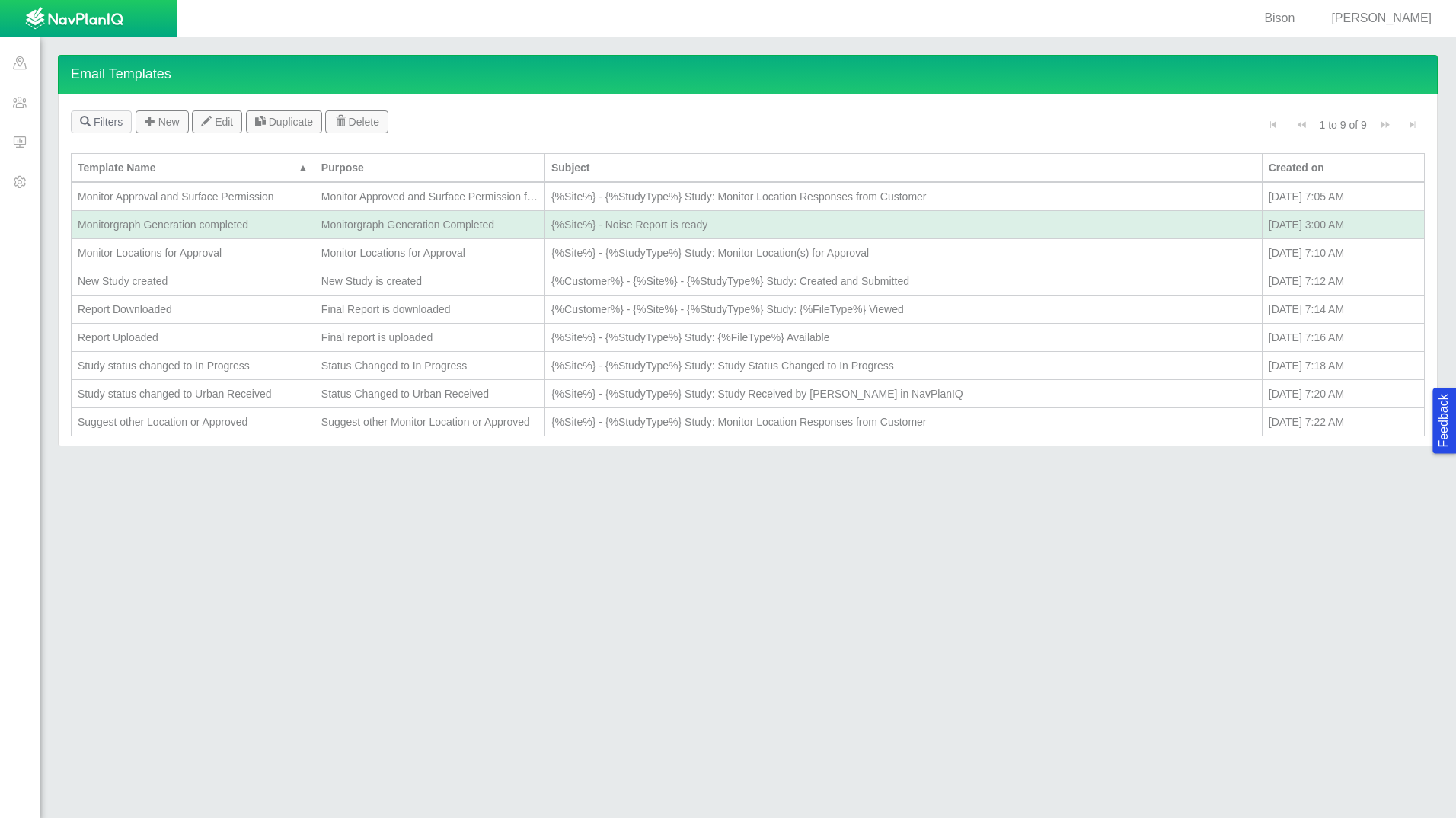
click at [151, 226] on div "Monitorgraph Generation completed" at bounding box center [193, 225] width 231 height 16
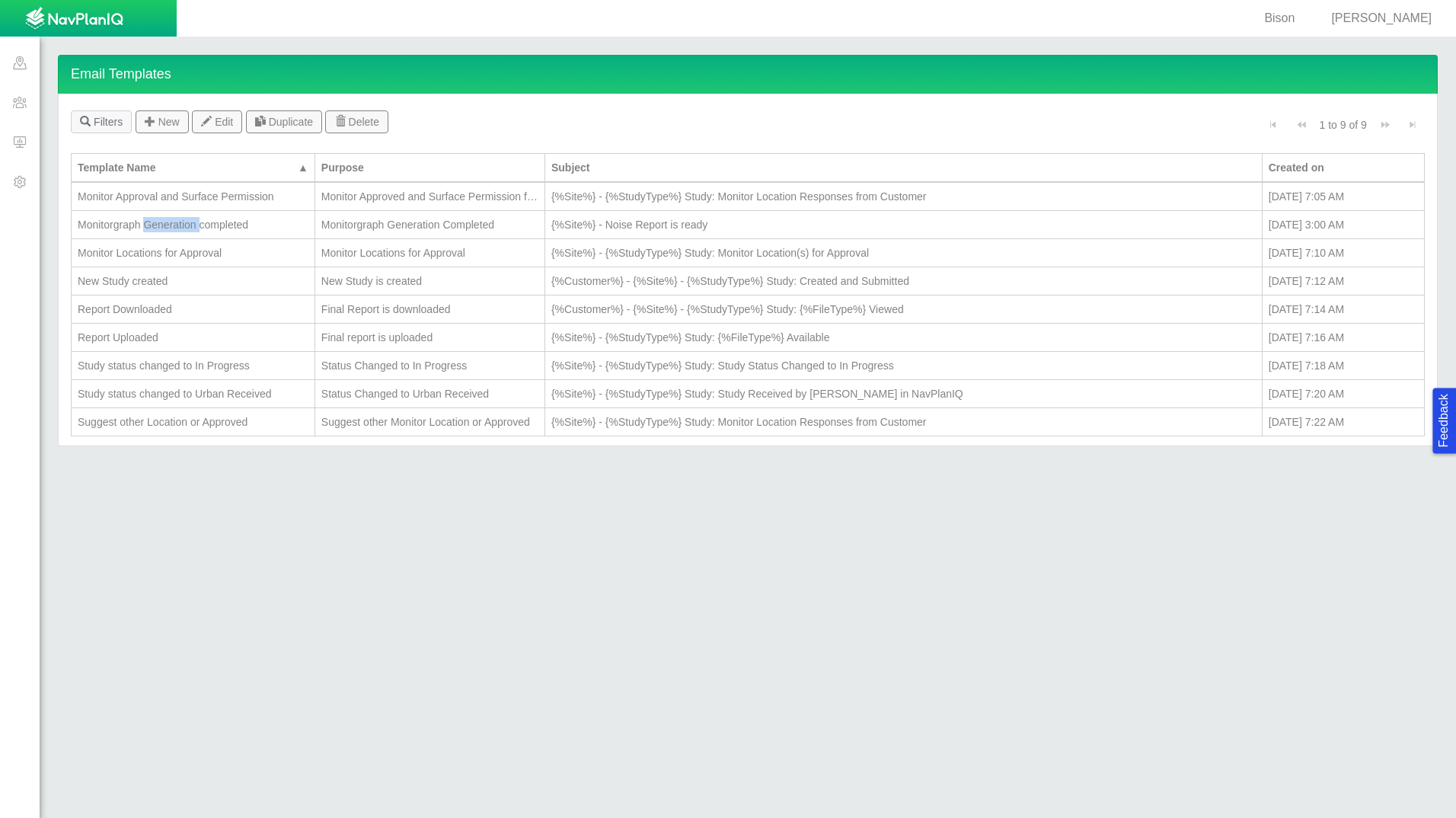
click at [151, 226] on div "Monitorgraph Generation completed" at bounding box center [193, 225] width 231 height 16
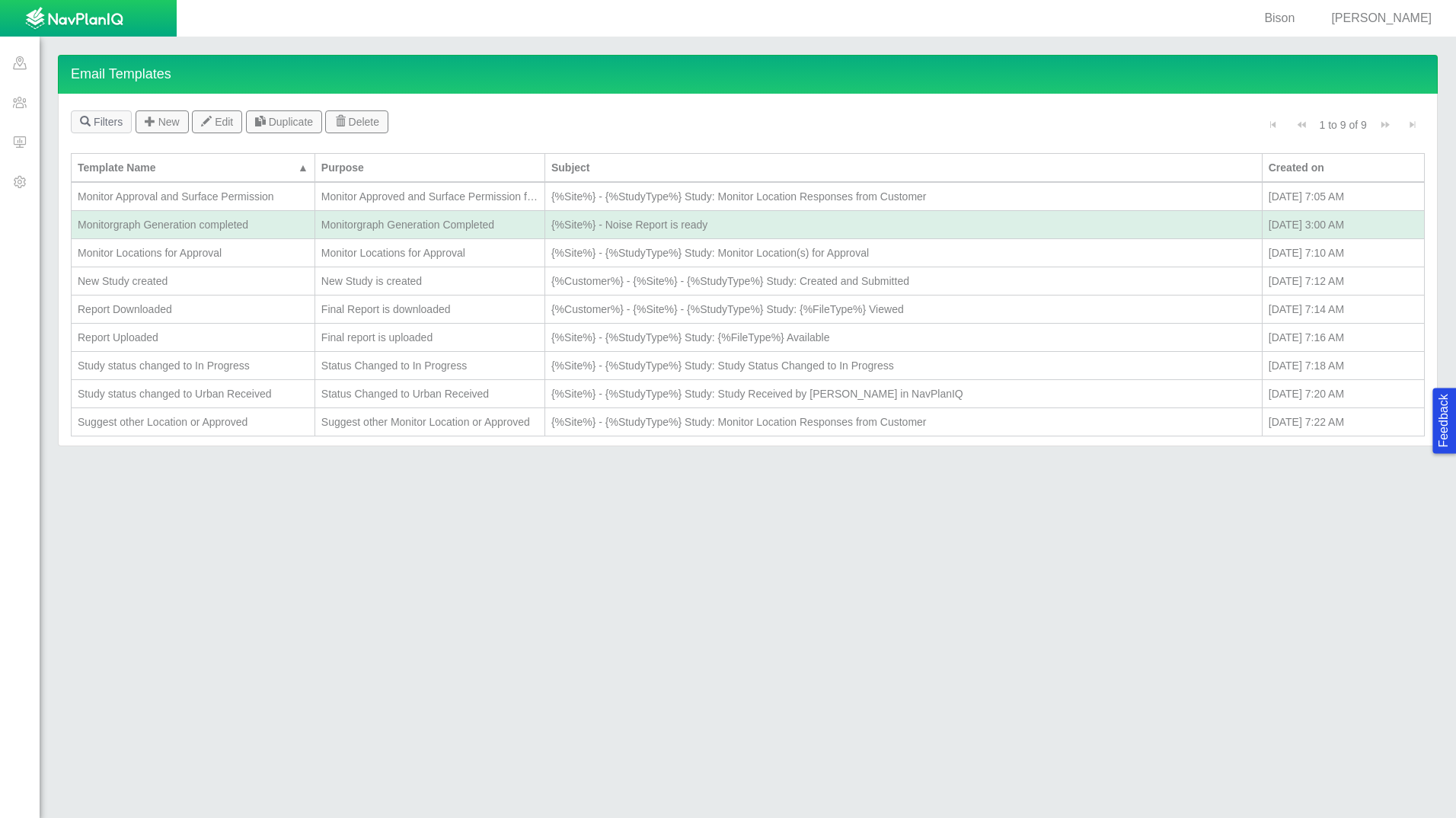
type input "Monitorgraph Generation completed"
type textarea "x"
select select "MonitorgraphGenerationCompleted"
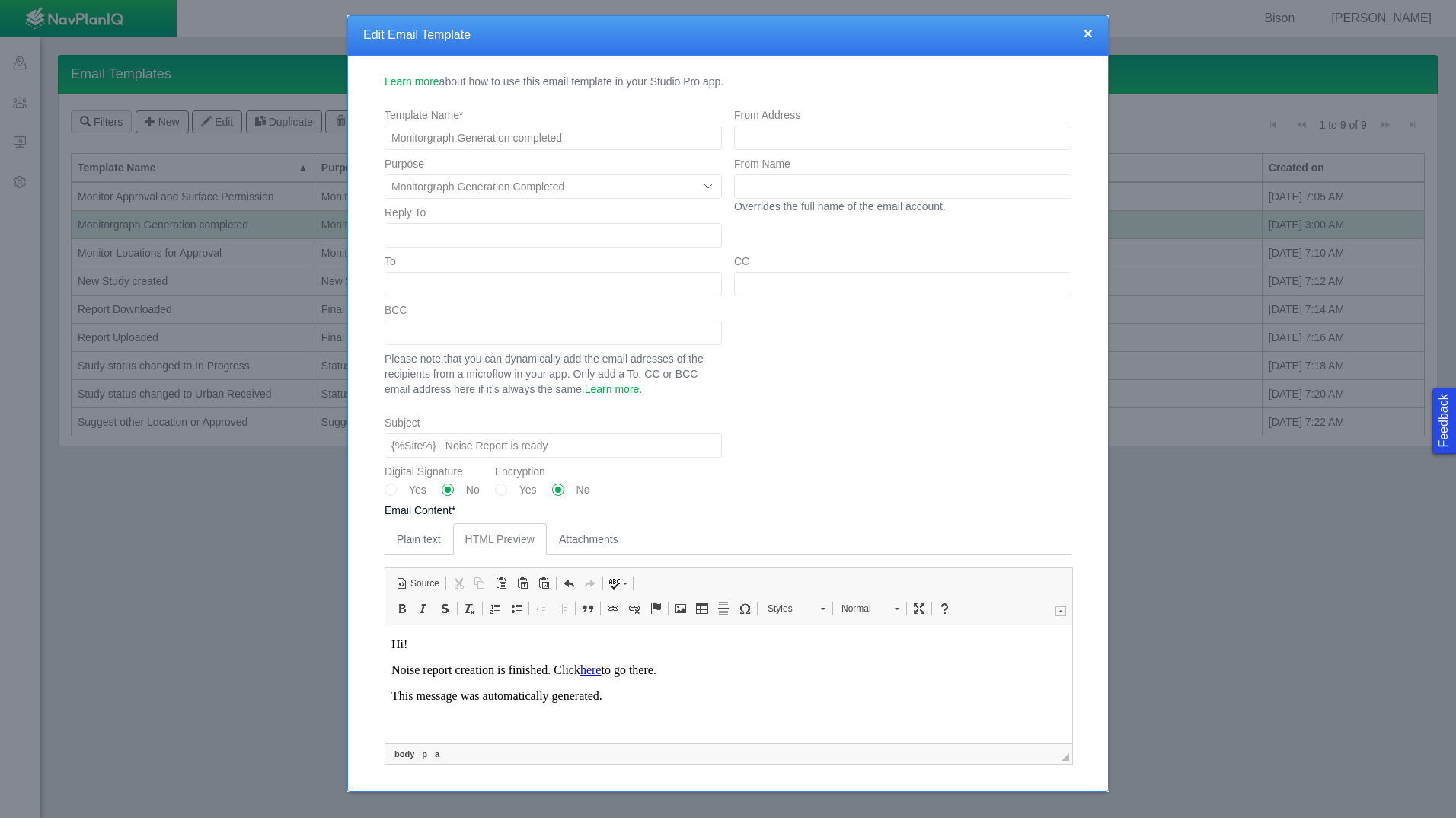
scroll to position [0, 0]
click at [666, 768] on span "Edit Link" at bounding box center [641, 765] width 50 height 23
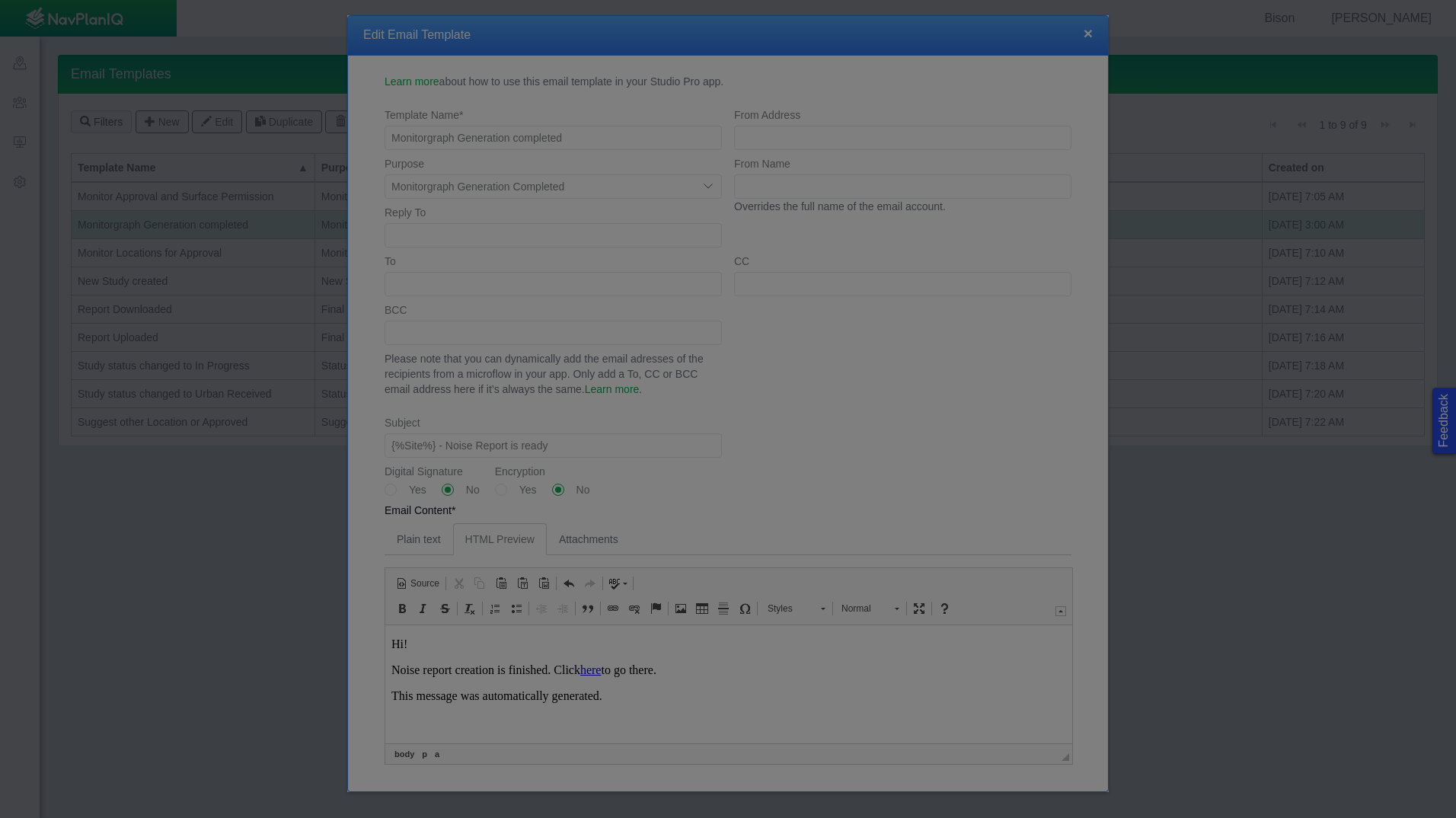
type input "here"
select select
type input "{%BaseURL%}/p/StudyGraphs/{%ObjectID%}"
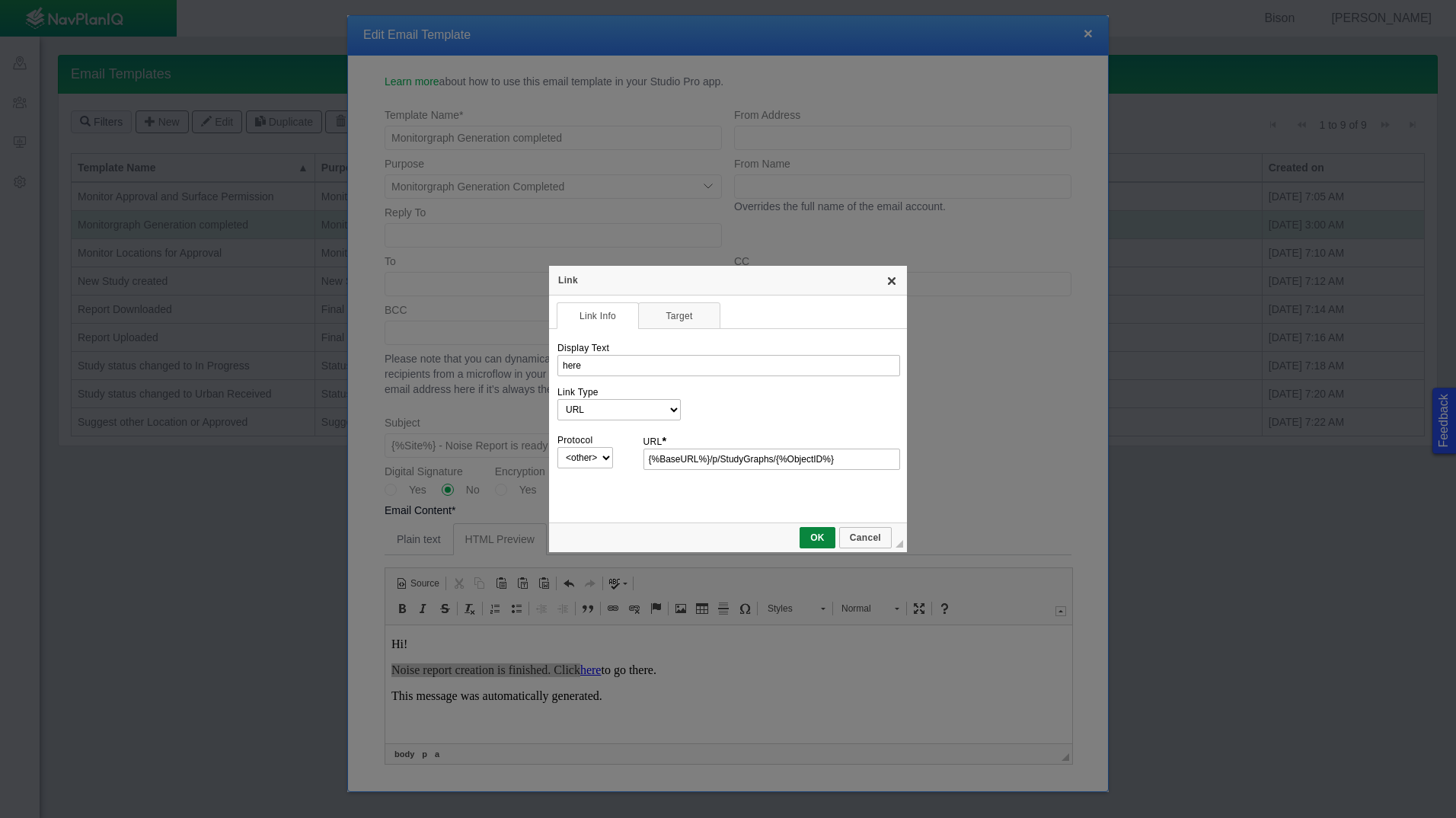
click at [892, 280] on link "X" at bounding box center [892, 280] width 12 height 12
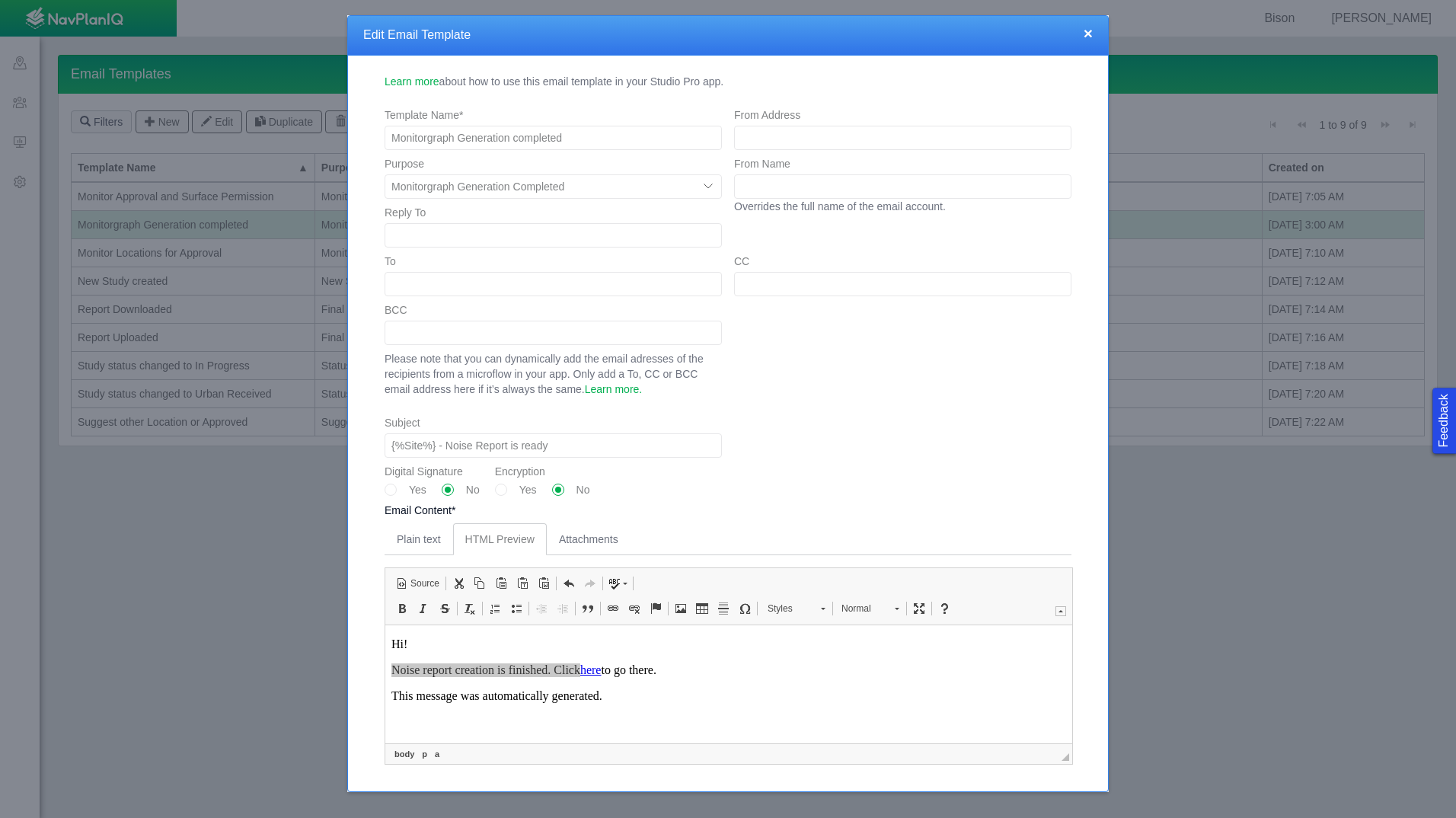
click at [1086, 35] on button "×" at bounding box center [1088, 33] width 10 height 16
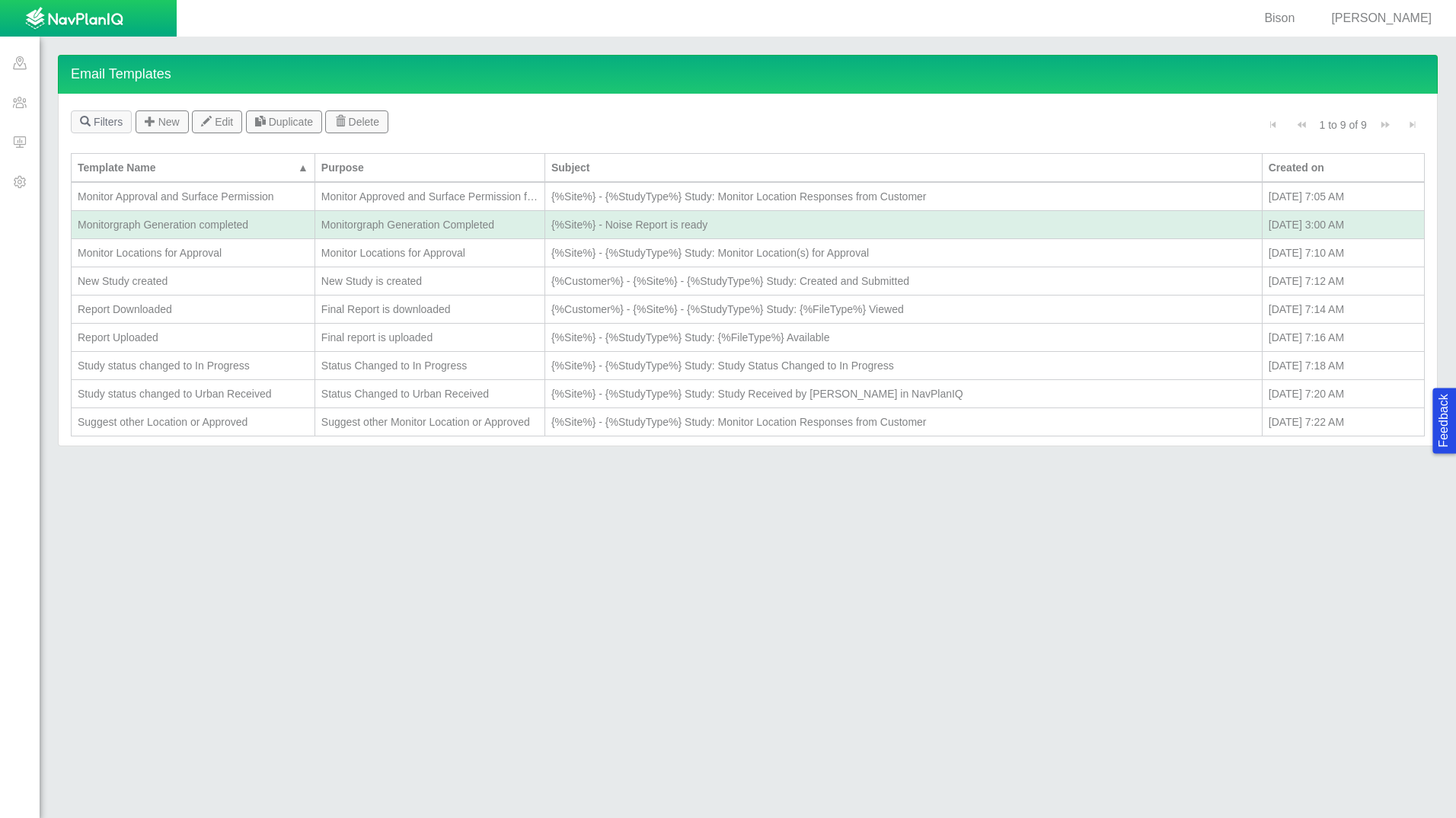
click at [265, 201] on div "Monitor Approval and Surface Permission" at bounding box center [193, 196] width 231 height 16
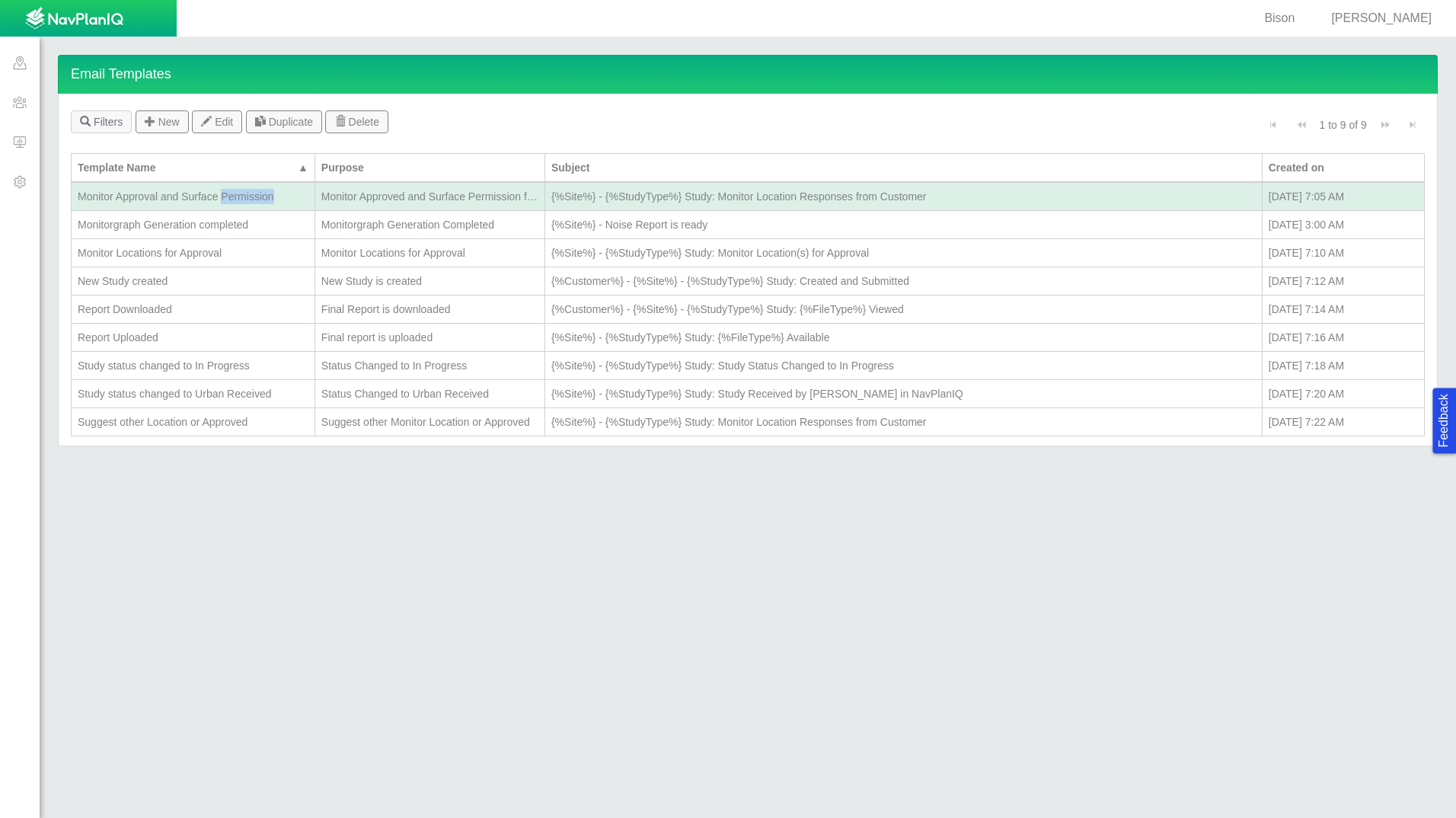
click at [265, 201] on div "Monitor Approval and Surface Permission" at bounding box center [193, 196] width 231 height 16
type textarea "x"
select select "Monitor_Approved_and_Surface_Permission_filled"
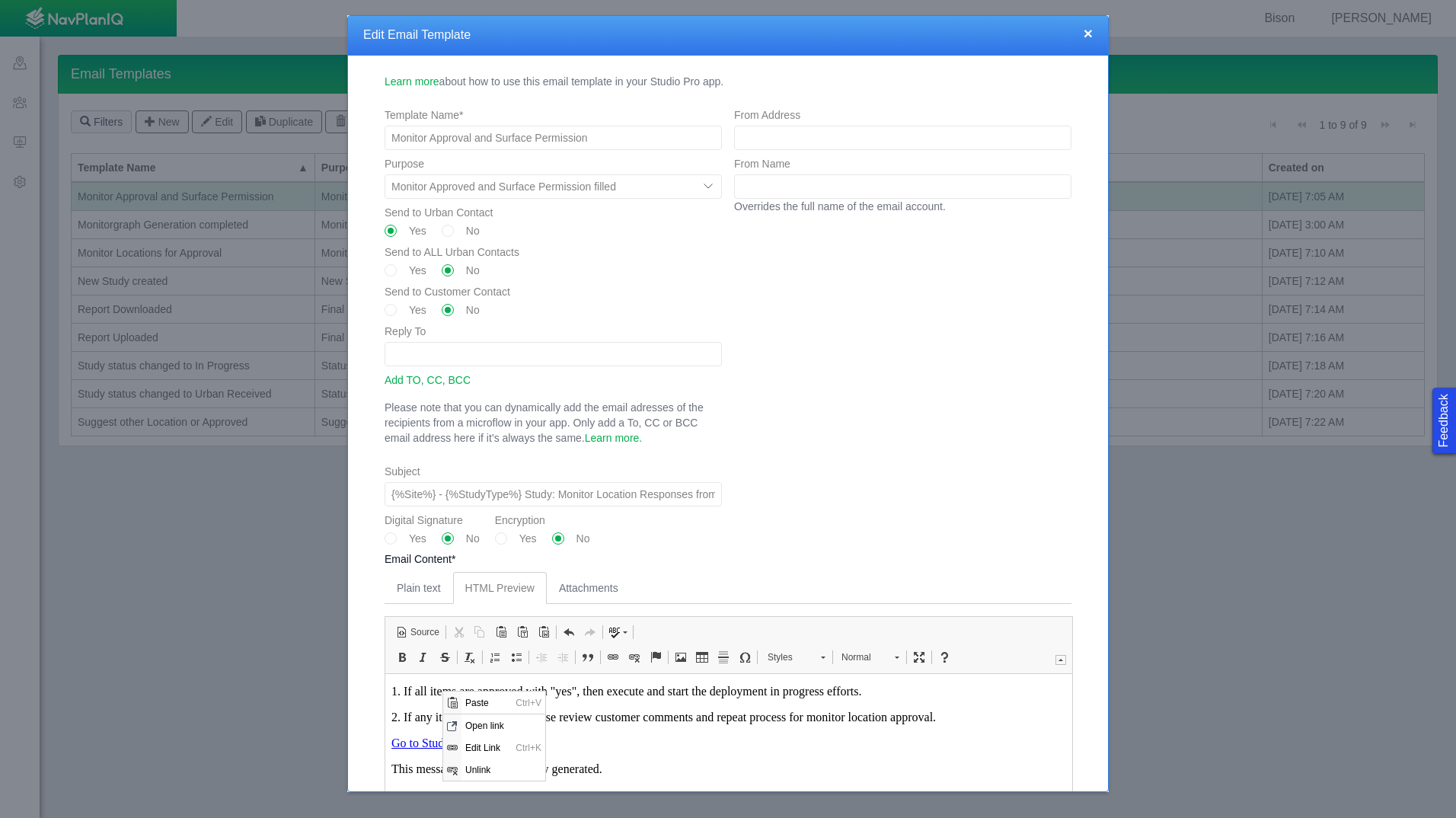
scroll to position [0, 0]
click at [484, 768] on span "Unlink" at bounding box center [503, 769] width 84 height 23
click at [1088, 34] on button "×" at bounding box center [1088, 33] width 10 height 16
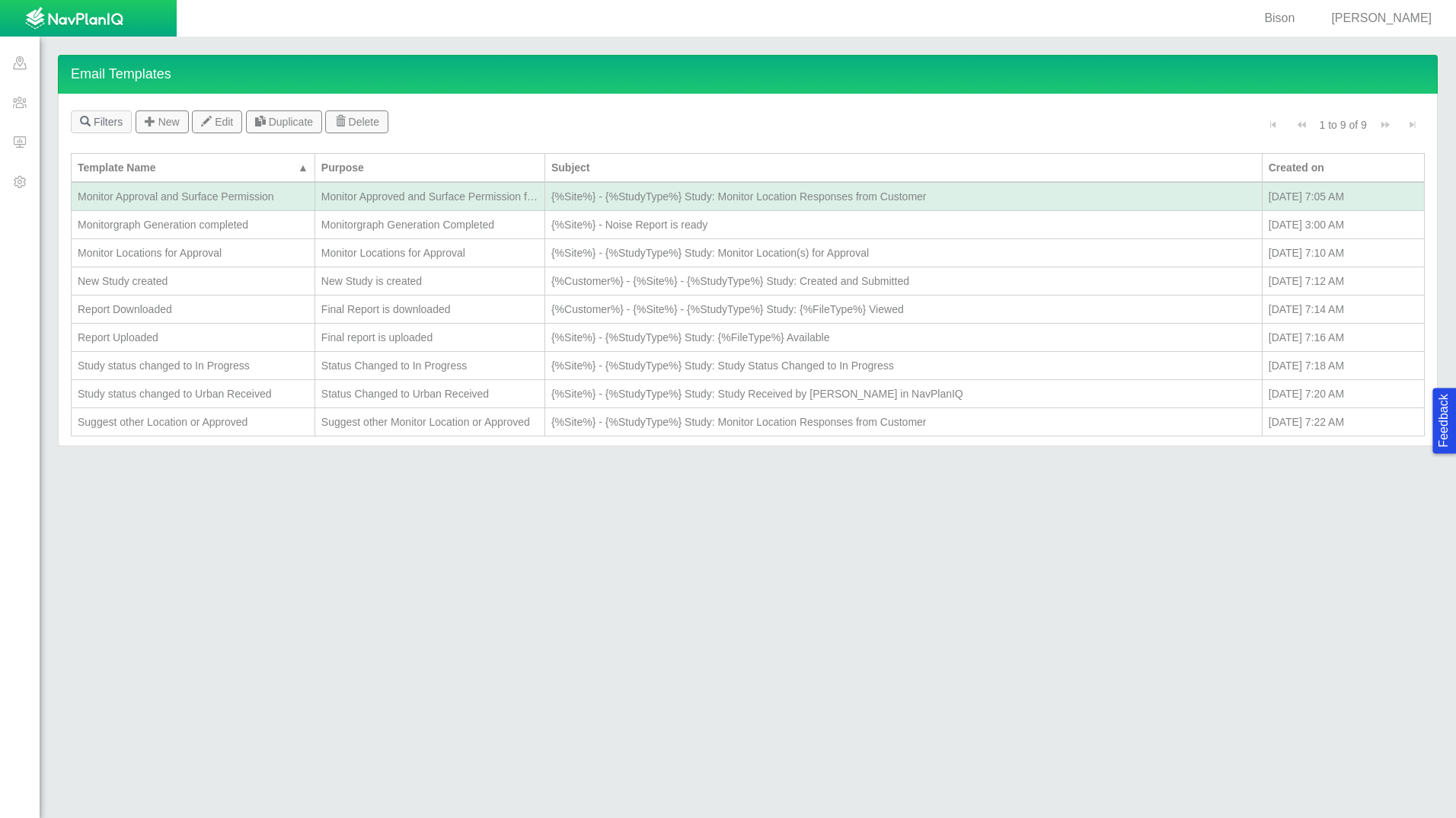
click at [211, 196] on div "Monitor Approval and Surface Permission" at bounding box center [193, 196] width 231 height 16
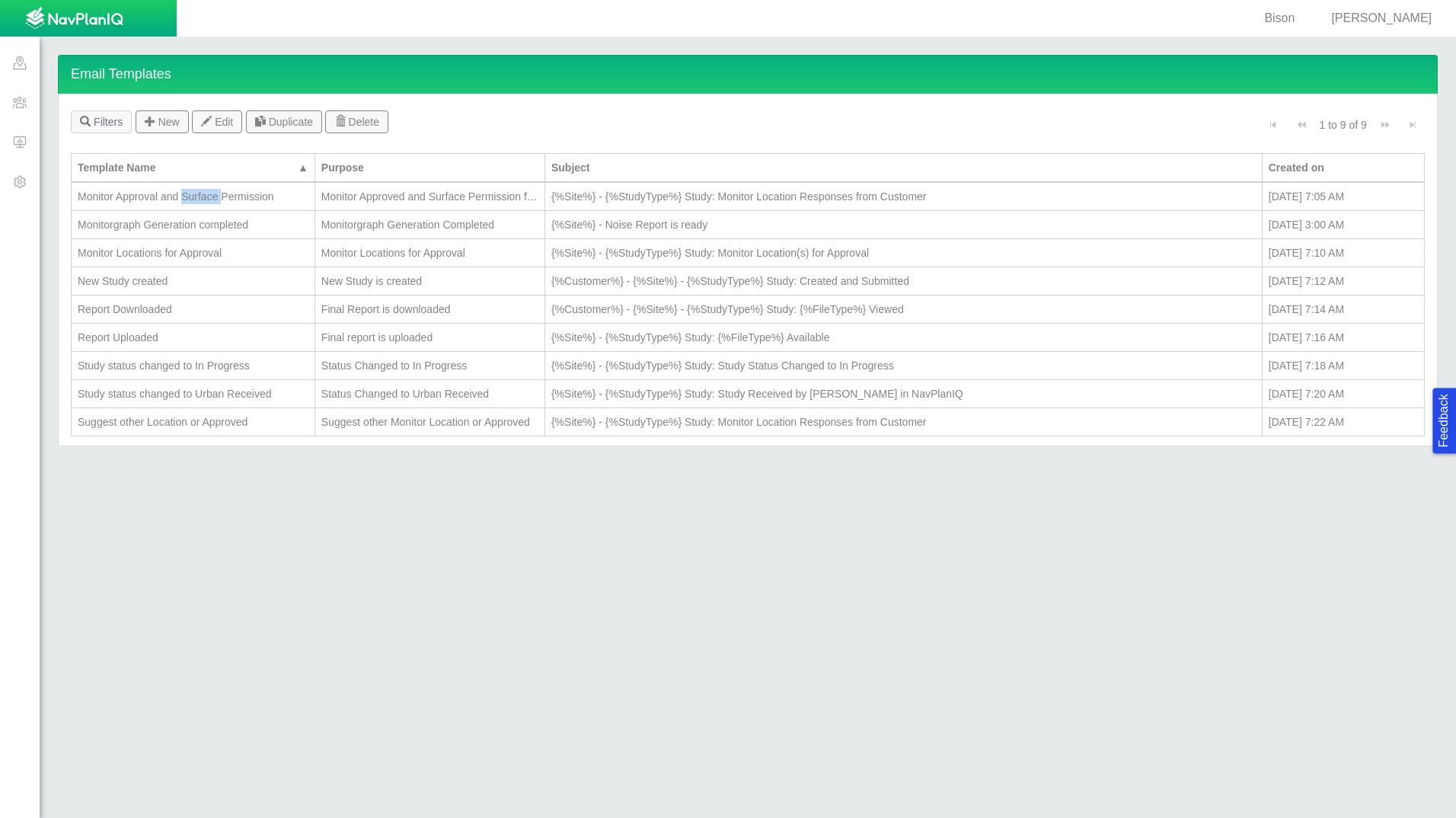
click at [211, 196] on div "Monitor Approval and Surface Permission" at bounding box center [193, 196] width 231 height 16
type textarea "x"
select select "Monitor_Approved_and_Surface_Permission_filled"
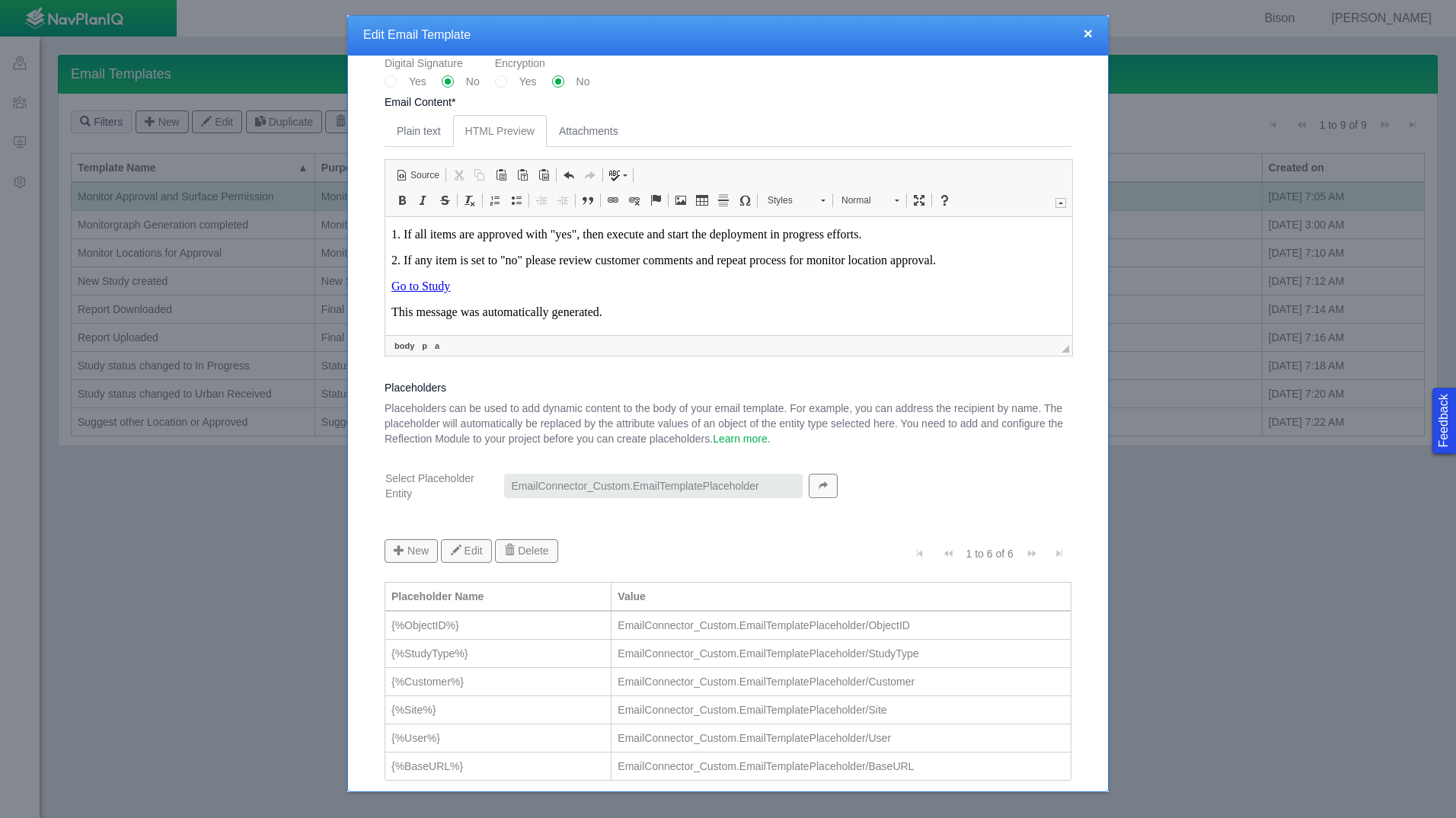
scroll to position [0, 0]
click at [474, 381] on span "Edit Link" at bounding box center [458, 381] width 50 height 23
select select
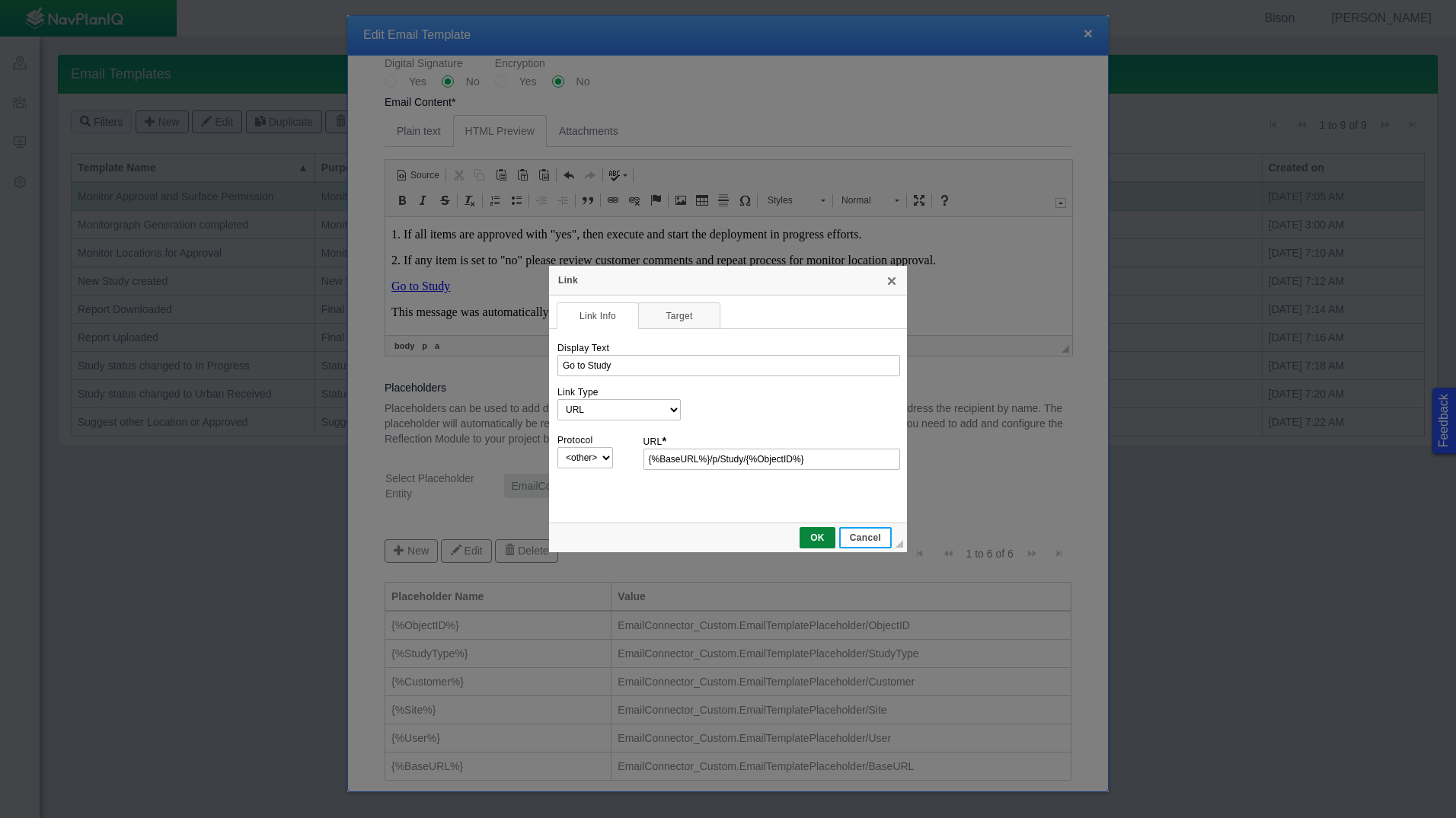
click at [882, 532] on span "Cancel" at bounding box center [865, 538] width 49 height 10
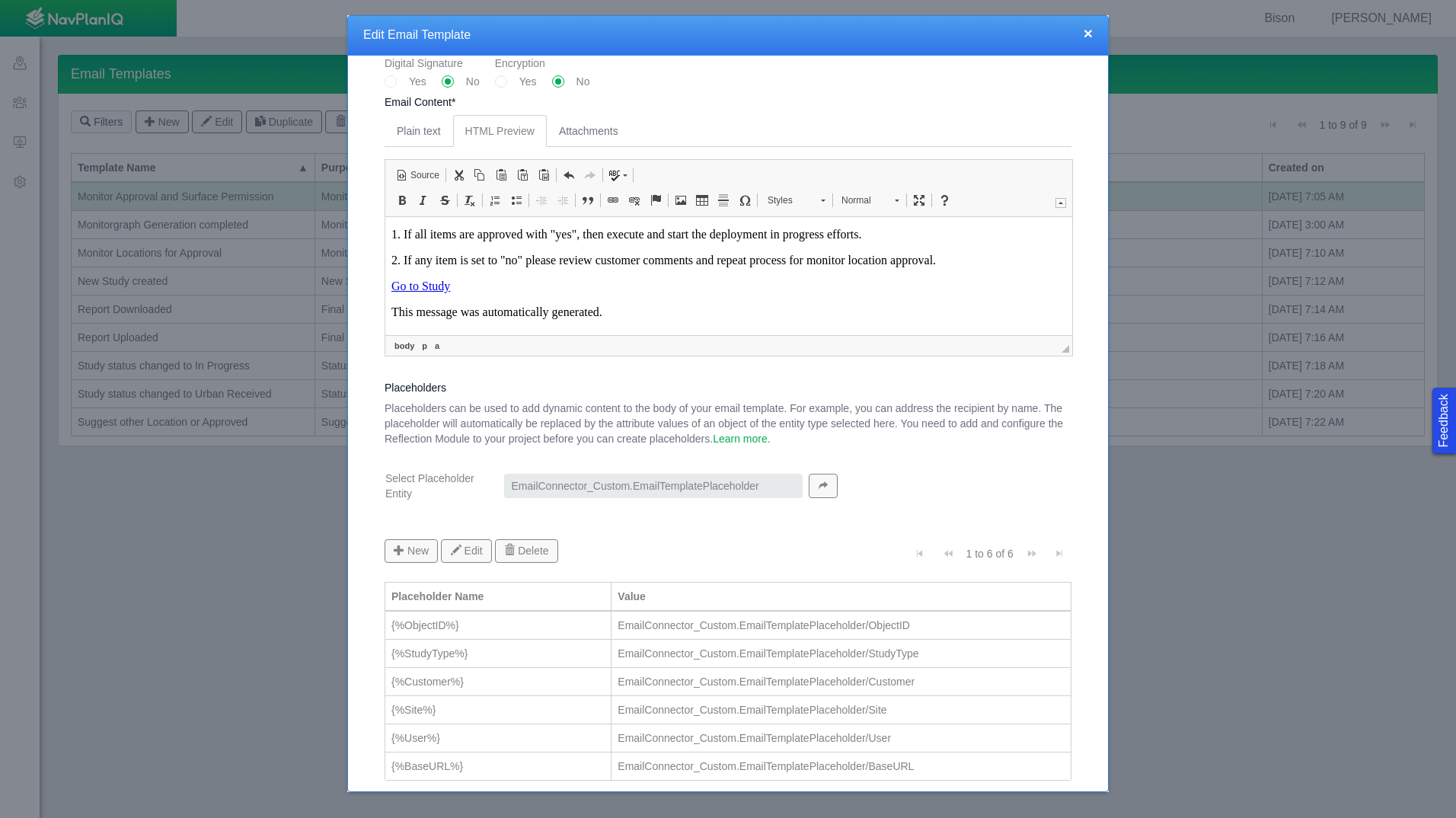
click at [1085, 30] on button "×" at bounding box center [1088, 33] width 10 height 16
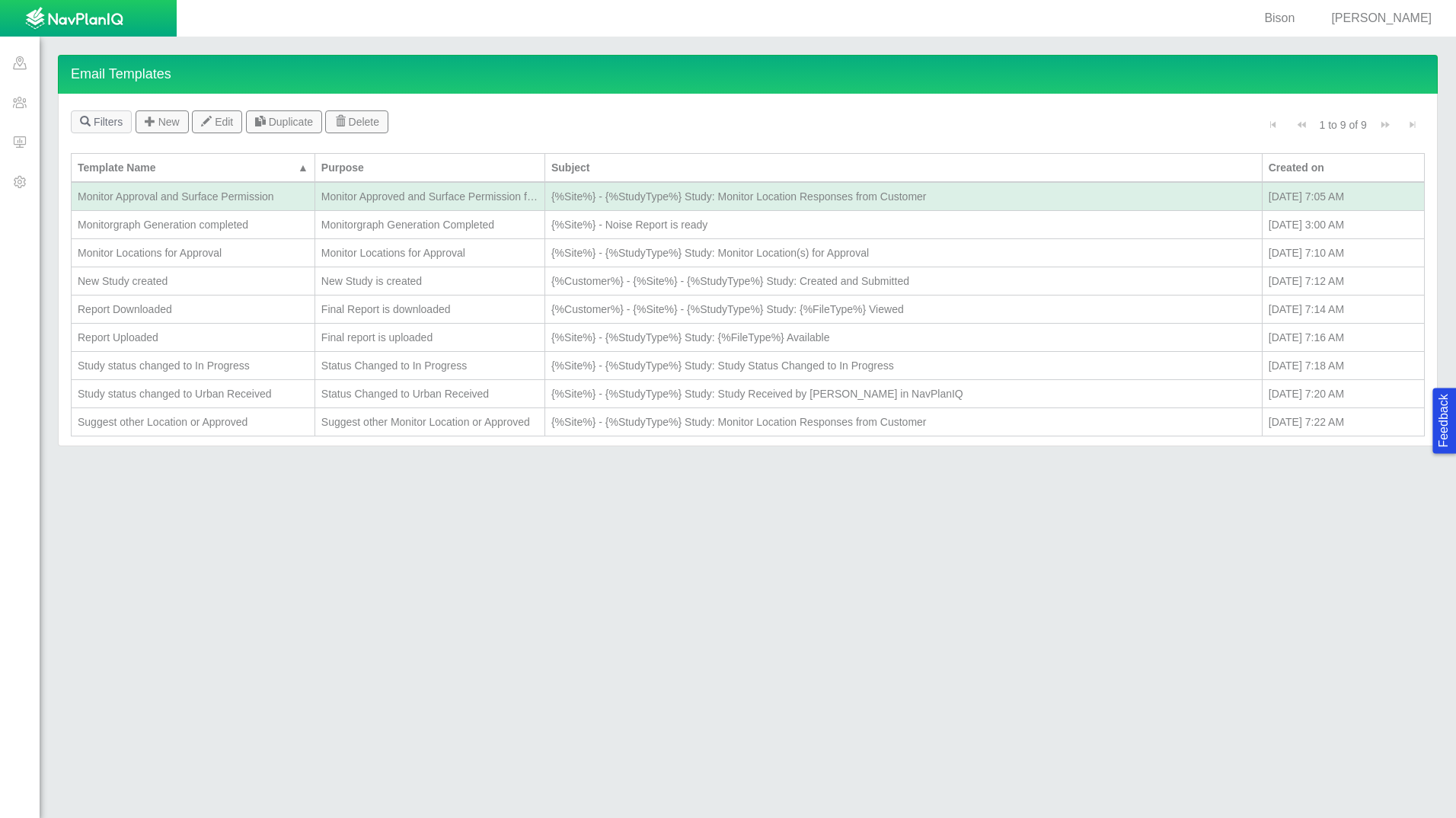
click at [284, 225] on div "Monitorgraph Generation completed" at bounding box center [193, 225] width 231 height 16
